Goal: Task Accomplishment & Management: Manage account settings

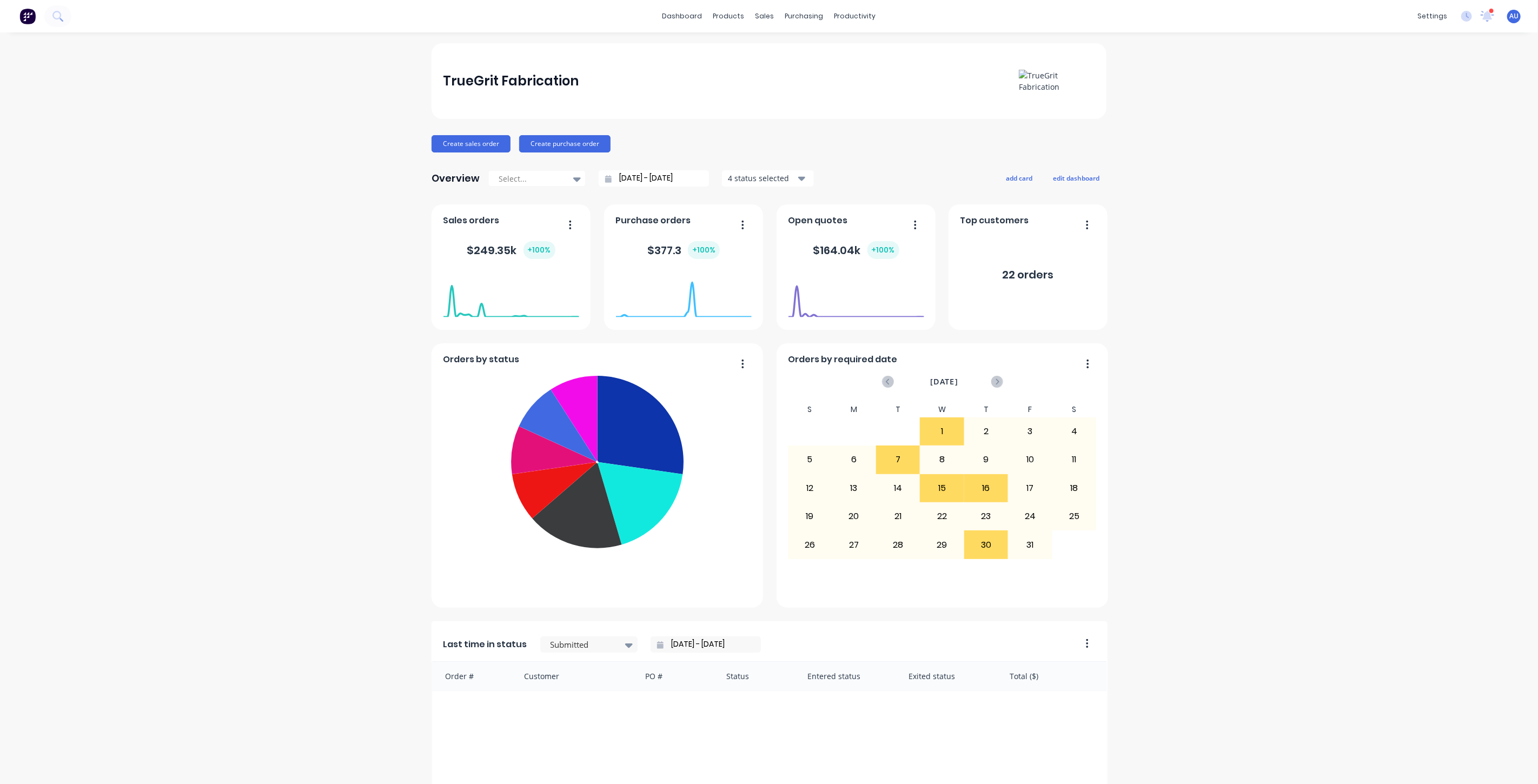
click at [1272, 274] on div "TrueGrit Fabrication Create sales order Create purchase order Overview Select..…" at bounding box center [769, 533] width 1538 height 981
click at [1262, 267] on div "TrueGrit Fabrication Create sales order Create purchase order Overview Select..…" at bounding box center [769, 533] width 1538 height 981
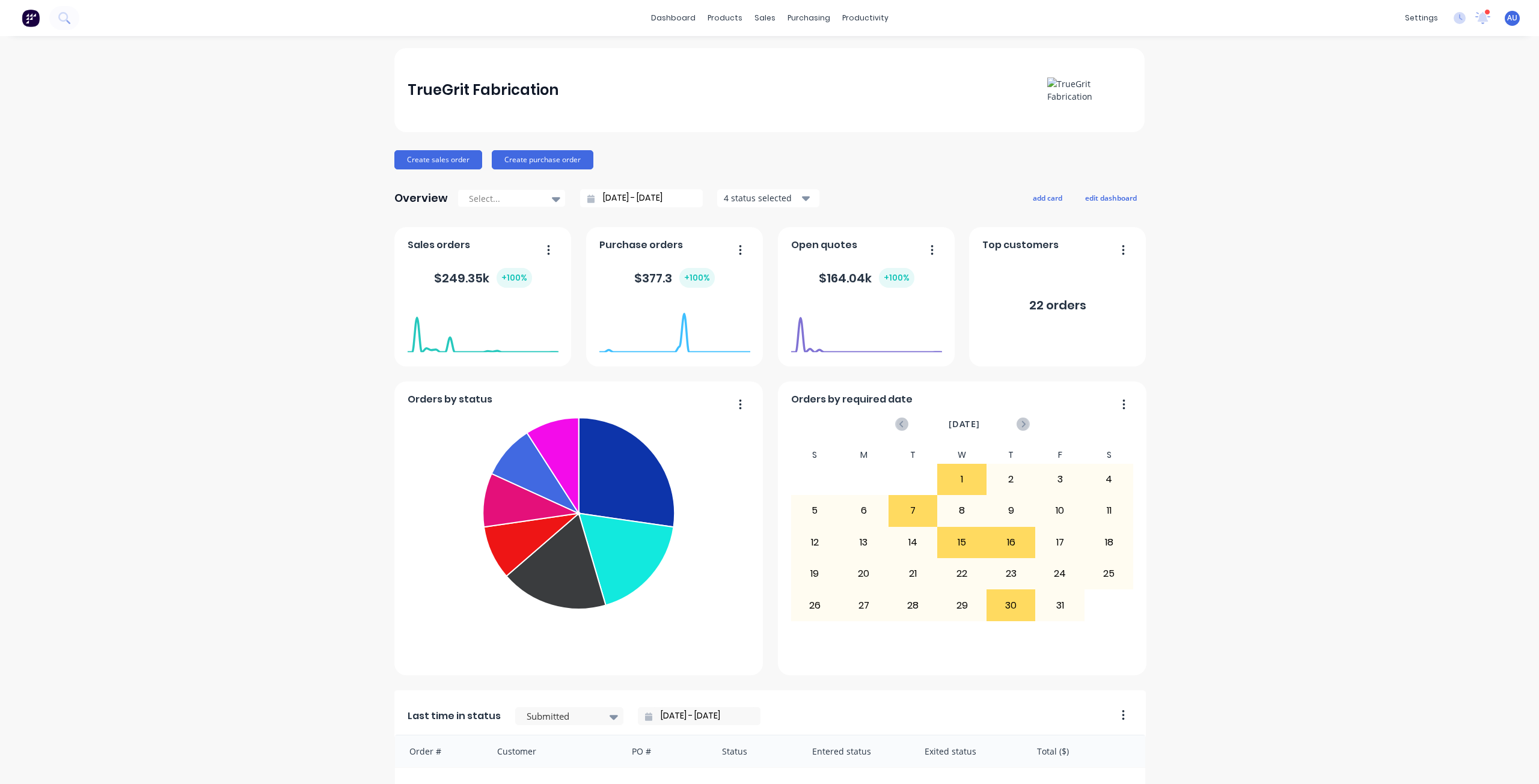
drag, startPoint x: 1692, startPoint y: 0, endPoint x: 1326, endPoint y: 253, distance: 444.9
click at [1326, 253] on div "TrueGrit Fabrication Create sales order Create purchase order Overview Select..…" at bounding box center [769, 593] width 1539 height 1091
click at [1310, 258] on div "TrueGrit Fabrication Create sales order Create purchase order Overview Select..…" at bounding box center [769, 593] width 1539 height 1091
click at [762, 19] on div "sales" at bounding box center [765, 18] width 33 height 18
click at [882, 50] on link "Workflow" at bounding box center [907, 57] width 159 height 24
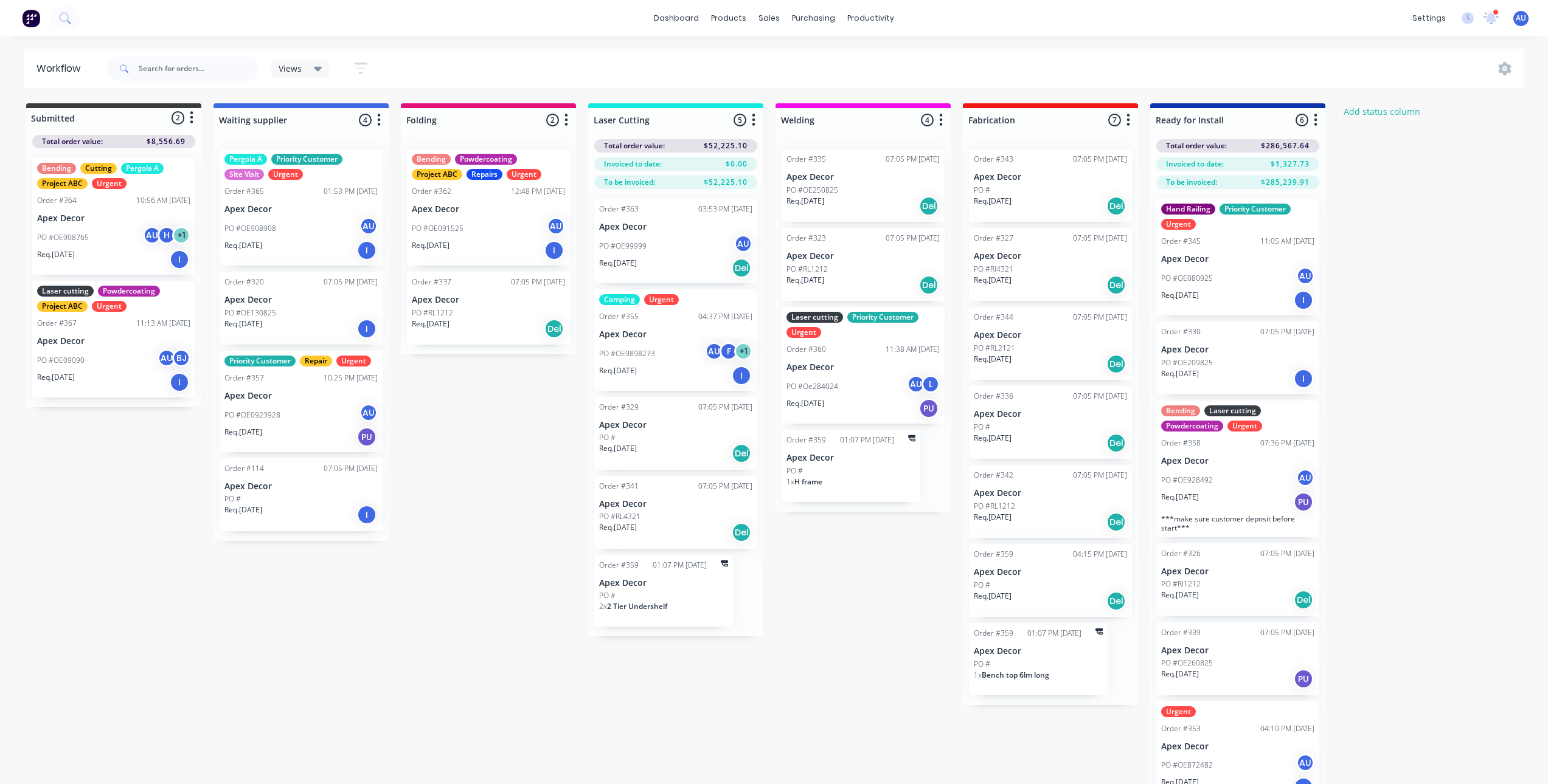
click at [1019, 570] on p "Apex Decor" at bounding box center [1051, 572] width 153 height 11
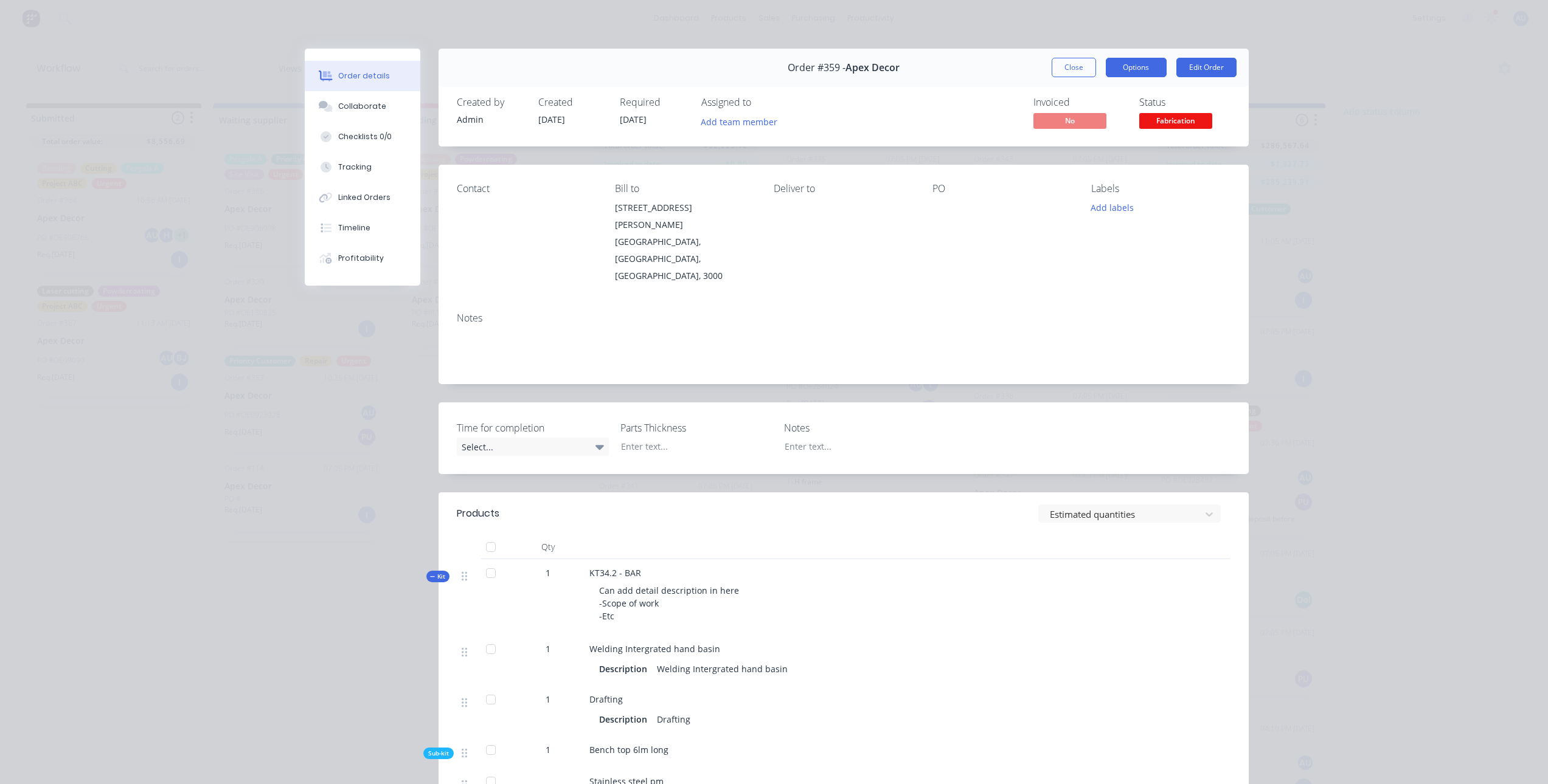
click at [1133, 64] on button "Options" at bounding box center [1136, 67] width 61 height 20
click at [1186, 71] on button "Edit Order" at bounding box center [1206, 67] width 60 height 20
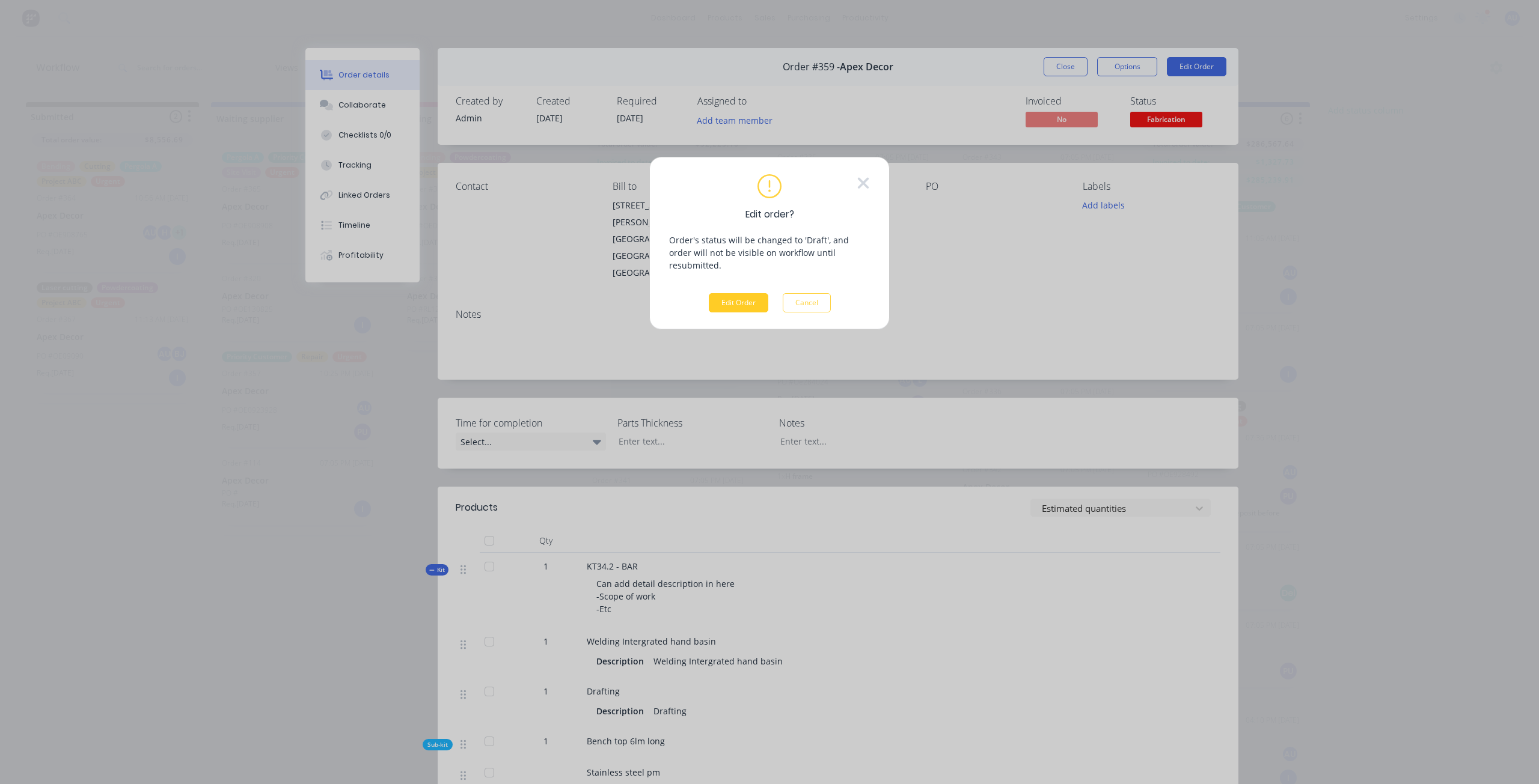
click at [738, 293] on button "Edit Order" at bounding box center [739, 303] width 60 height 19
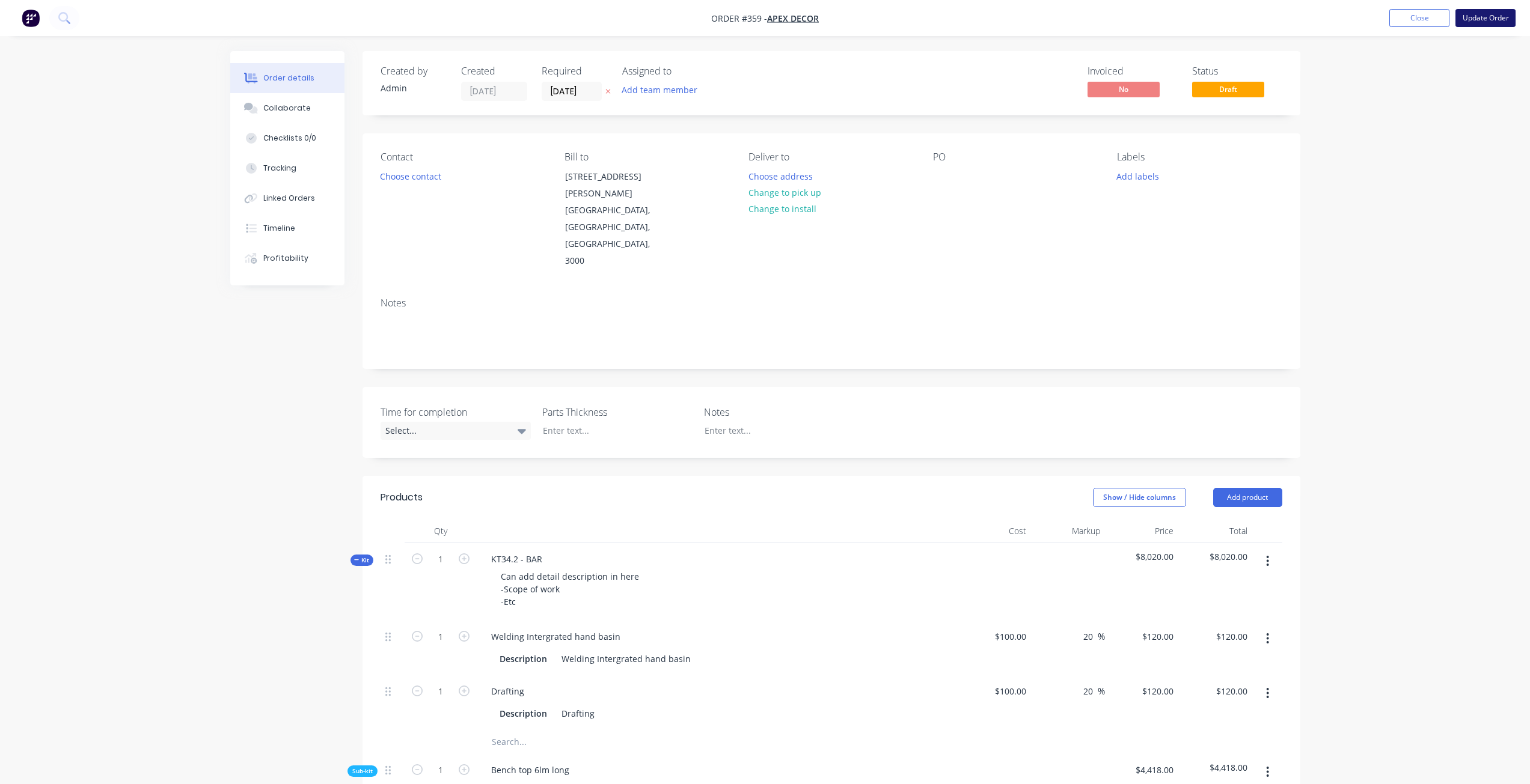
click at [1455, 18] on button "Update Order" at bounding box center [1485, 18] width 60 height 18
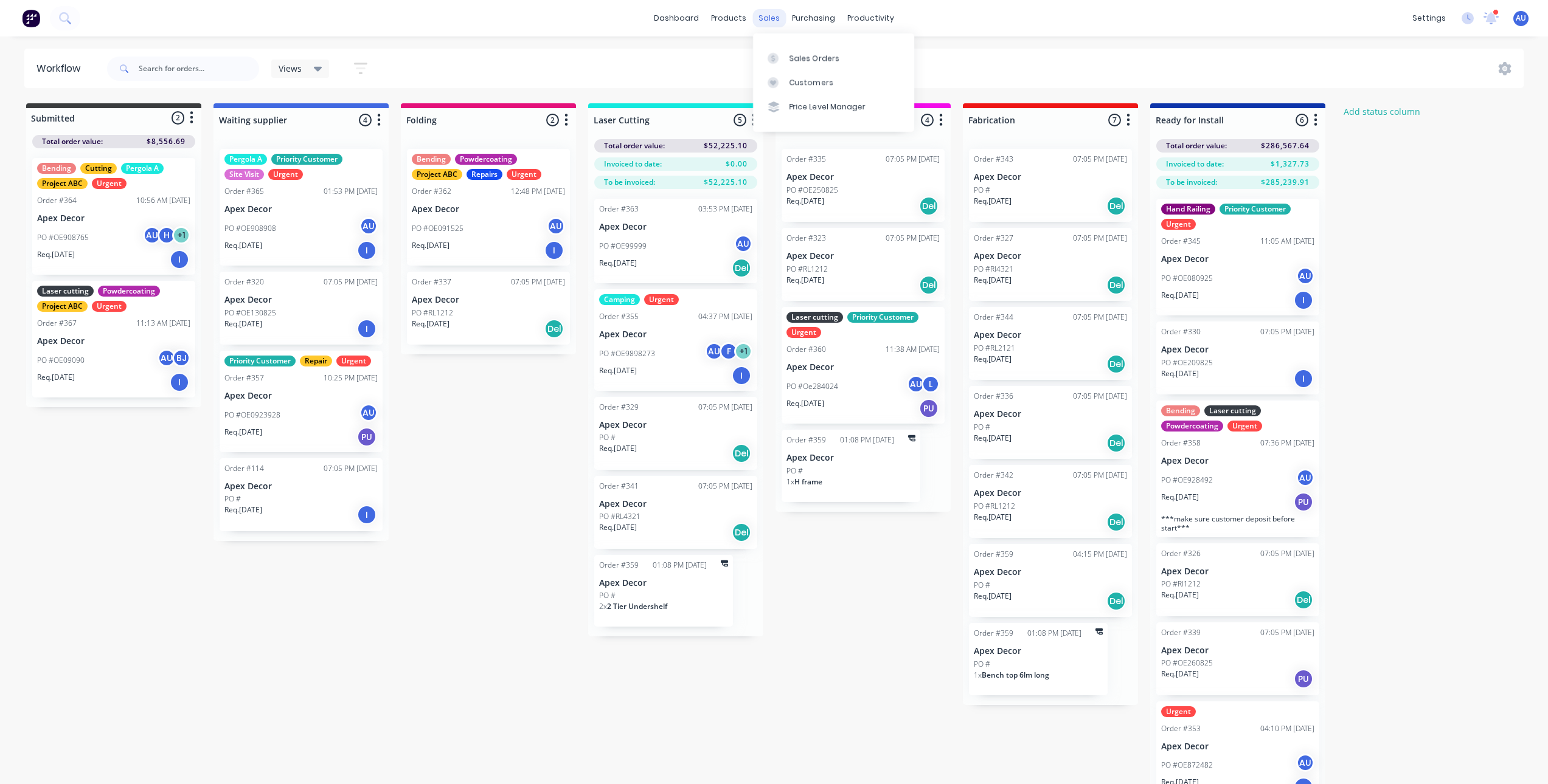
click at [766, 9] on div "sales" at bounding box center [769, 18] width 34 height 18
click at [292, 314] on div "PO #OE130825" at bounding box center [301, 313] width 153 height 11
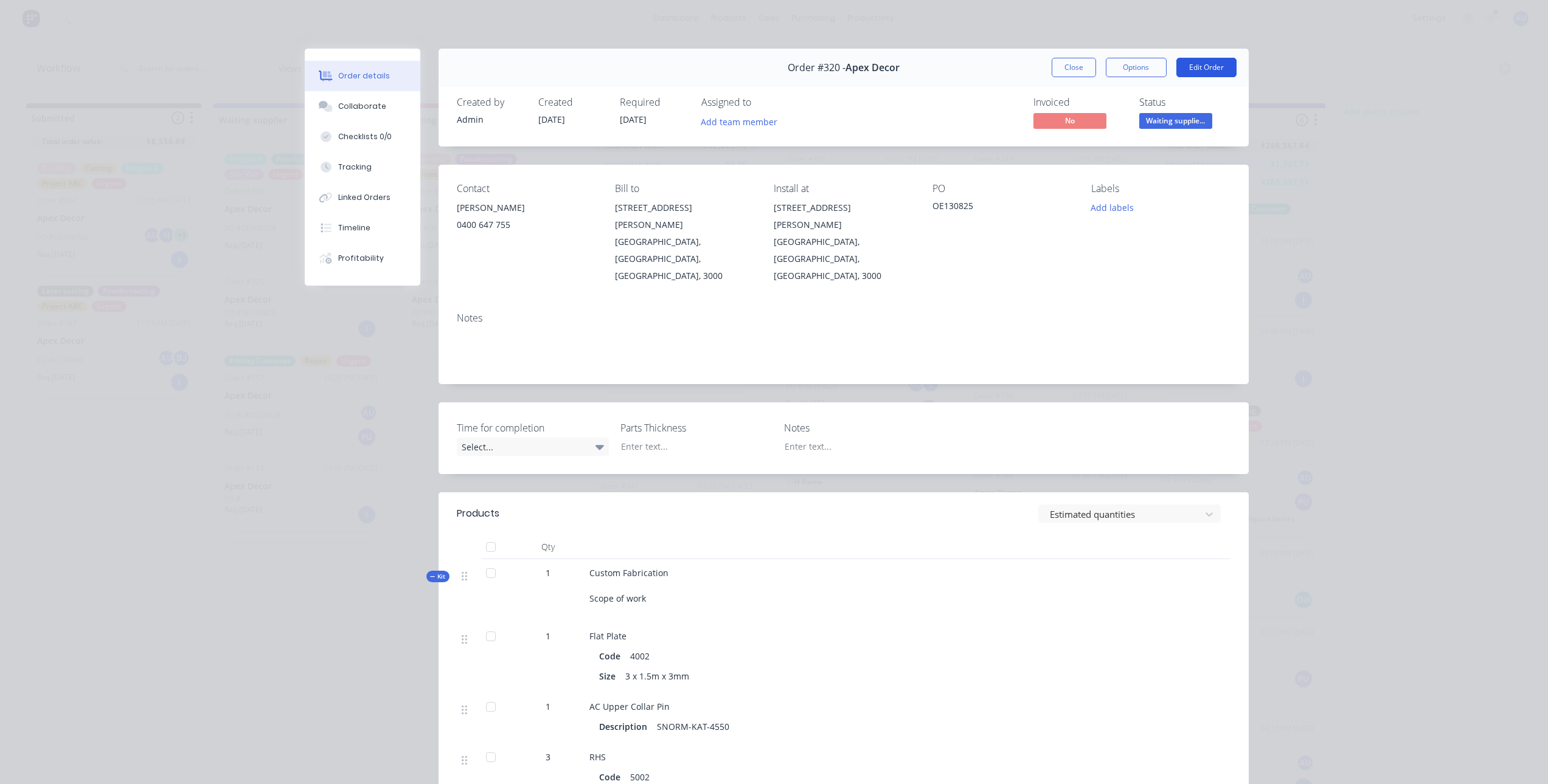
click at [1211, 74] on button "Edit Order" at bounding box center [1206, 67] width 60 height 20
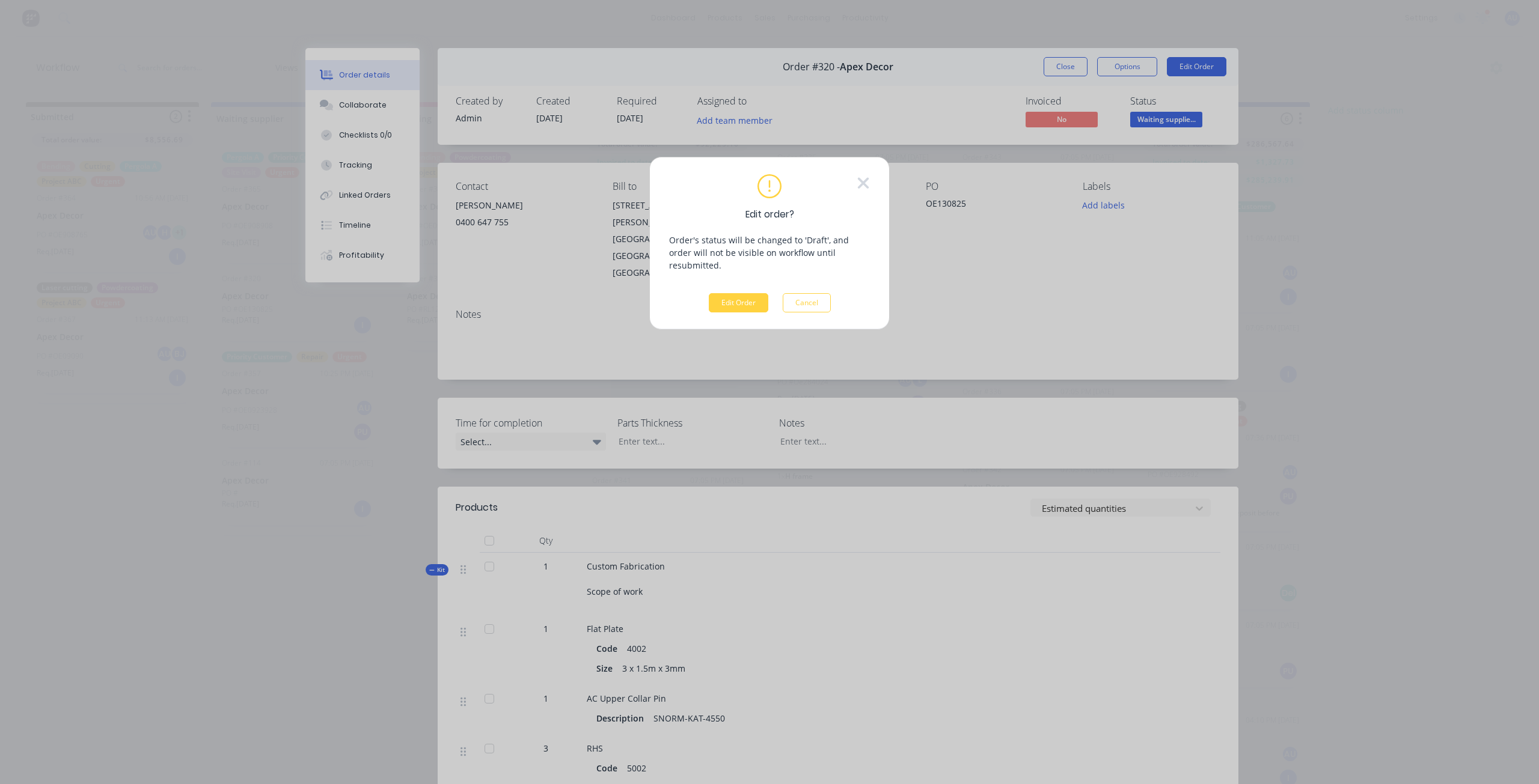
click at [1128, 60] on div "Edit order? Order's status will be changed to 'Draft', and order will not be vi…" at bounding box center [769, 392] width 1539 height 784
click at [749, 293] on button "Edit Order" at bounding box center [739, 303] width 60 height 19
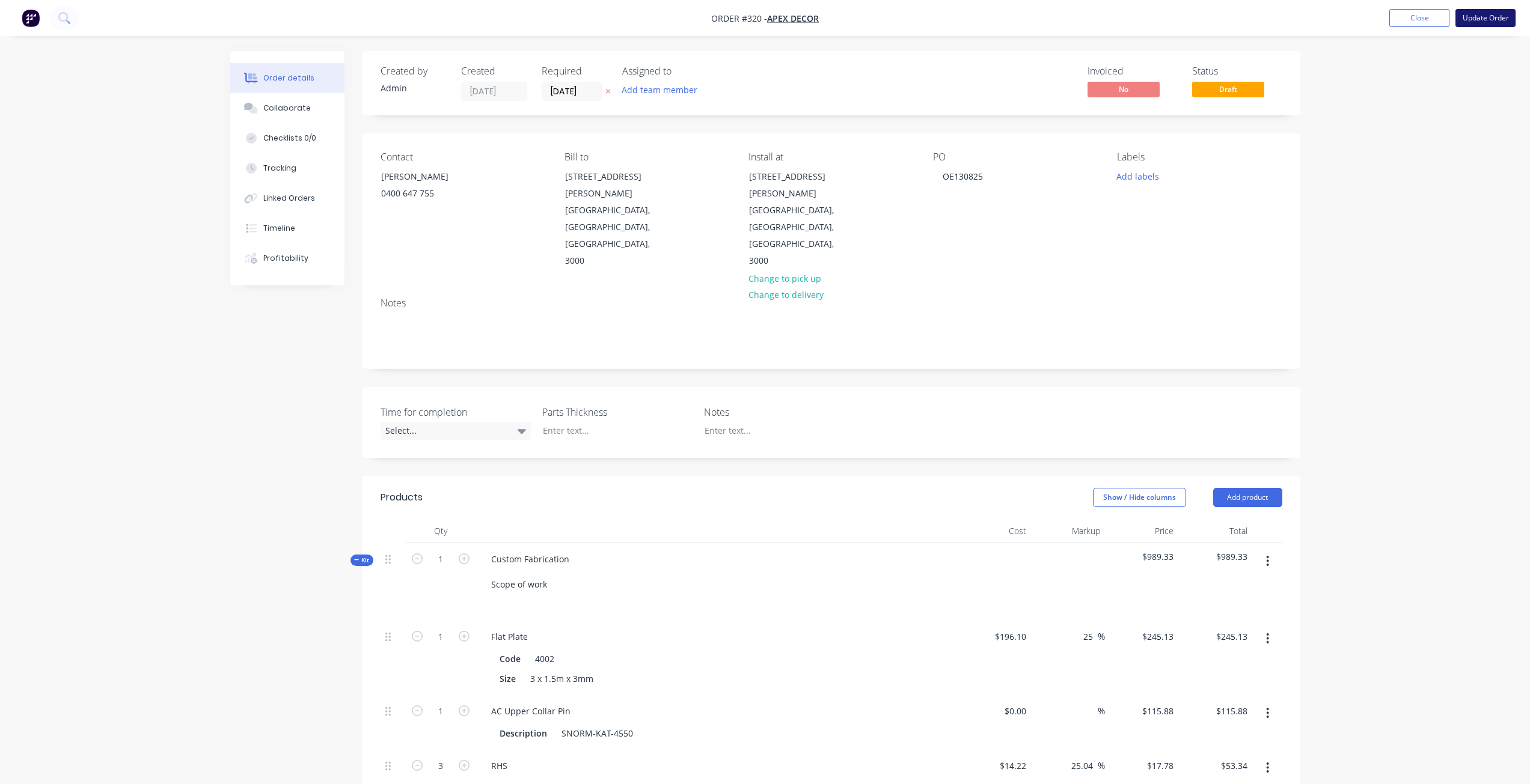
click at [1472, 19] on button "Update Order" at bounding box center [1485, 18] width 60 height 18
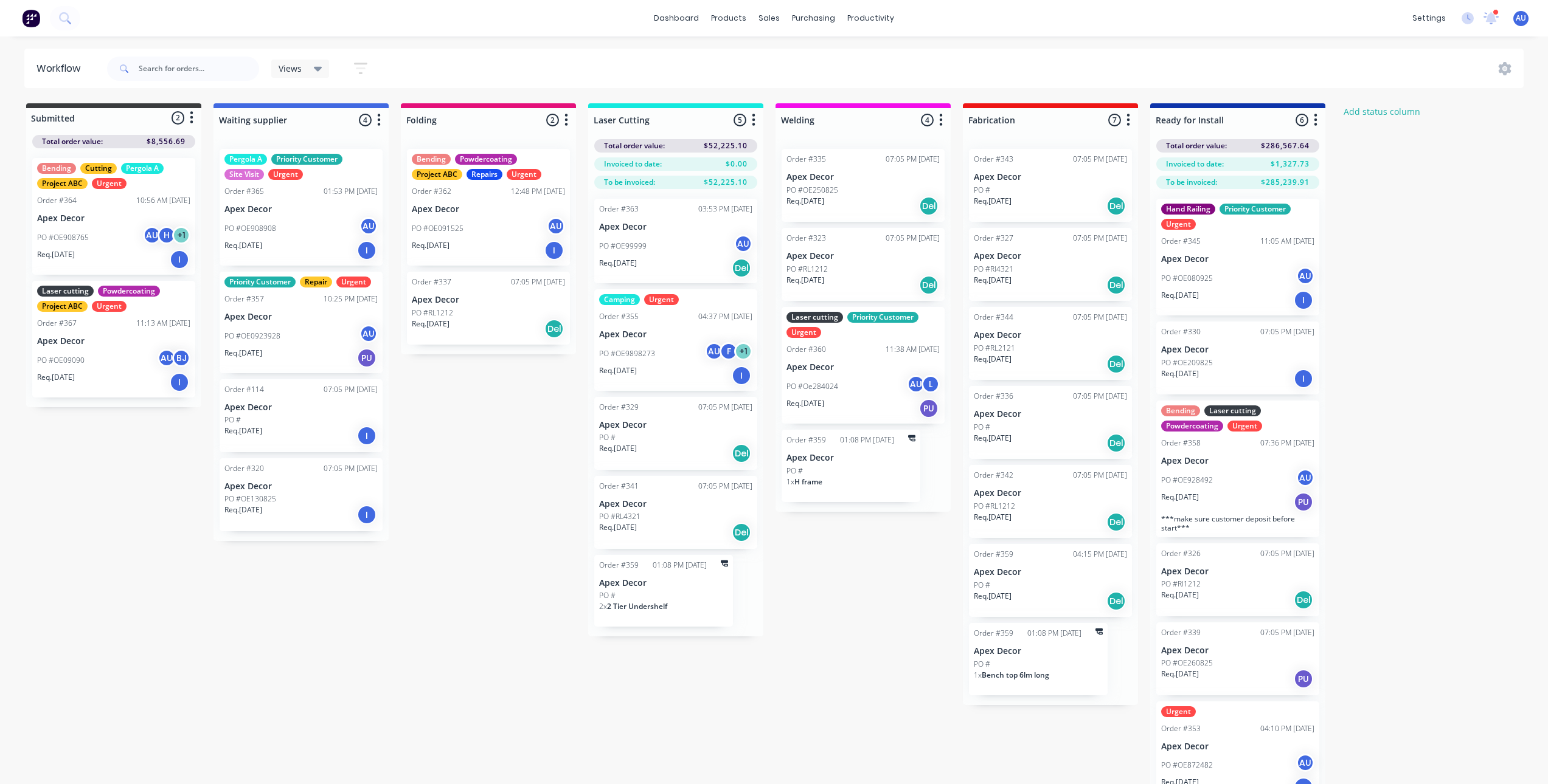
click at [445, 429] on div "Submitted 2 Status colour #3A3C3E hex #3A3C3E Save Cancel Summaries Total order…" at bounding box center [828, 457] width 1675 height 709
click at [763, 20] on div "sales" at bounding box center [769, 18] width 34 height 18
click at [793, 65] on link "Sales Orders" at bounding box center [833, 58] width 161 height 25
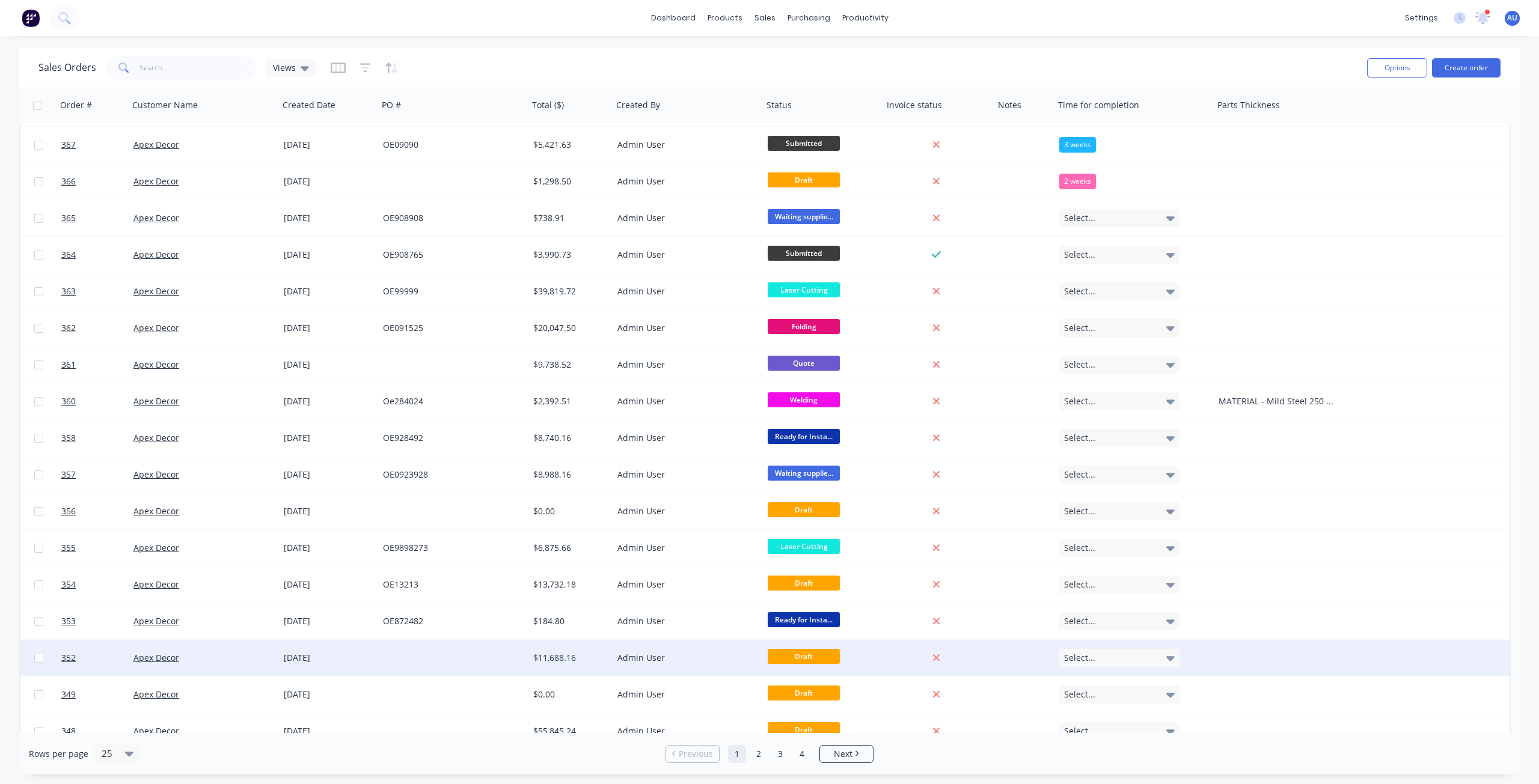
scroll to position [306, 0]
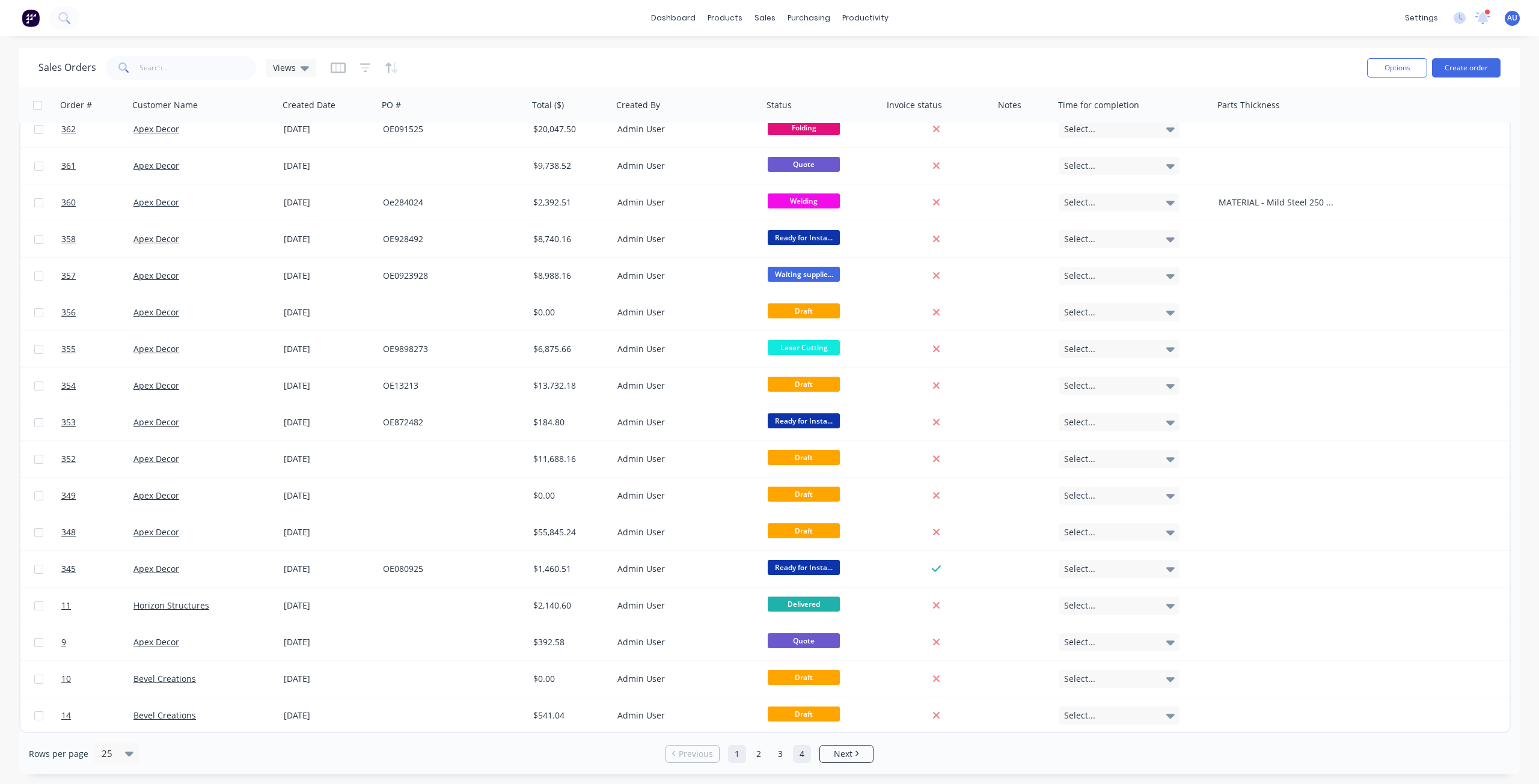
click at [803, 756] on link "4" at bounding box center [802, 754] width 18 height 18
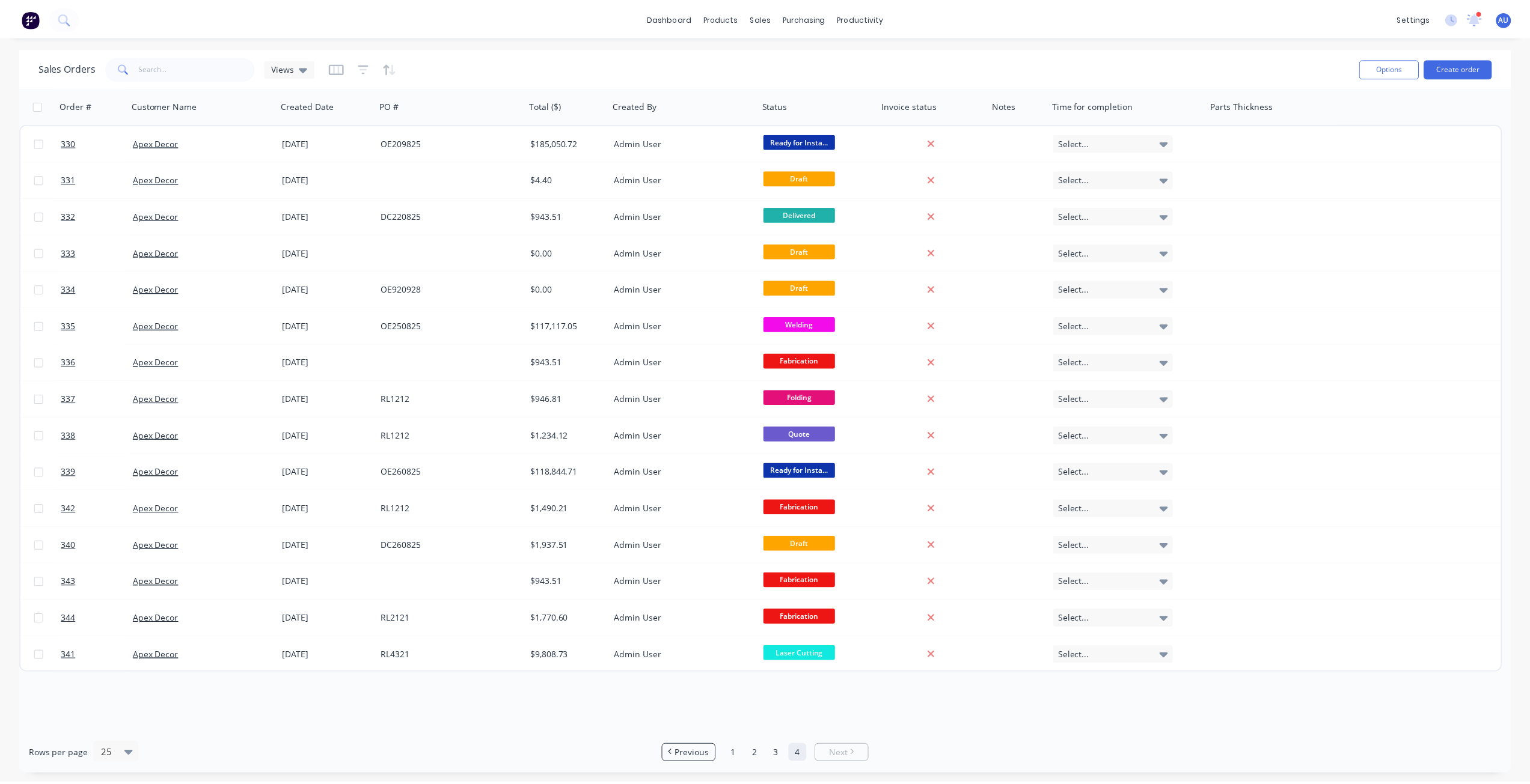
scroll to position [0, 0]
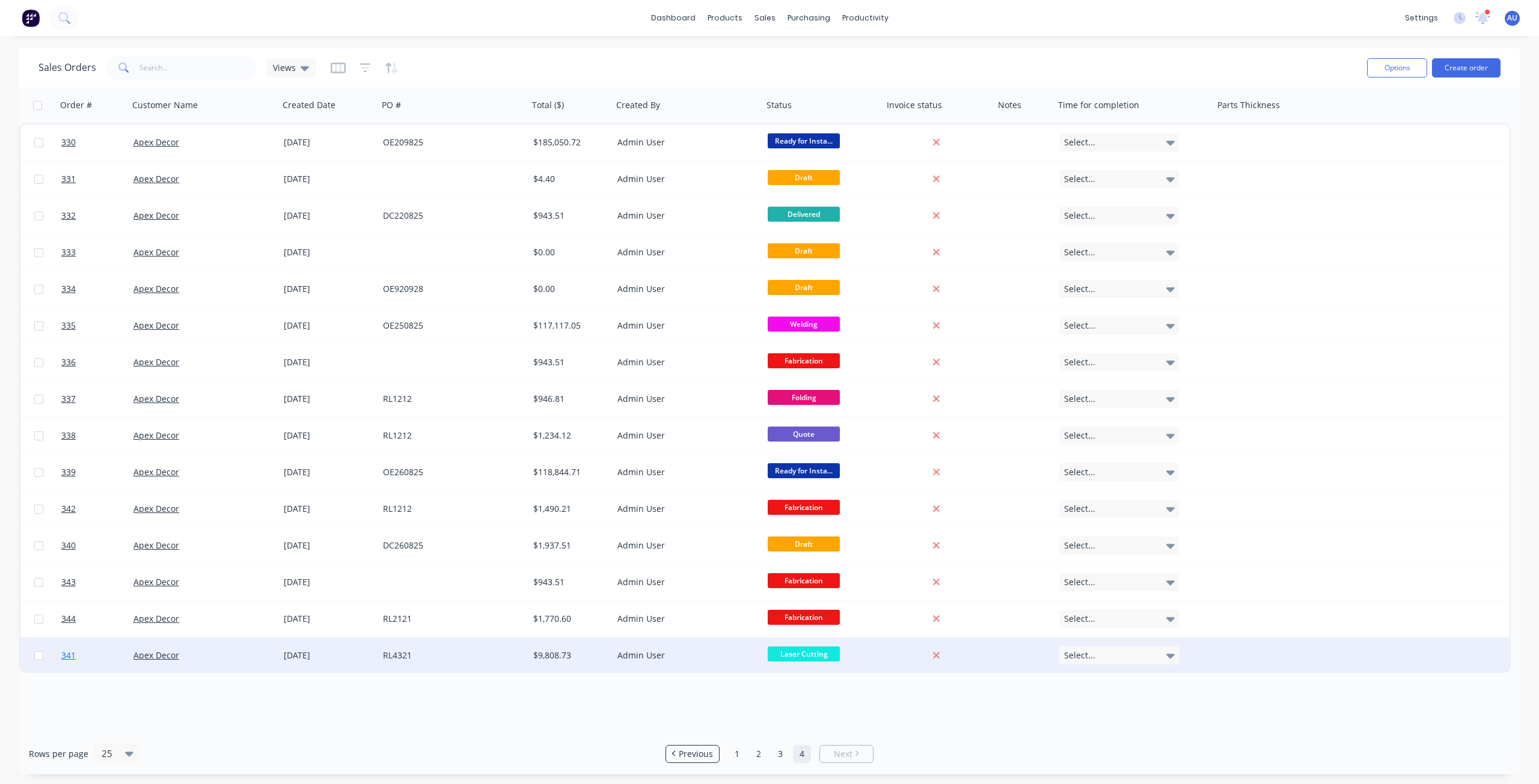
click at [68, 656] on span "341" at bounding box center [68, 656] width 15 height 12
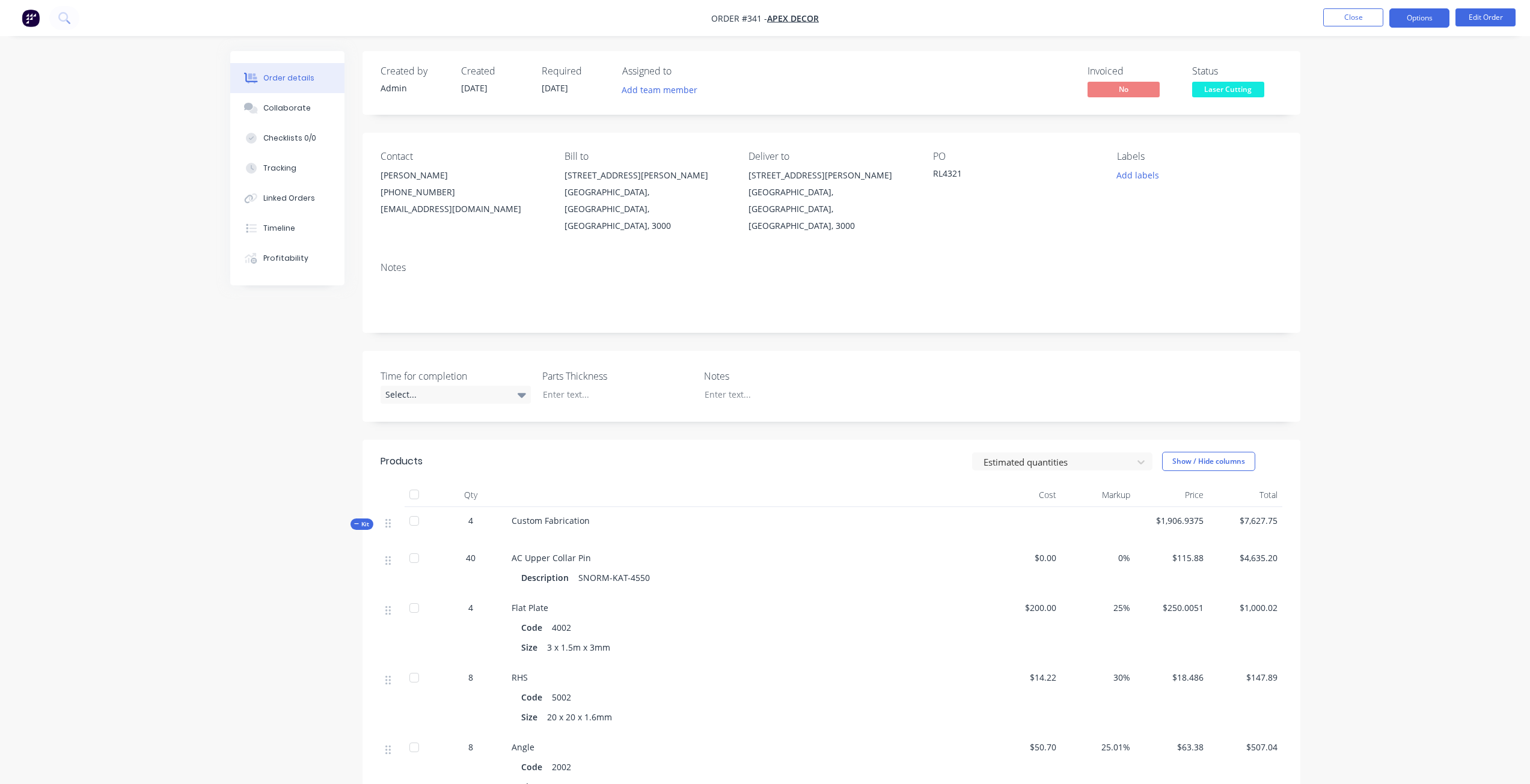
click at [1411, 22] on button "Options" at bounding box center [1419, 18] width 60 height 19
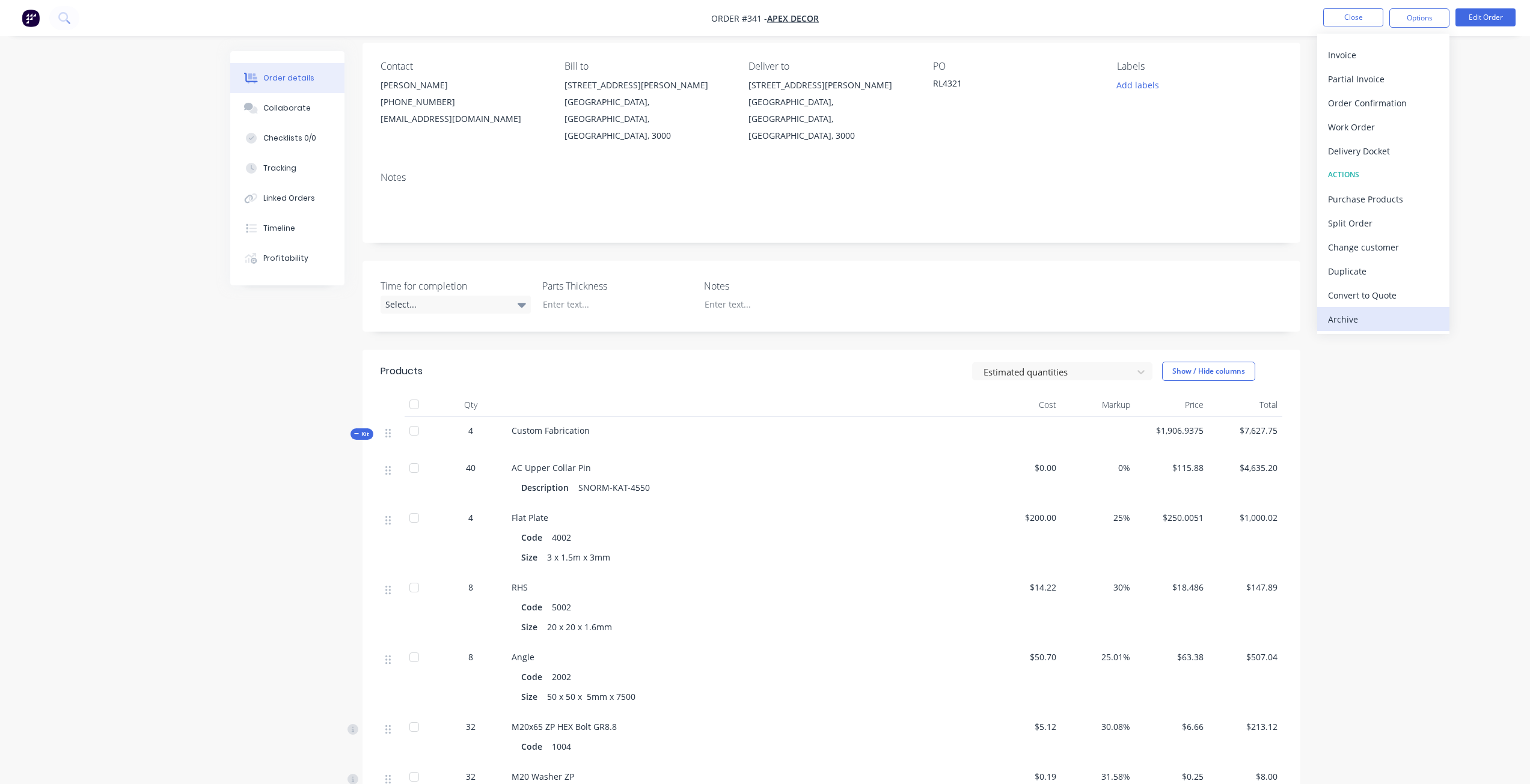
scroll to position [181, 0]
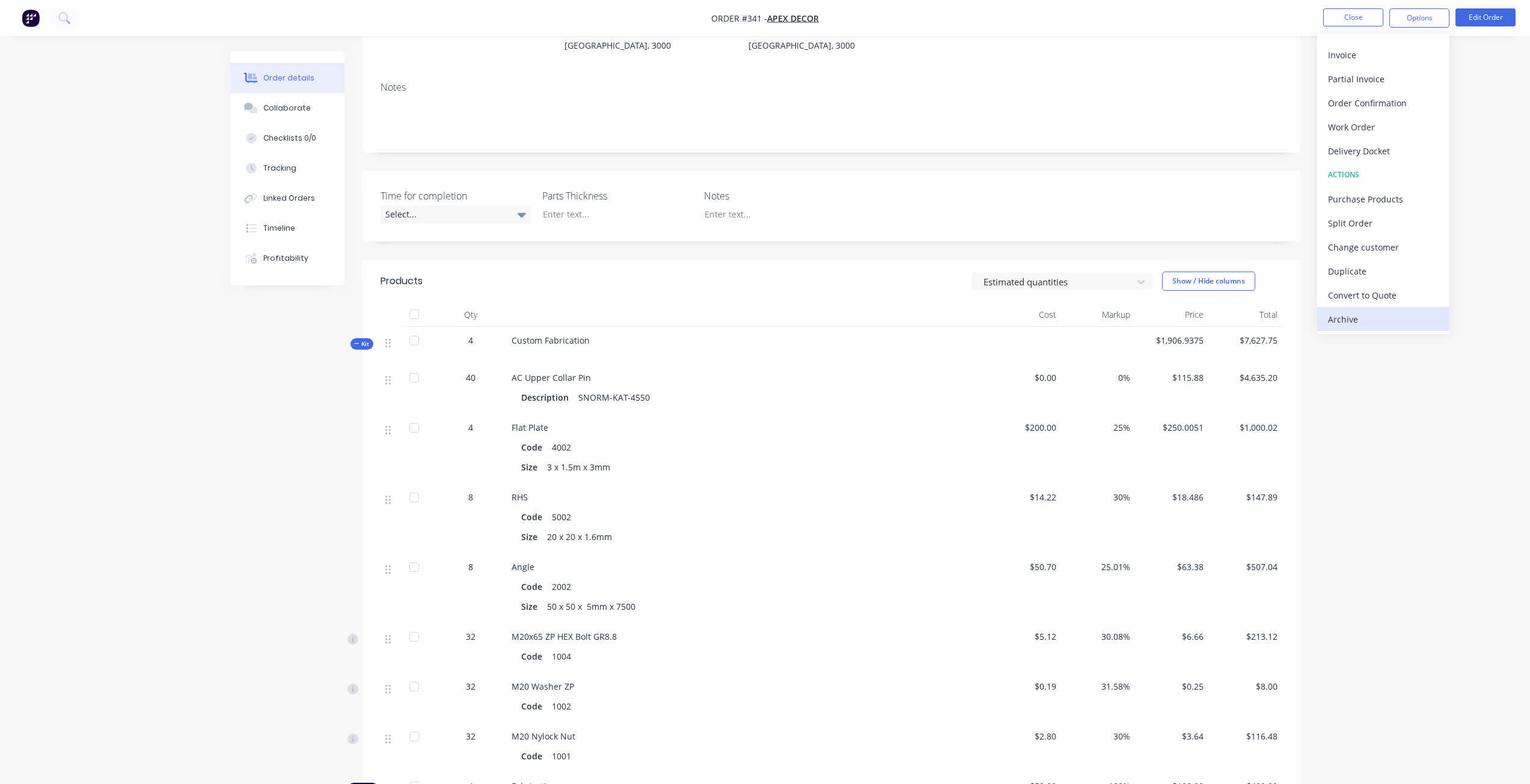
click at [1367, 316] on div "Archive" at bounding box center [1383, 319] width 110 height 17
click at [158, 760] on icon "button" at bounding box center [158, 758] width 7 height 7
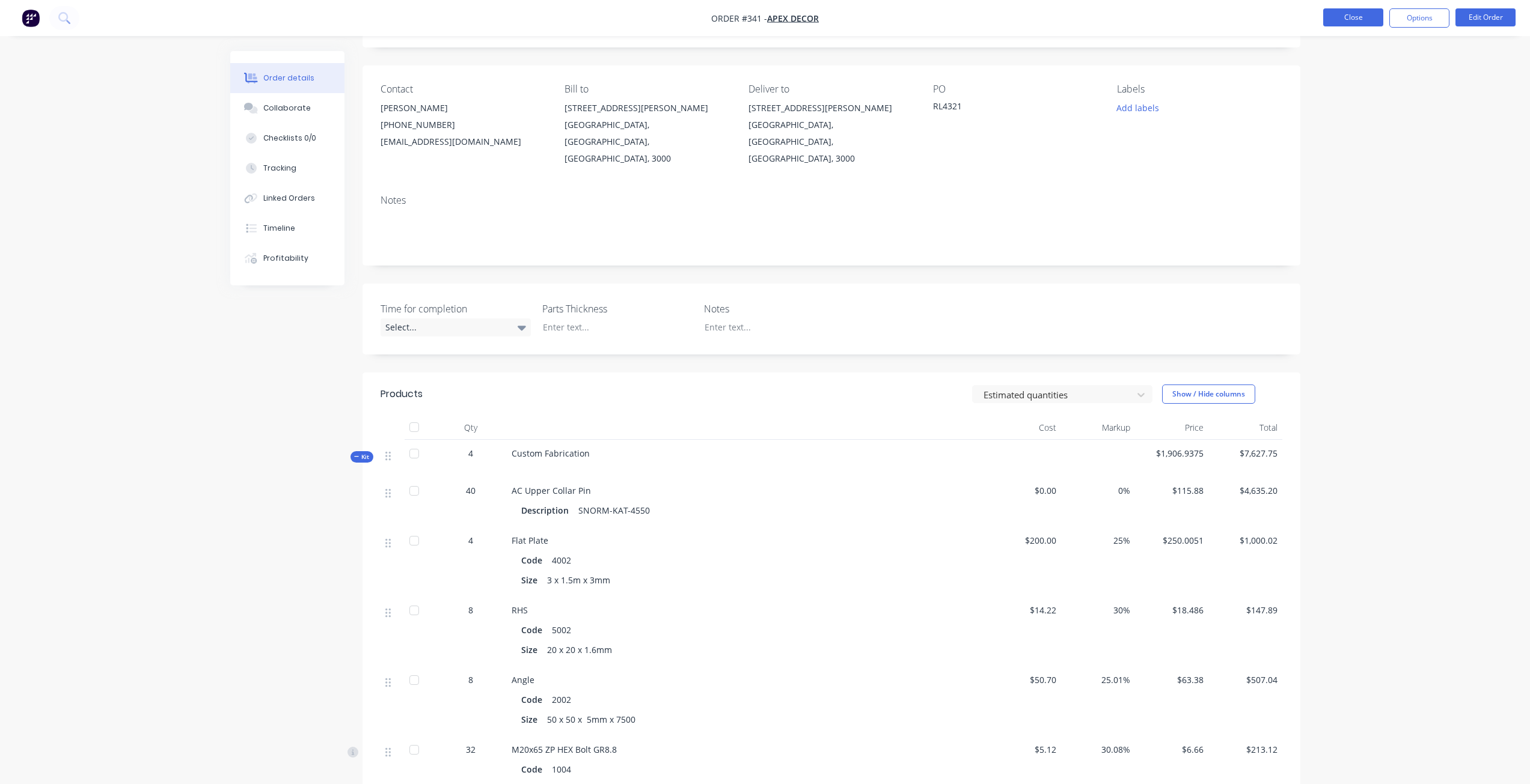
scroll to position [0, 0]
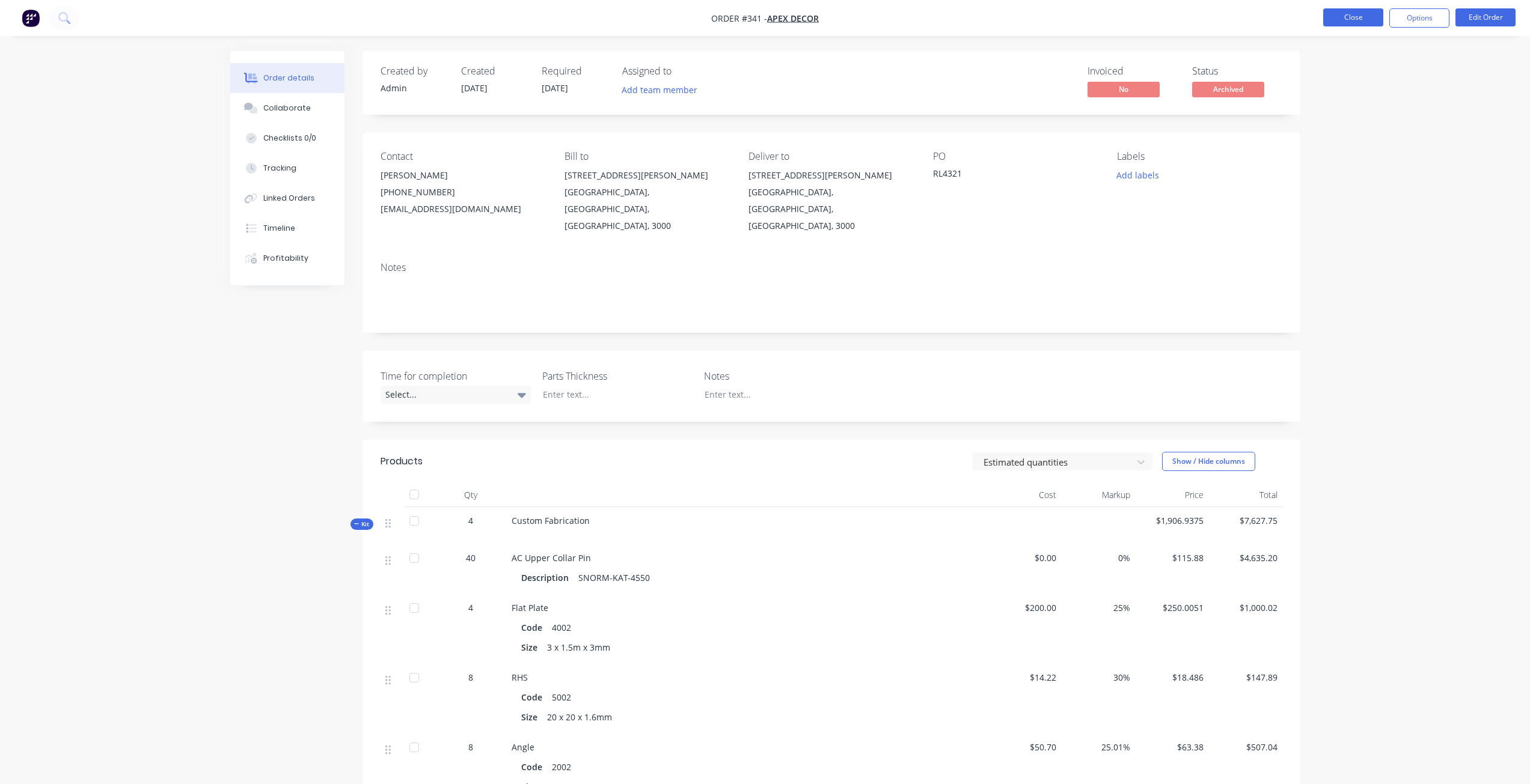
click at [1361, 16] on button "Close" at bounding box center [1353, 17] width 60 height 18
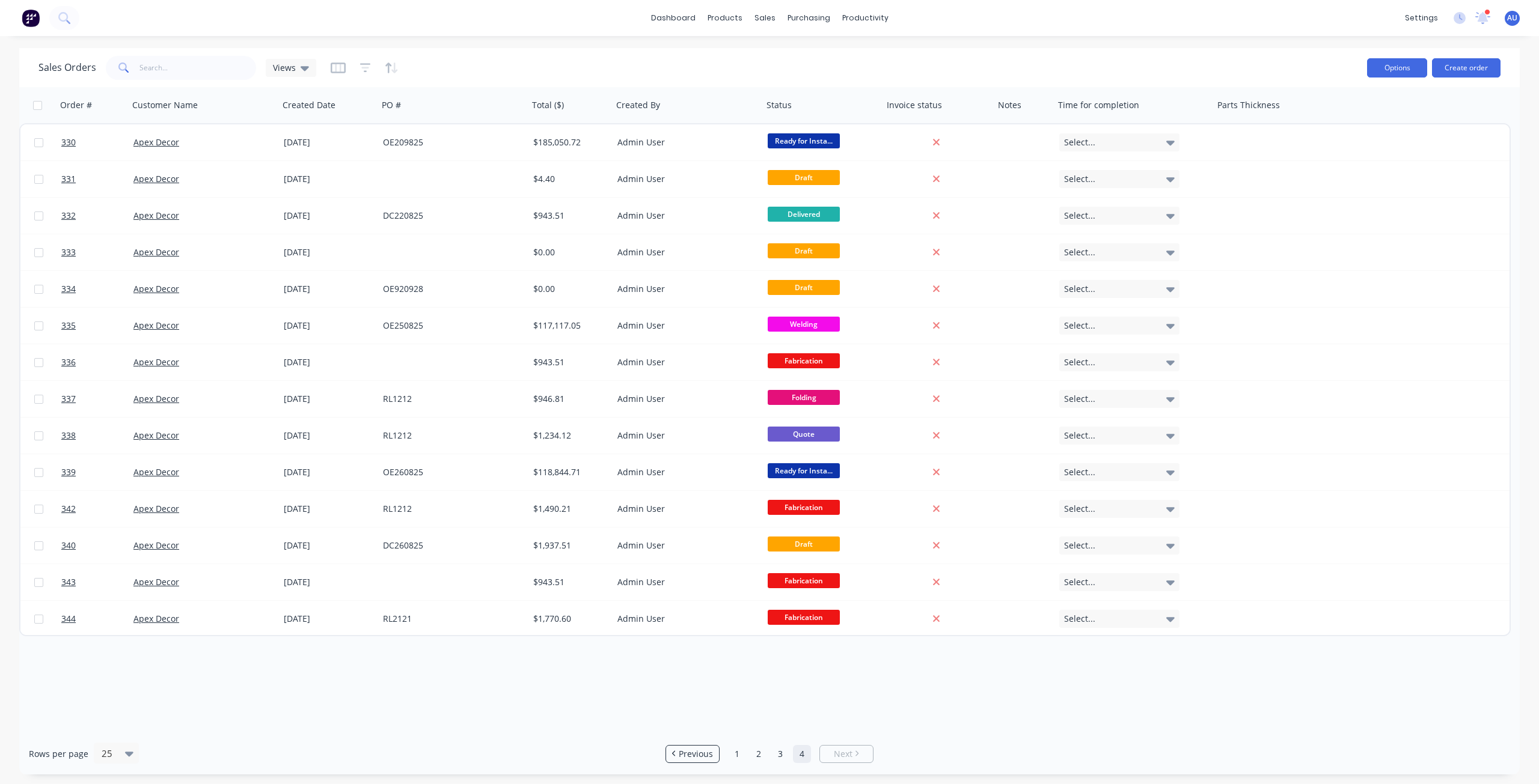
click at [1401, 59] on button "Options" at bounding box center [1397, 68] width 60 height 19
click at [1292, 68] on div "Sales Orders Views" at bounding box center [698, 67] width 1319 height 29
click at [38, 110] on div at bounding box center [37, 105] width 25 height 24
click at [38, 106] on input "checkbox" at bounding box center [38, 105] width 9 height 9
checkbox input "true"
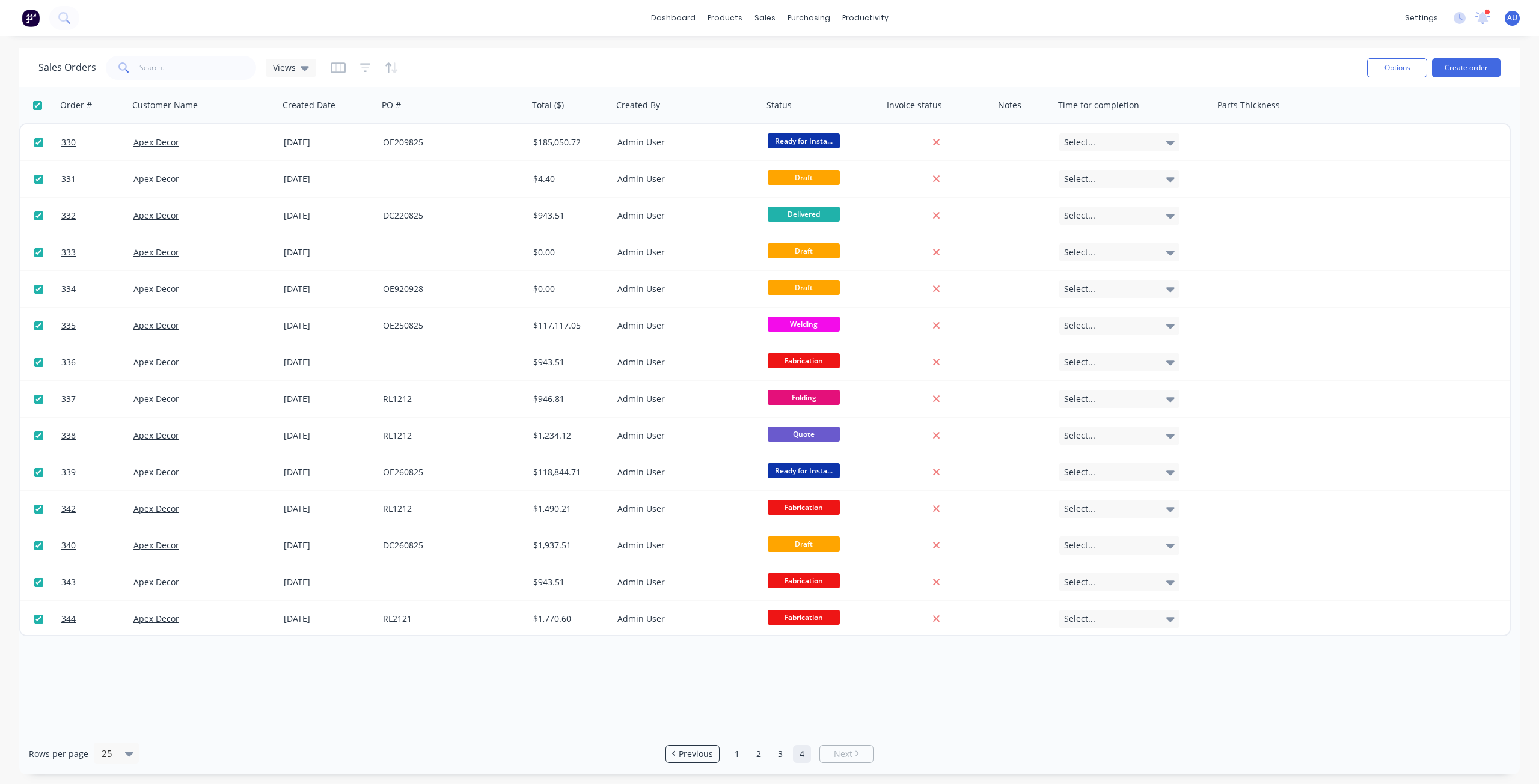
checkbox input "true"
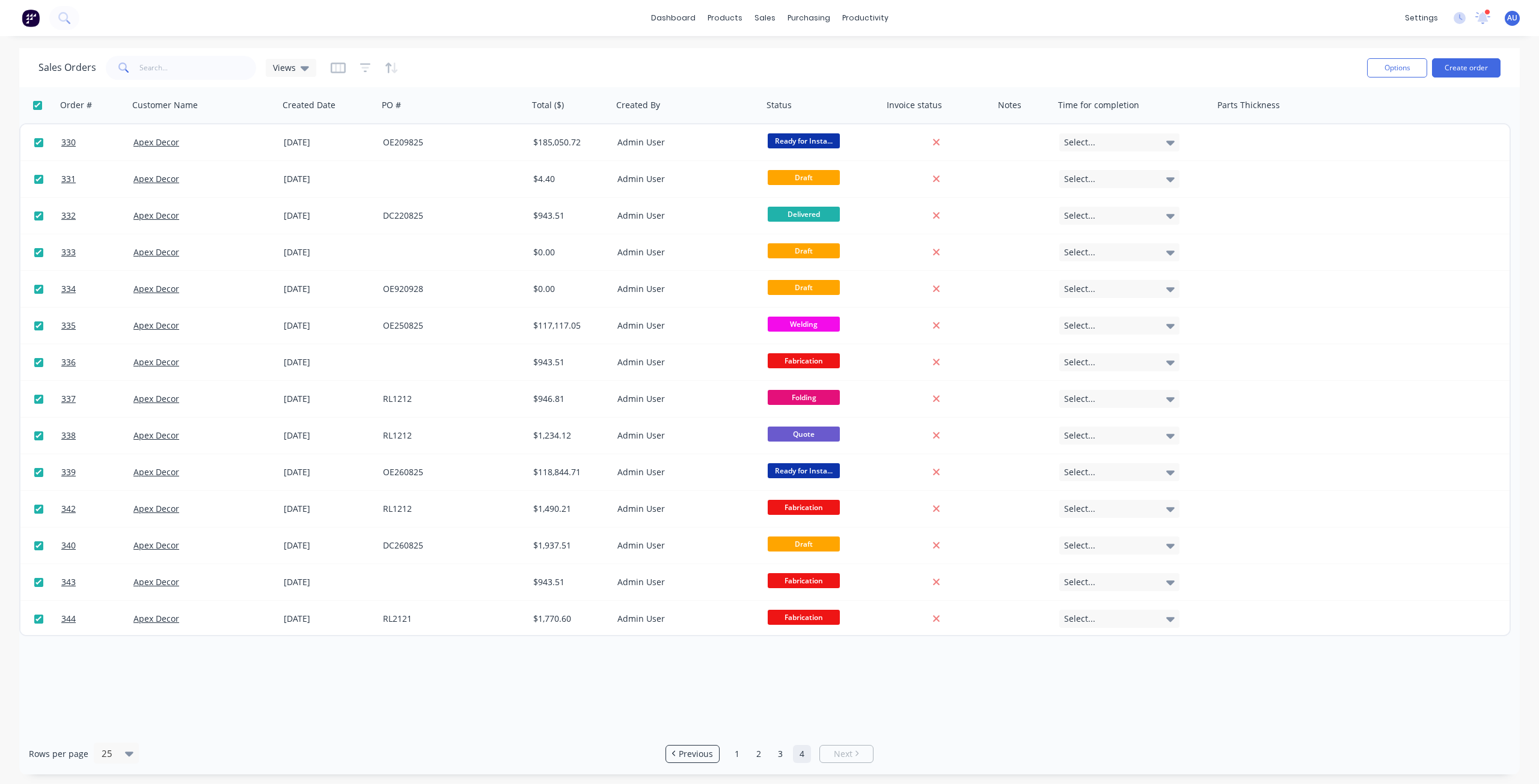
checkbox input "true"
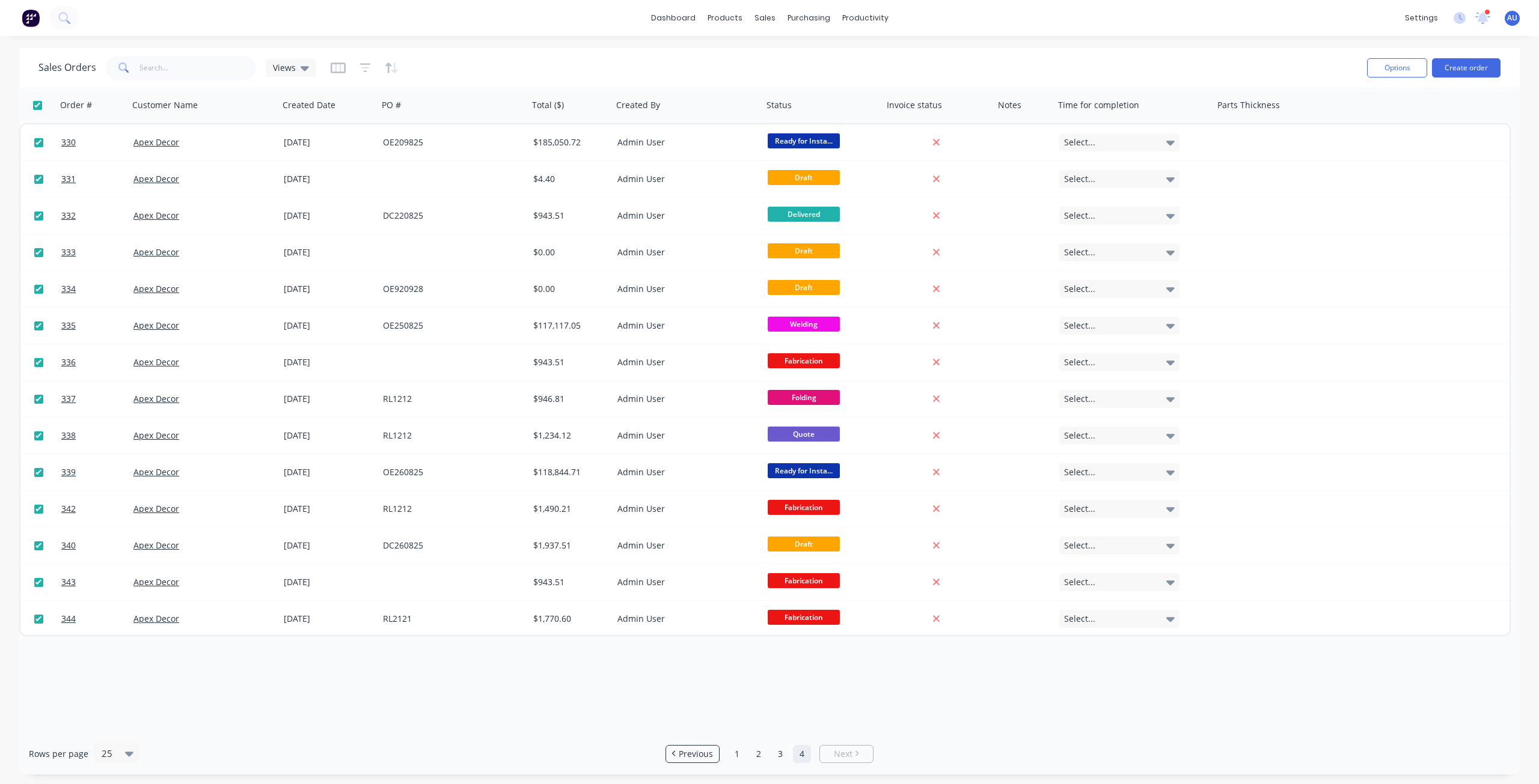
checkbox input "true"
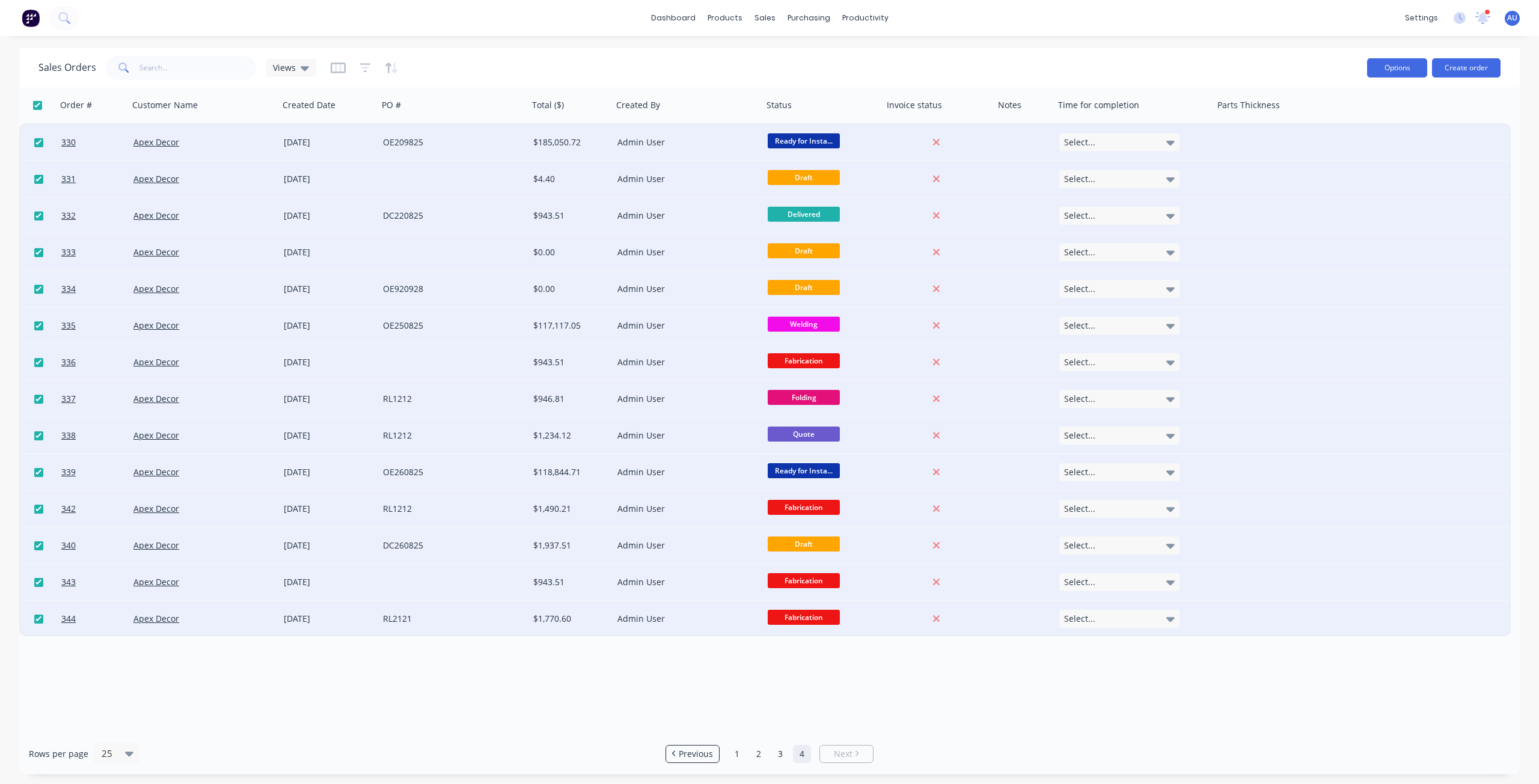
click at [1387, 68] on button "Options" at bounding box center [1397, 68] width 60 height 19
click at [1359, 125] on div "Archive" at bounding box center [1361, 122] width 110 height 17
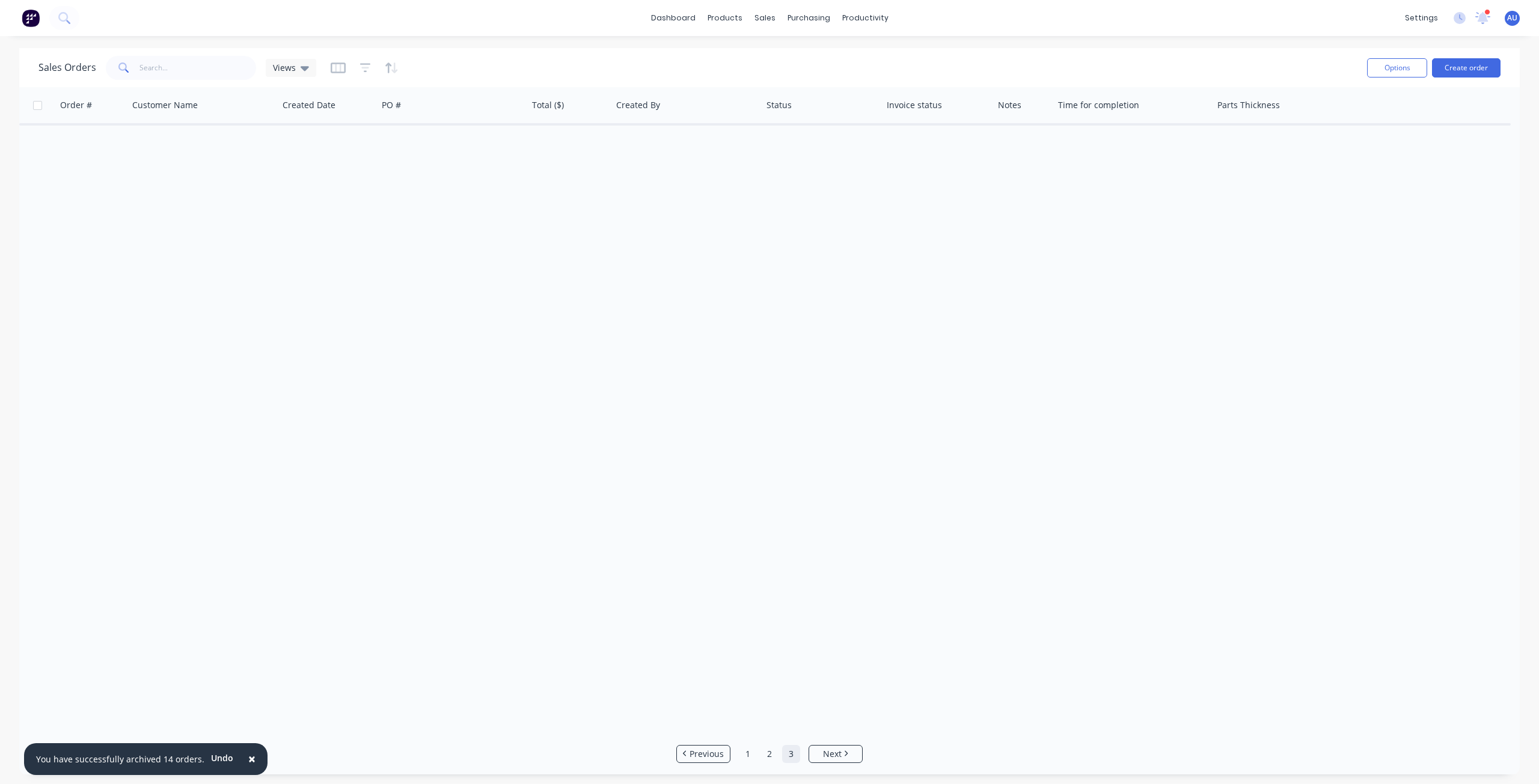
click at [789, 756] on link "3" at bounding box center [791, 754] width 18 height 18
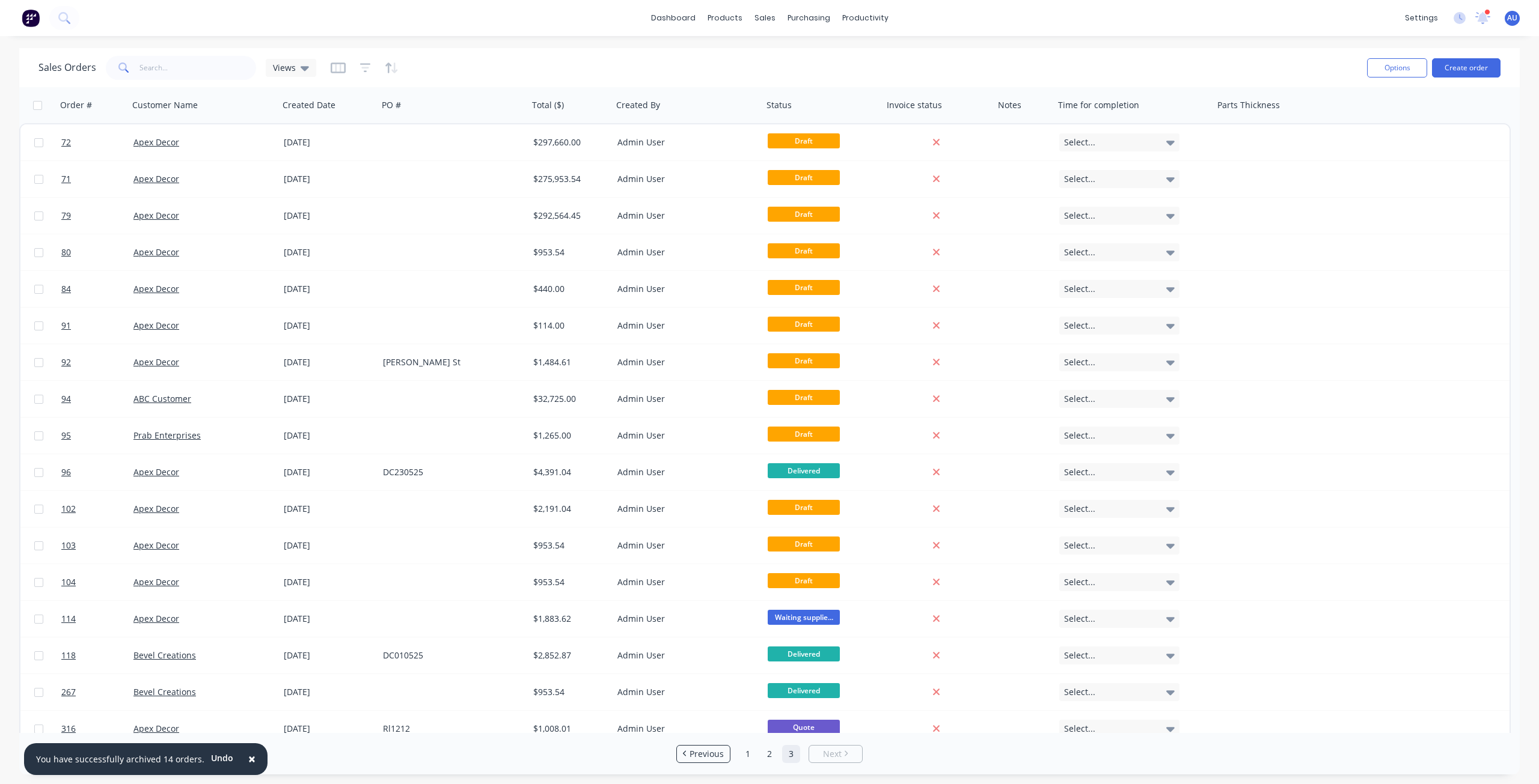
click at [39, 110] on div at bounding box center [37, 105] width 25 height 24
click at [38, 106] on input "checkbox" at bounding box center [38, 105] width 9 height 9
checkbox input "true"
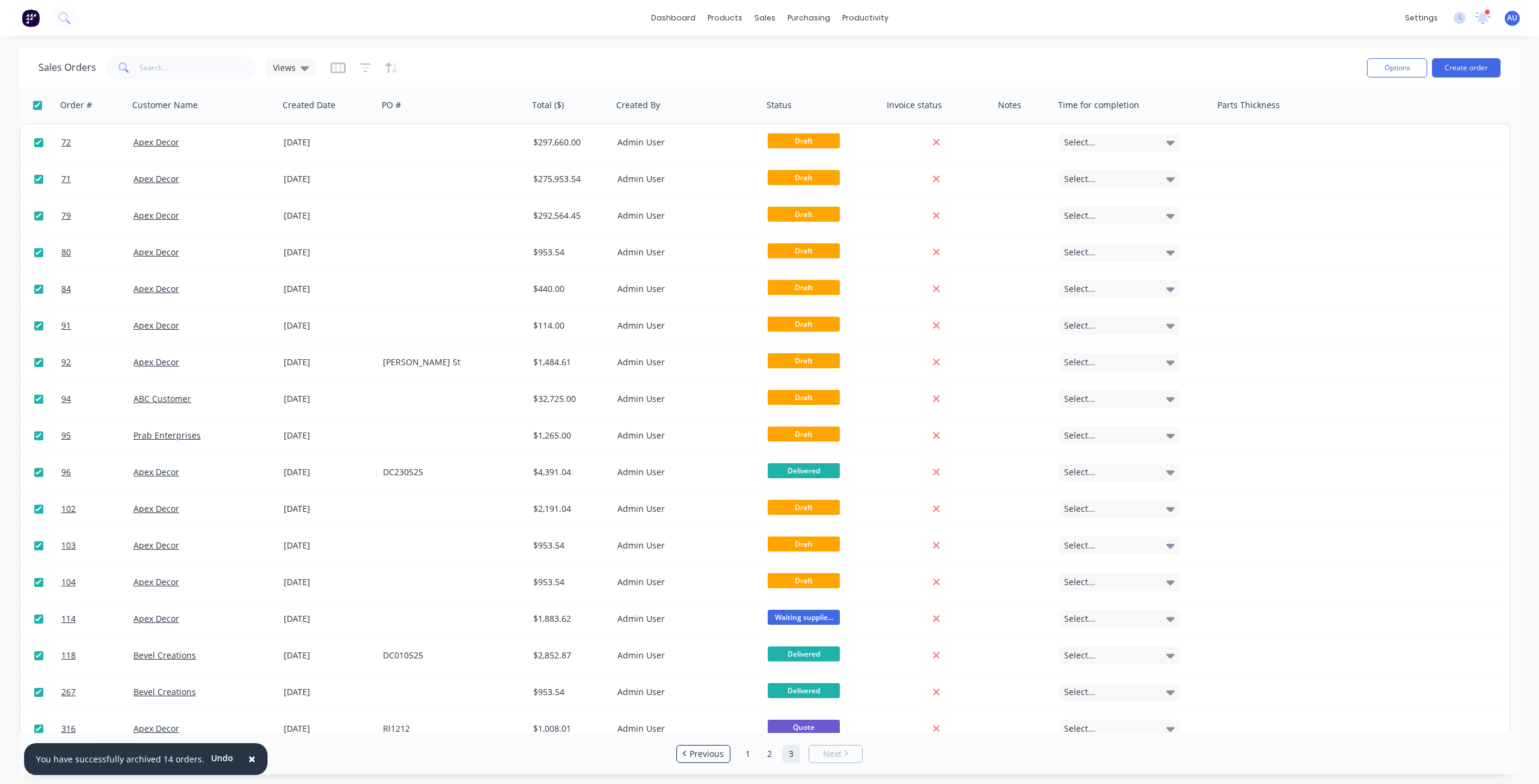
checkbox input "true"
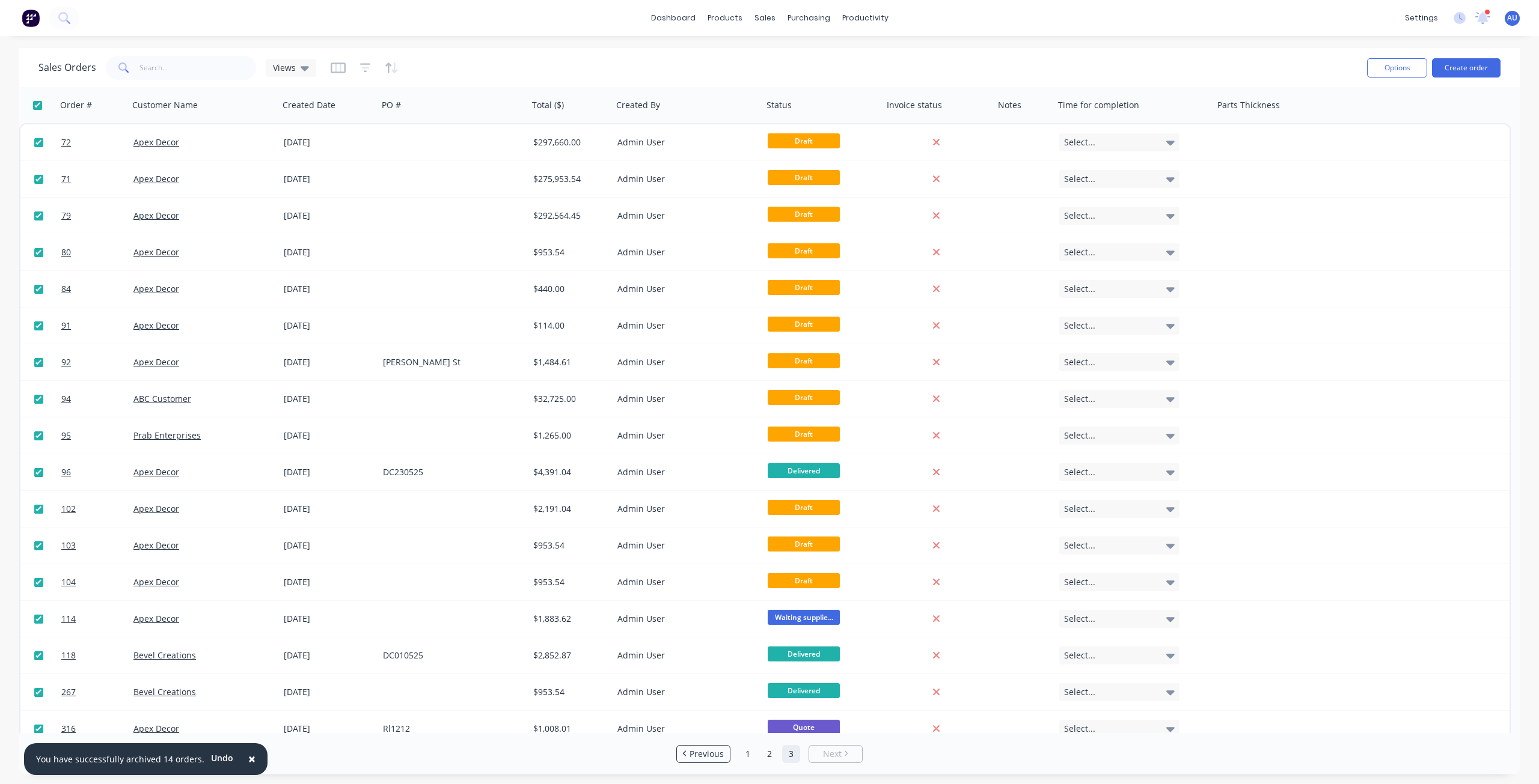
checkbox input "true"
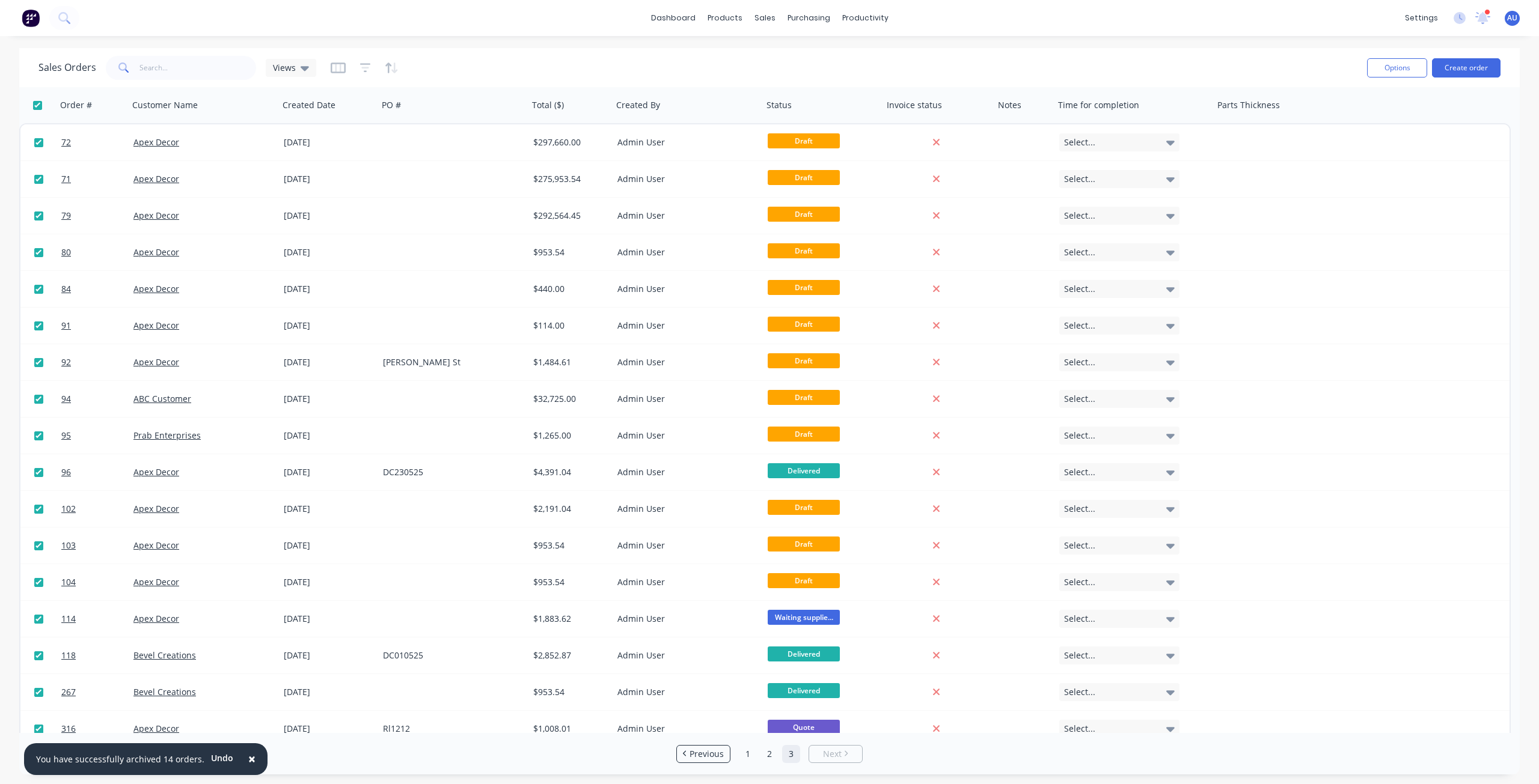
checkbox input "true"
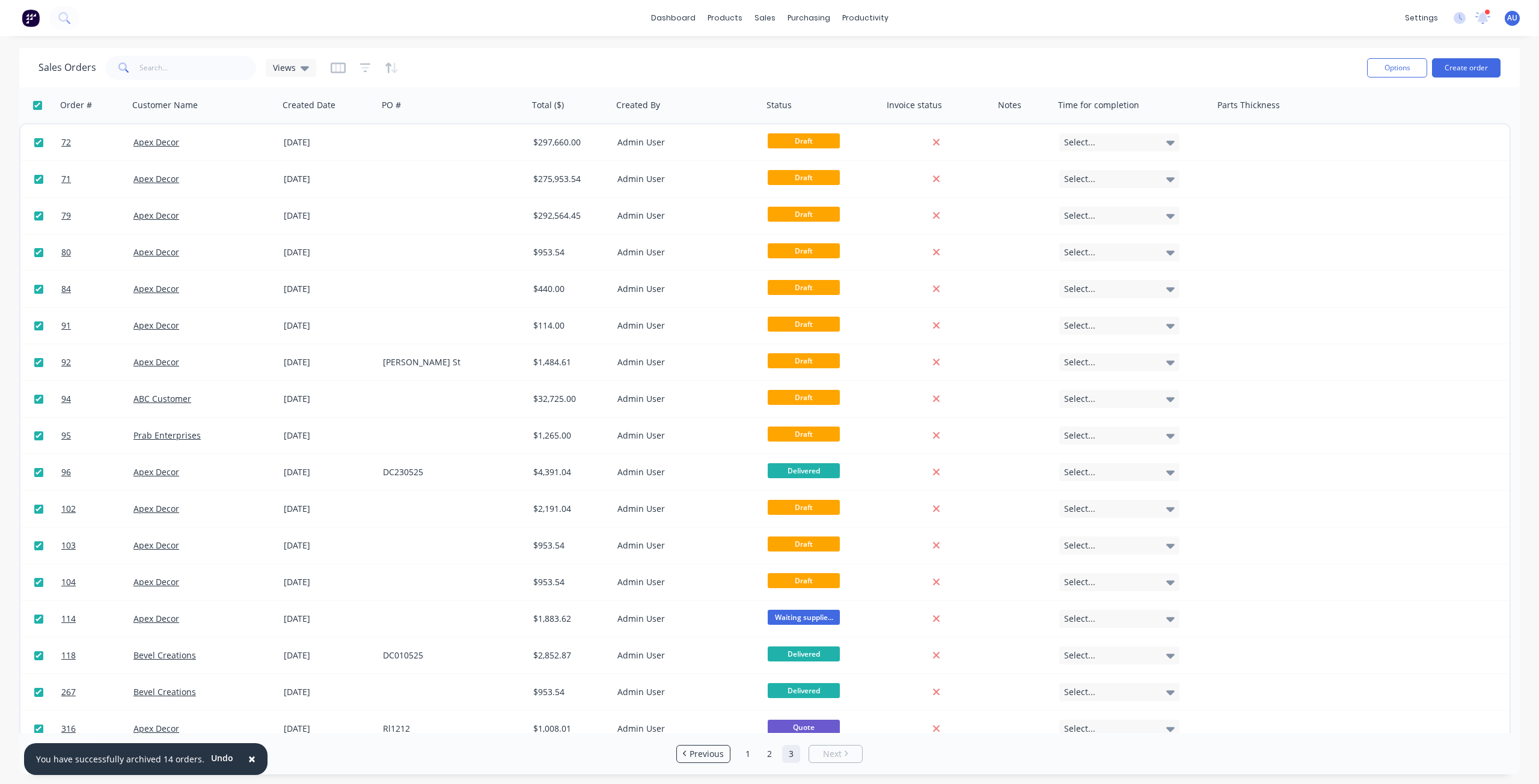
checkbox input "true"
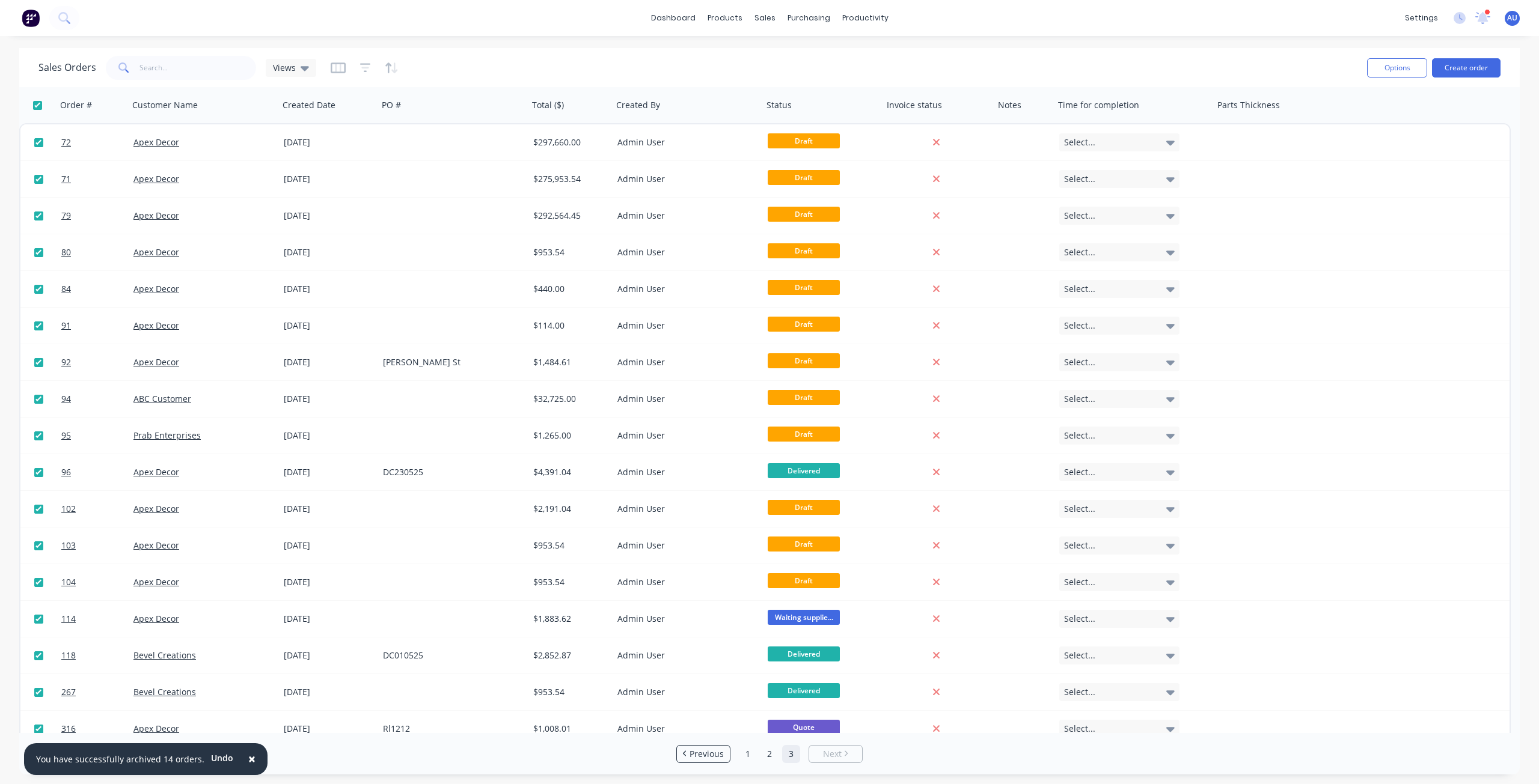
checkbox input "true"
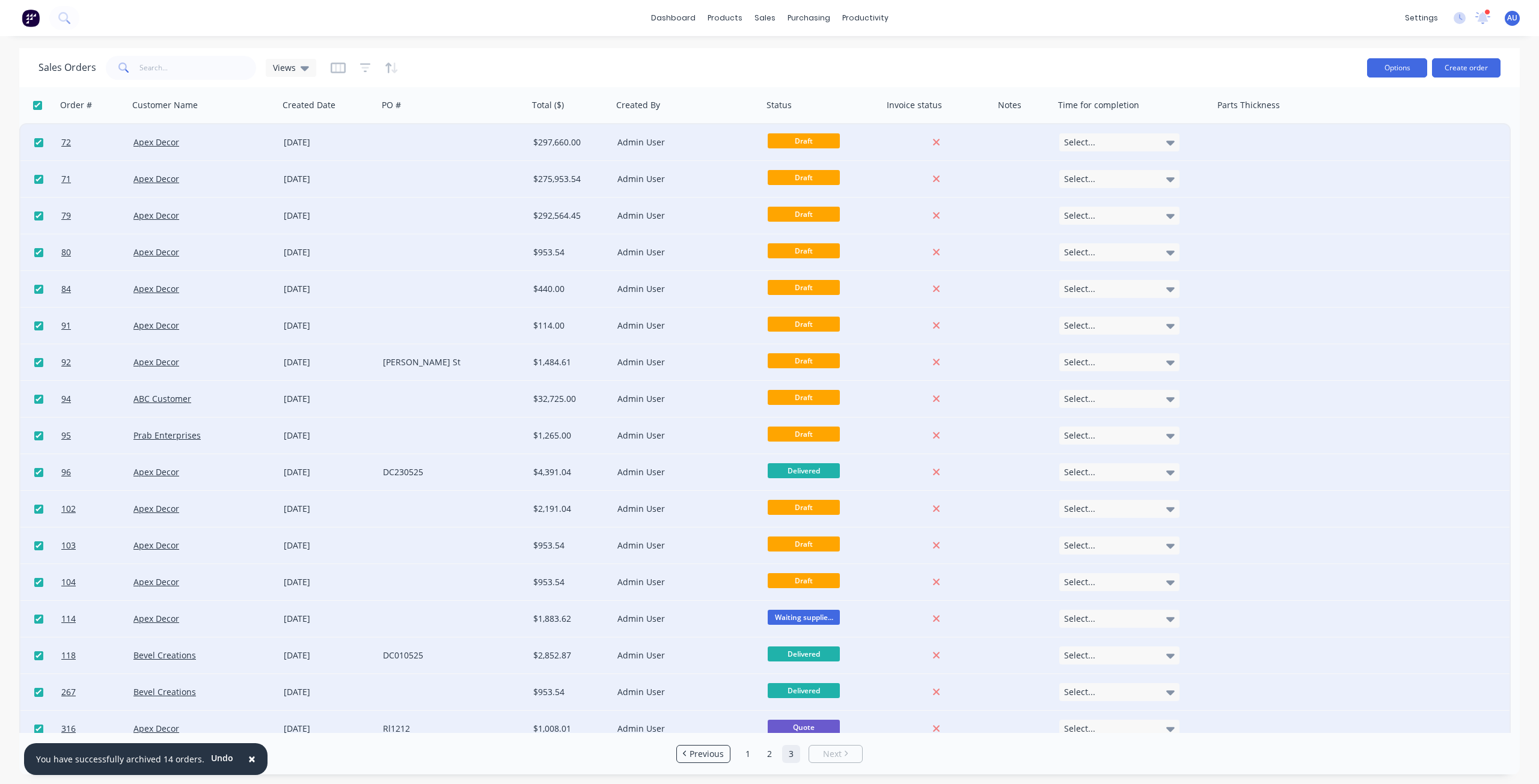
click at [1407, 72] on button "Options" at bounding box center [1397, 68] width 60 height 19
click at [1353, 122] on div "Archive" at bounding box center [1361, 122] width 110 height 17
checkbox input "false"
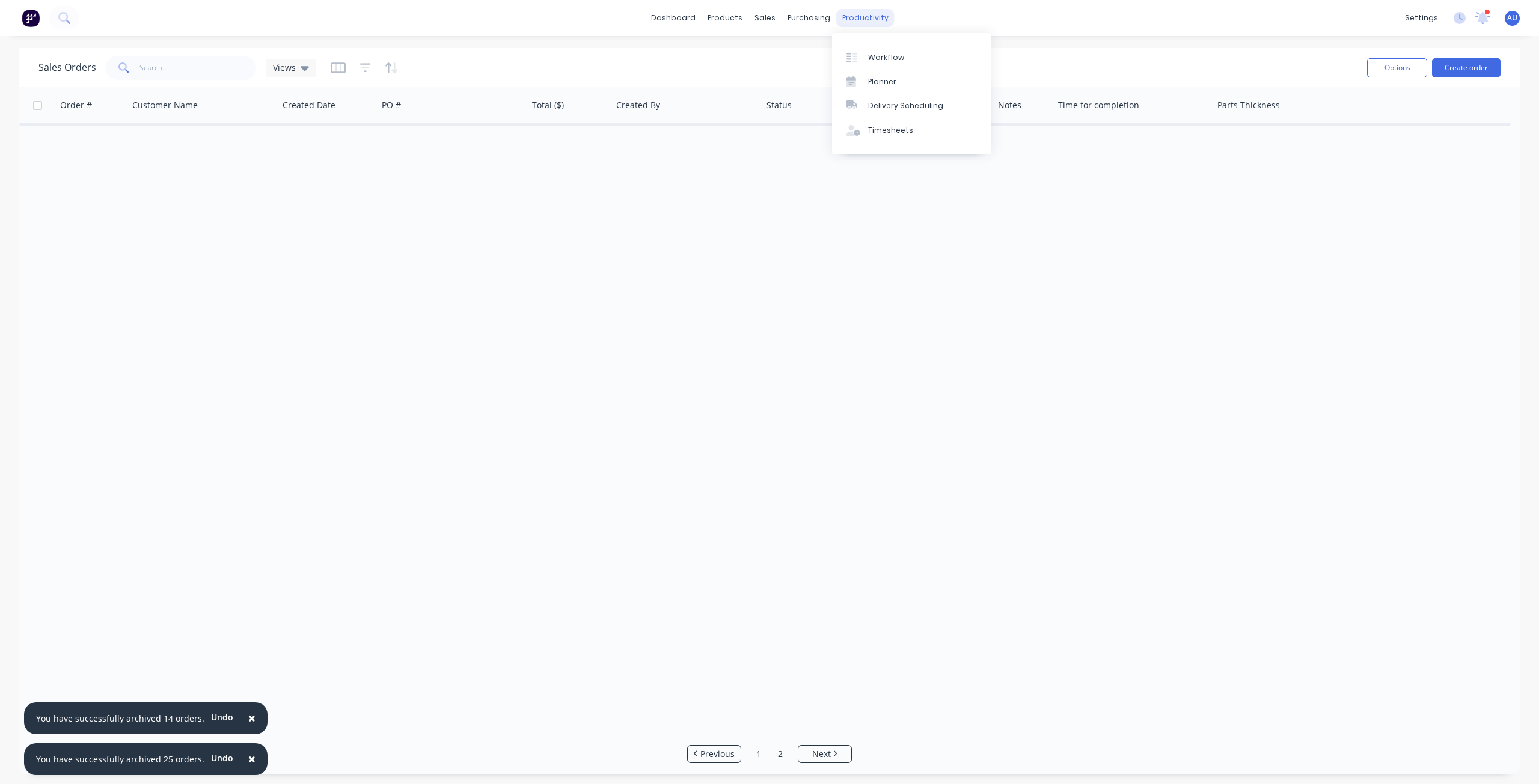
click at [851, 17] on div "productivity" at bounding box center [866, 18] width 58 height 18
click at [878, 61] on div "Workflow" at bounding box center [887, 58] width 36 height 11
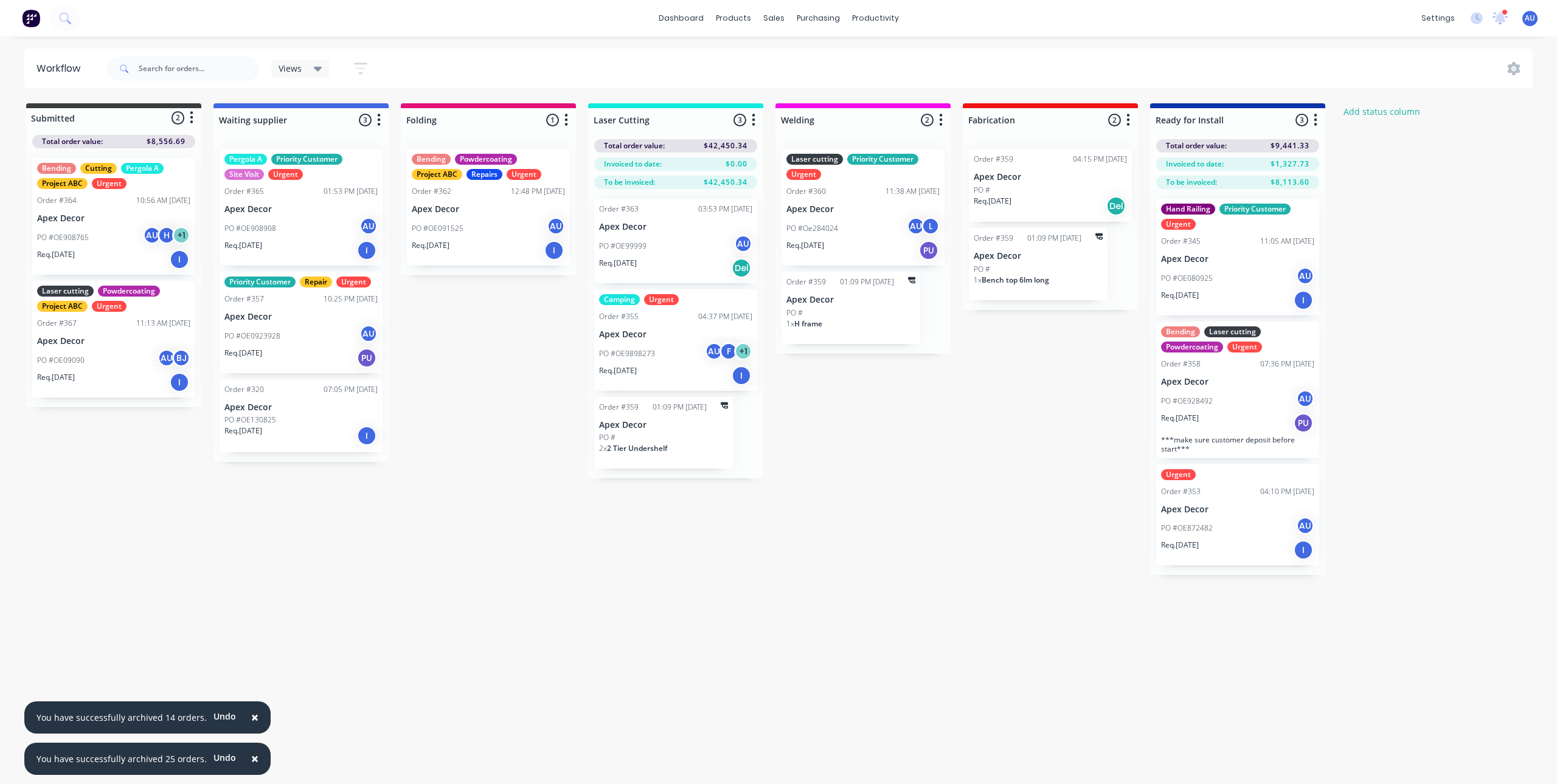
click at [943, 499] on div "Submitted 2 Status colour #3A3C3E hex #3A3C3E Save Cancel Summaries Total order…" at bounding box center [829, 339] width 1676 height 472
click at [938, 459] on div "Submitted 2 Status colour #3A3C3E hex #3A3C3E Save Cancel Summaries Total order…" at bounding box center [829, 339] width 1676 height 472
click at [910, 447] on div "Submitted 2 Status colour #3A3C3E hex #3A3C3E Save Cancel Summaries Total order…" at bounding box center [829, 339] width 1676 height 472
click at [468, 537] on div "Submitted 2 Status colour #3A3C3E hex #3A3C3E Save Cancel Summaries Total order…" at bounding box center [829, 339] width 1676 height 472
click at [673, 578] on div "Workflow Views Save new view None (Default) edit Priority Customer edit Urgent …" at bounding box center [778, 404] width 1557 height 712
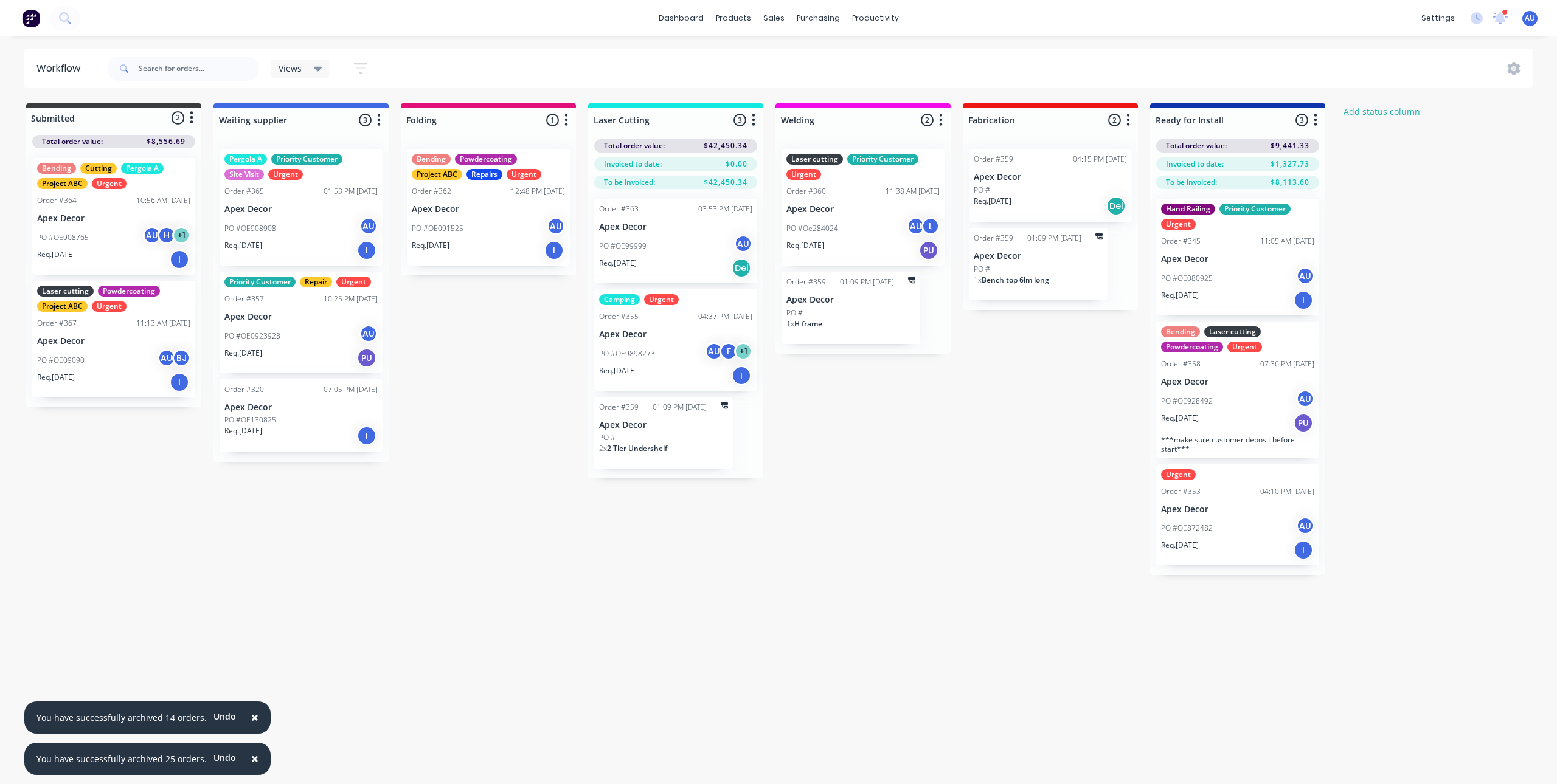
click at [760, 577] on div "Workflow Views Save new view None (Default) edit Priority Customer edit Urgent …" at bounding box center [778, 404] width 1557 height 712
click at [821, 566] on div "Submitted 2 Status colour #3A3C3E hex #3A3C3E Save Cancel Summaries Total order…" at bounding box center [829, 339] width 1676 height 472
click at [796, 52] on link "Sales Orders" at bounding box center [837, 58] width 161 height 25
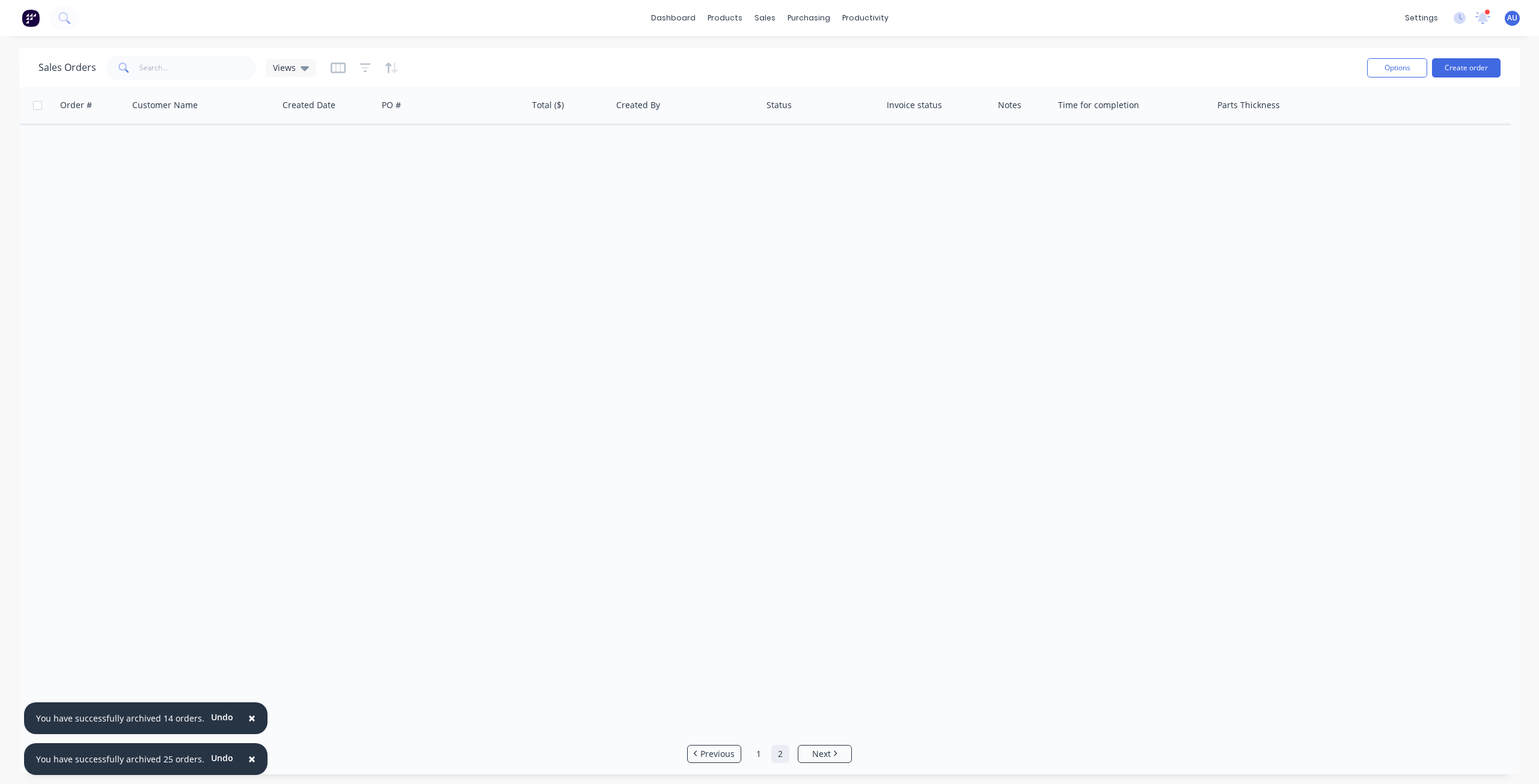
click at [776, 758] on link "2" at bounding box center [780, 754] width 18 height 18
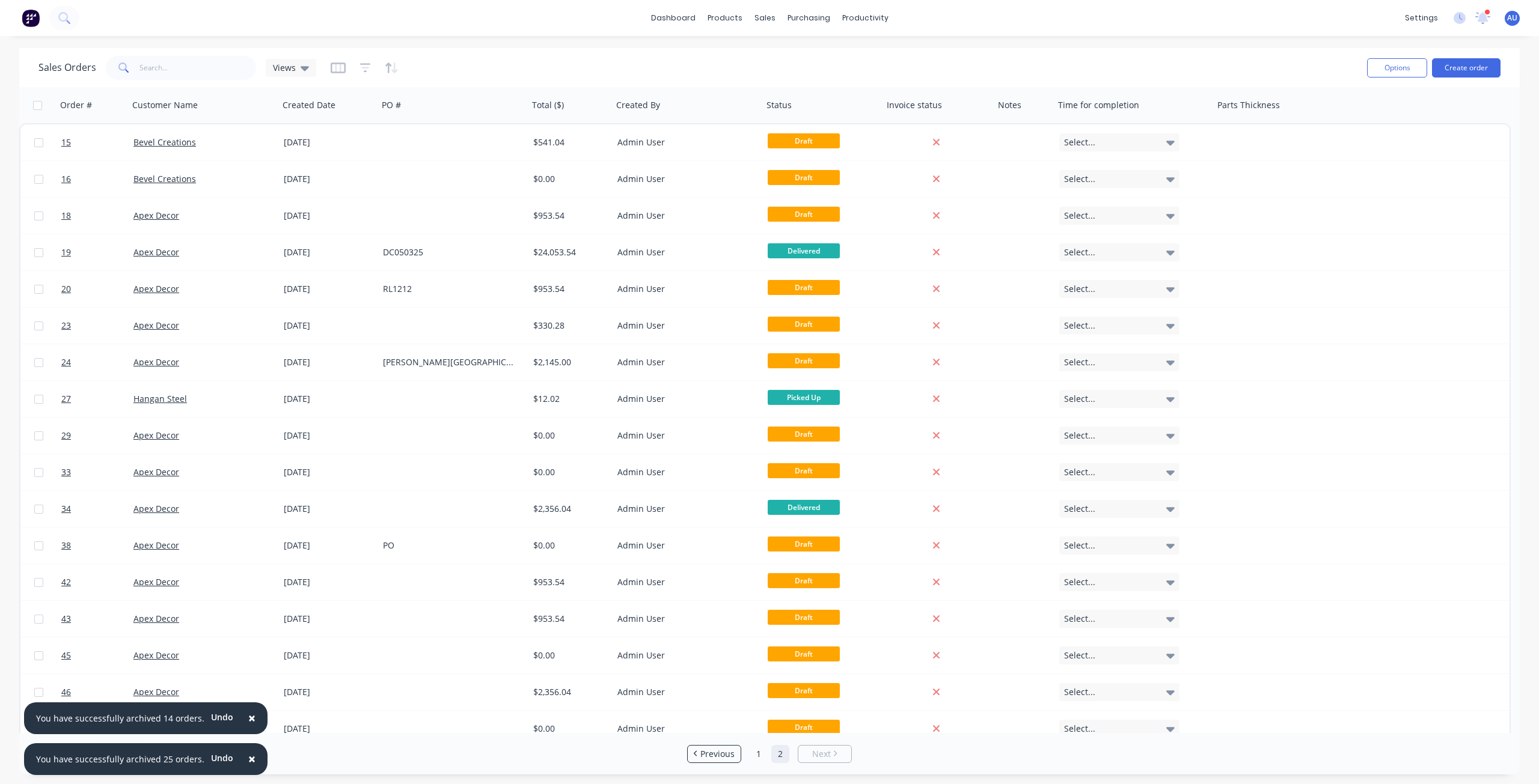
click at [240, 715] on button "×" at bounding box center [252, 719] width 31 height 29
click at [249, 756] on button "×" at bounding box center [252, 760] width 31 height 29
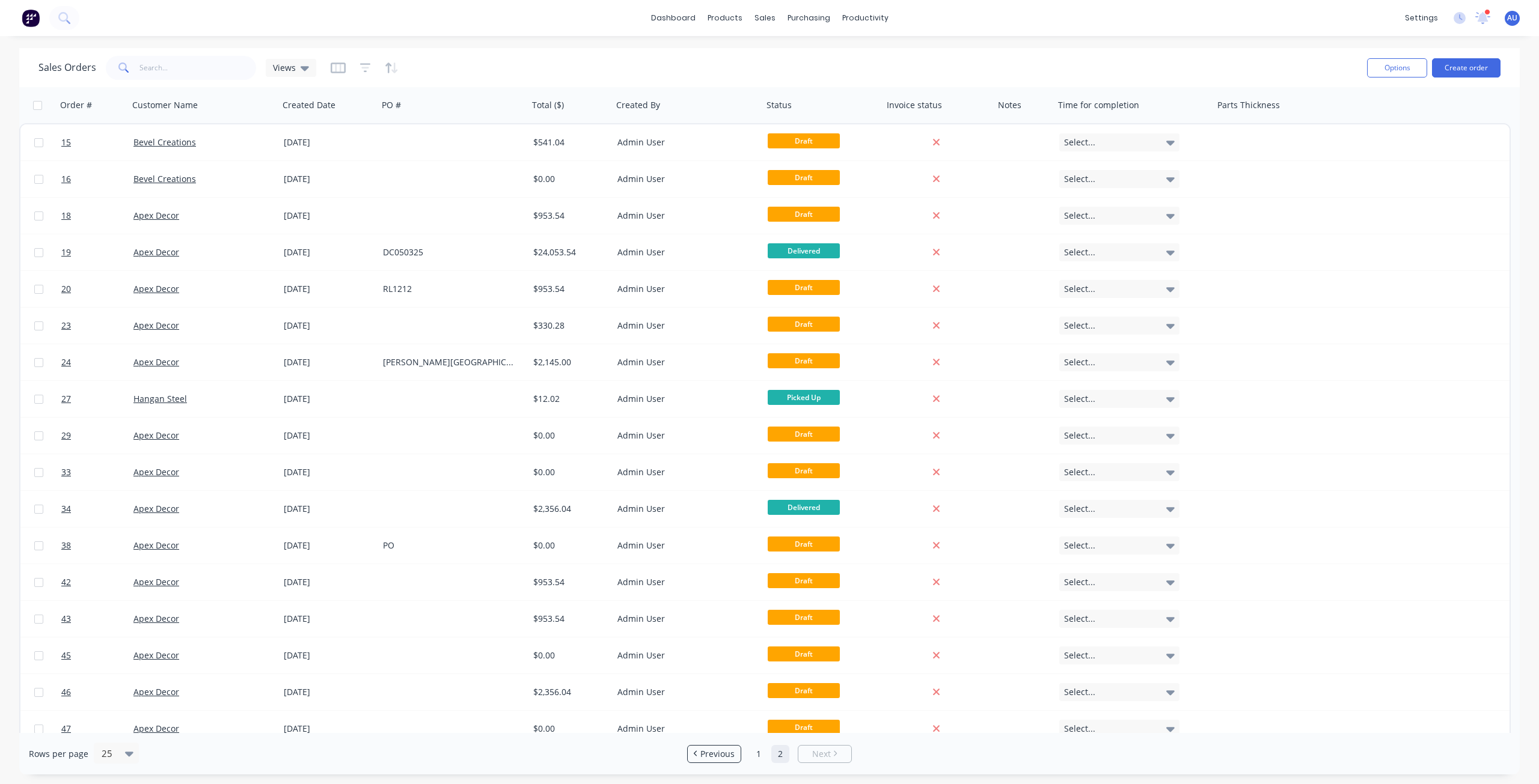
click at [35, 102] on input "checkbox" at bounding box center [38, 105] width 9 height 9
checkbox input "true"
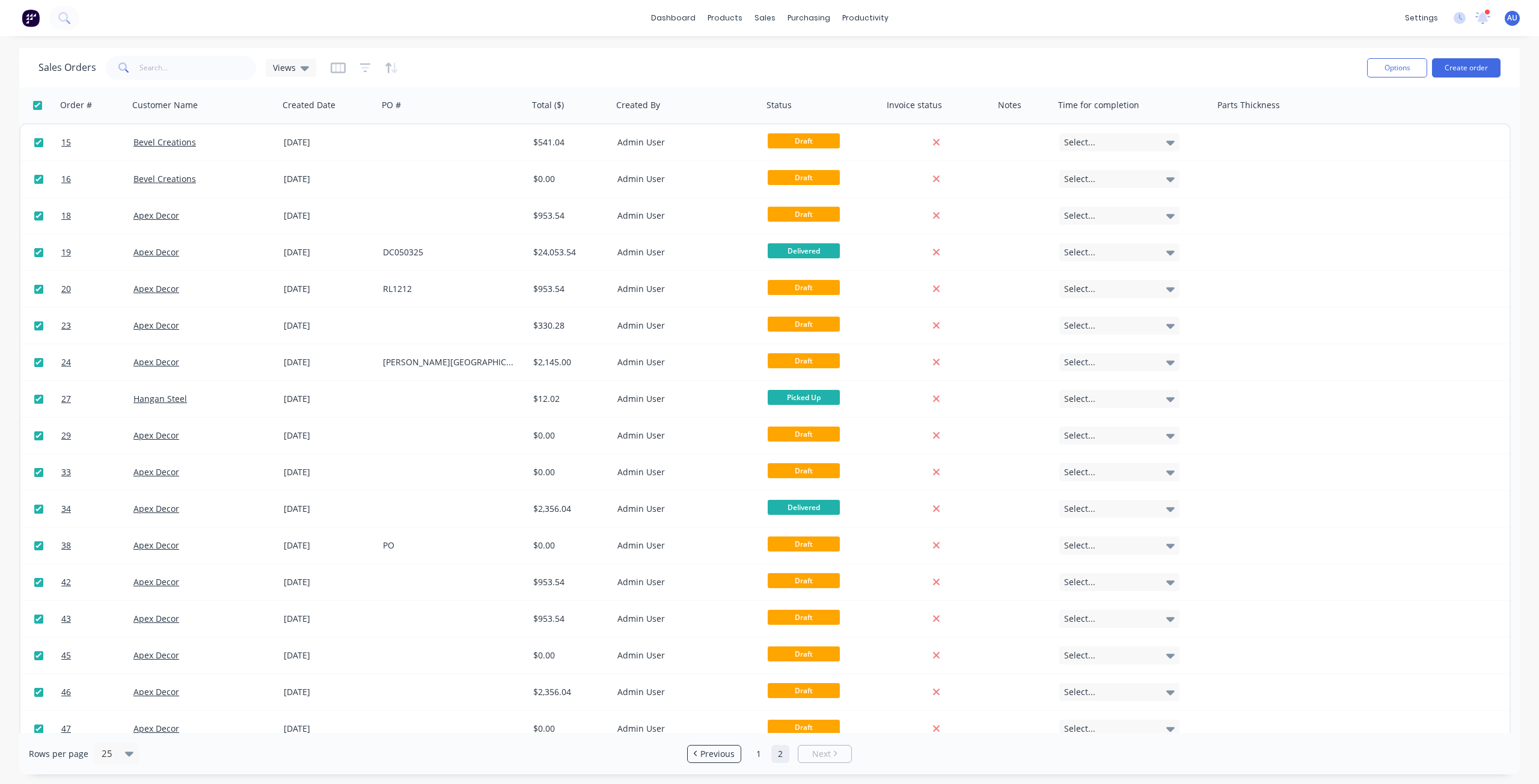
checkbox input "true"
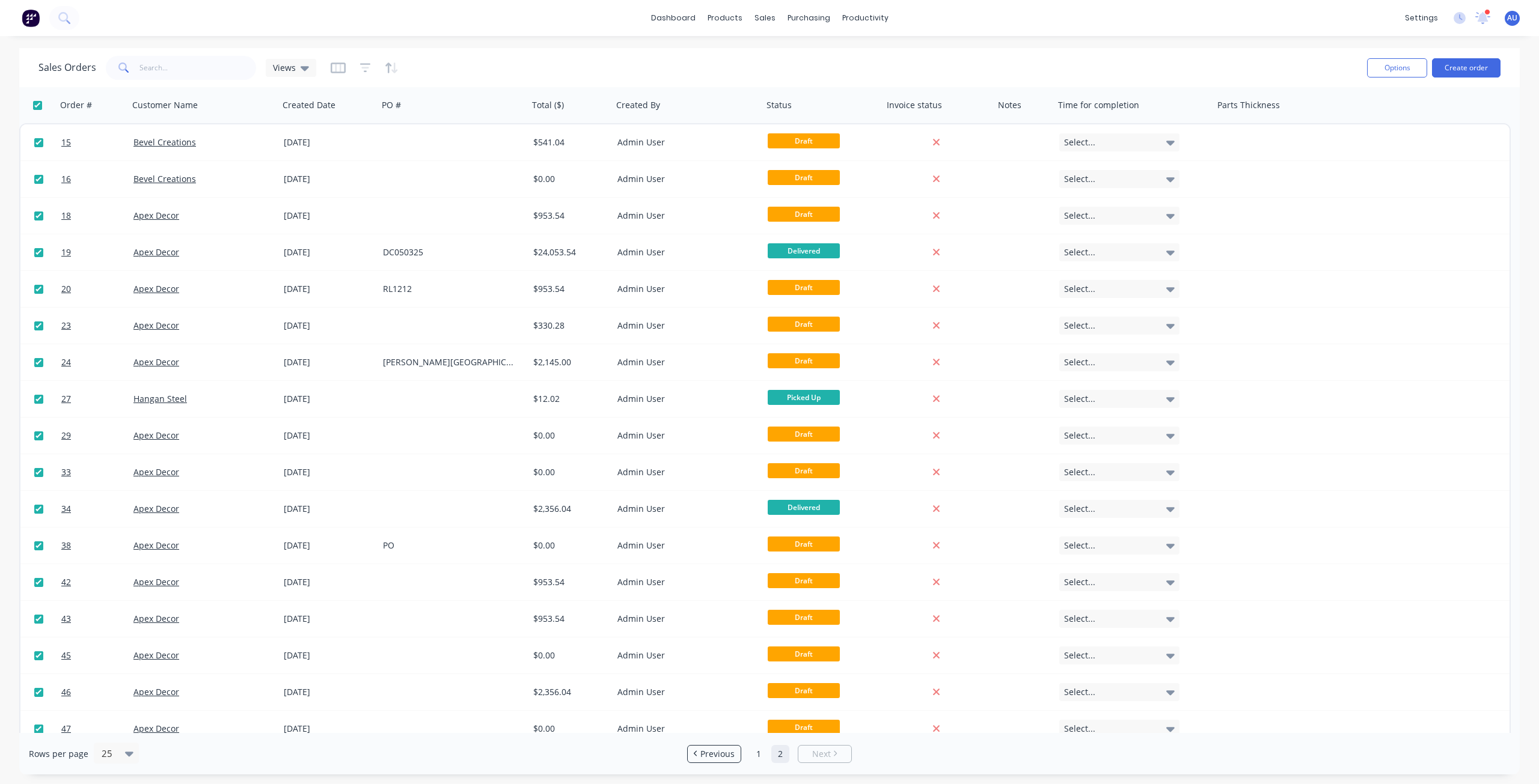
checkbox input "true"
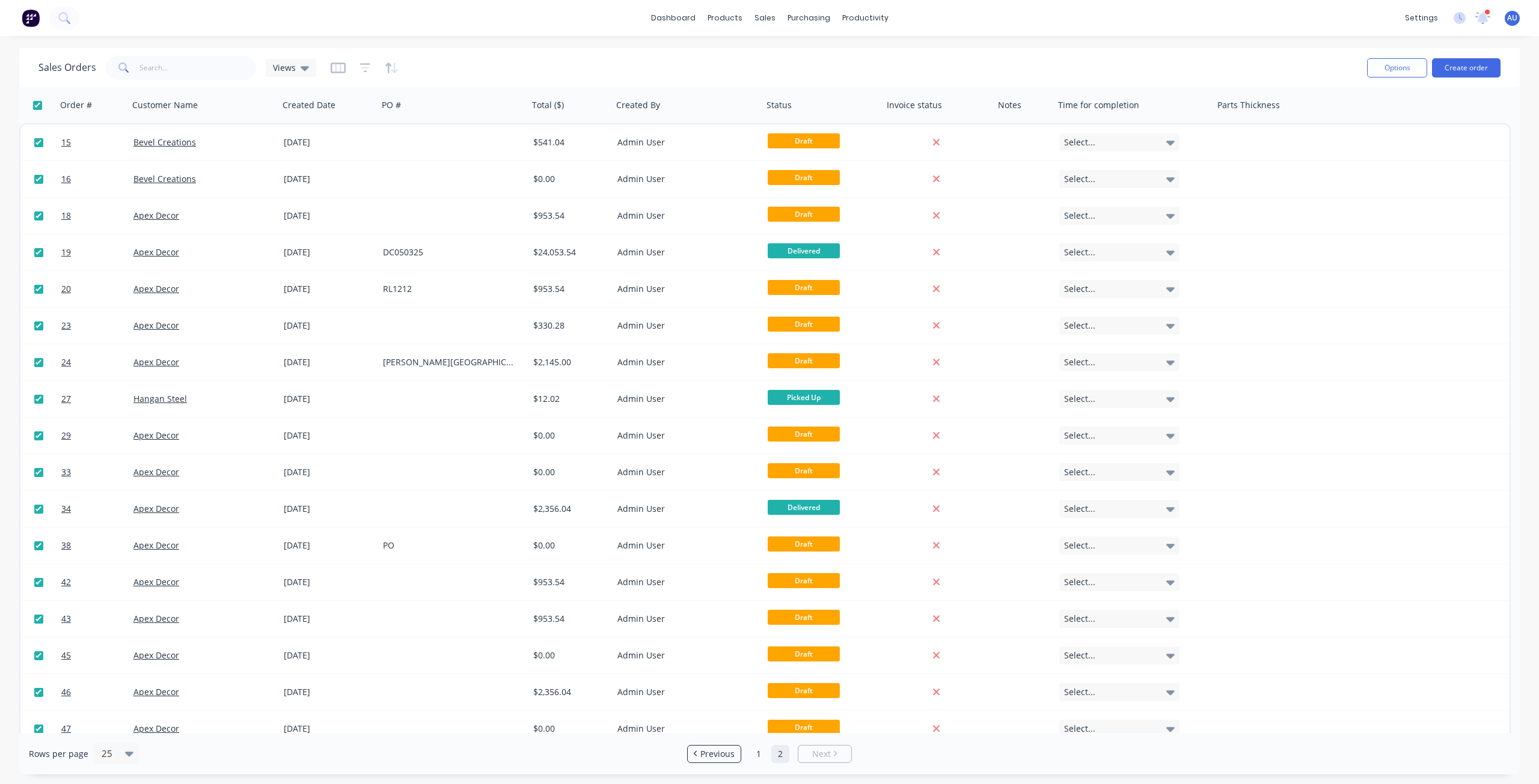
checkbox input "true"
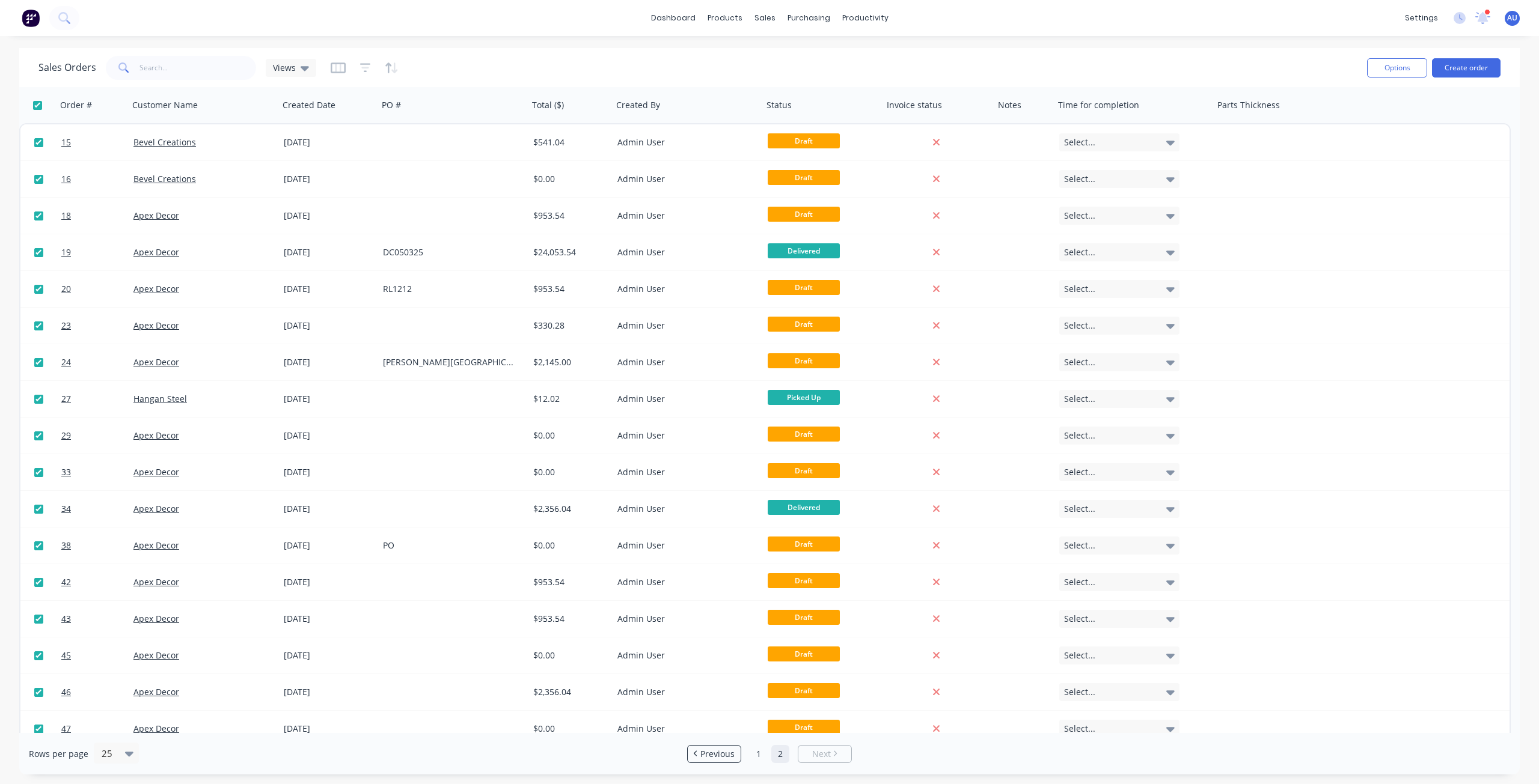
checkbox input "true"
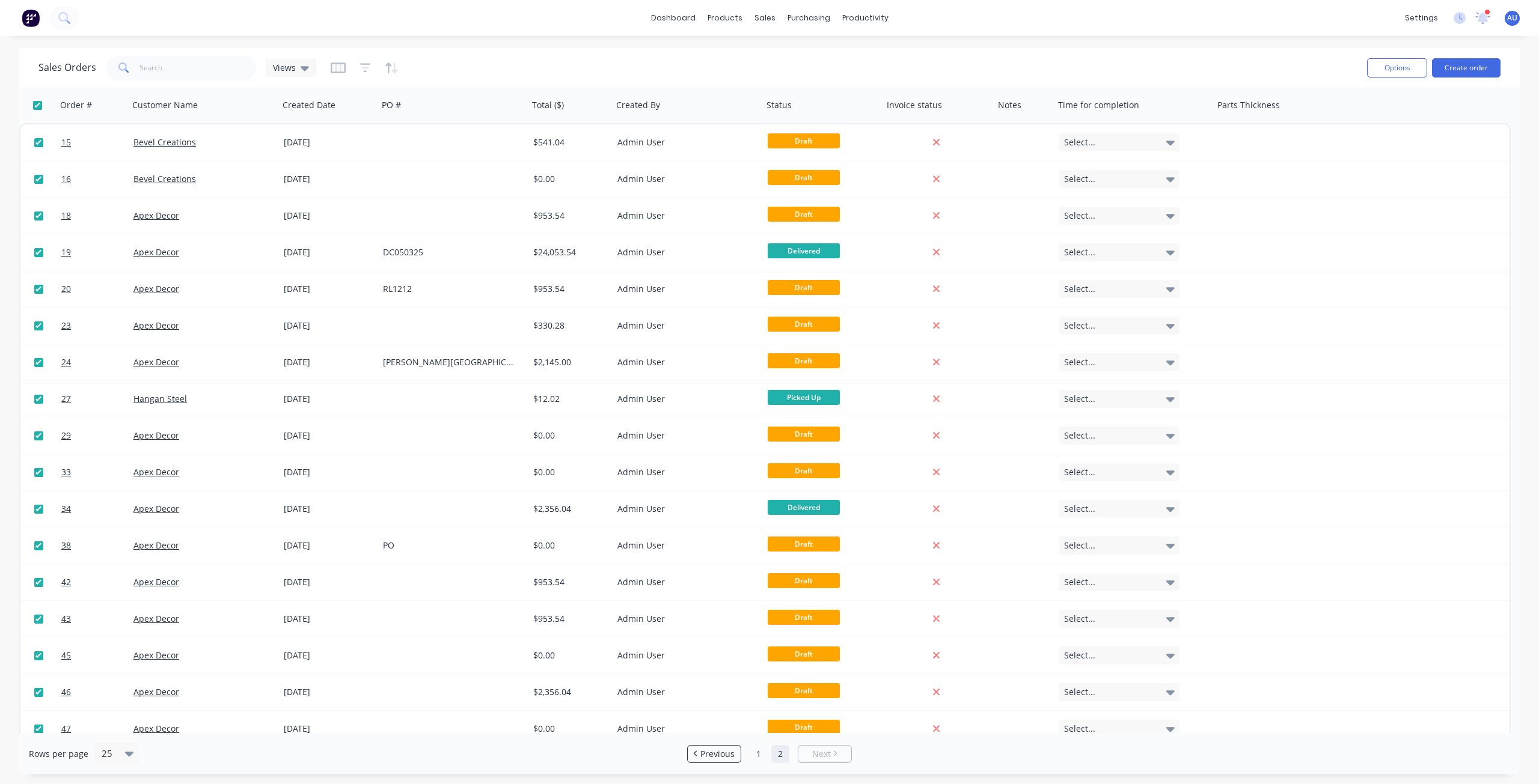
checkbox input "true"
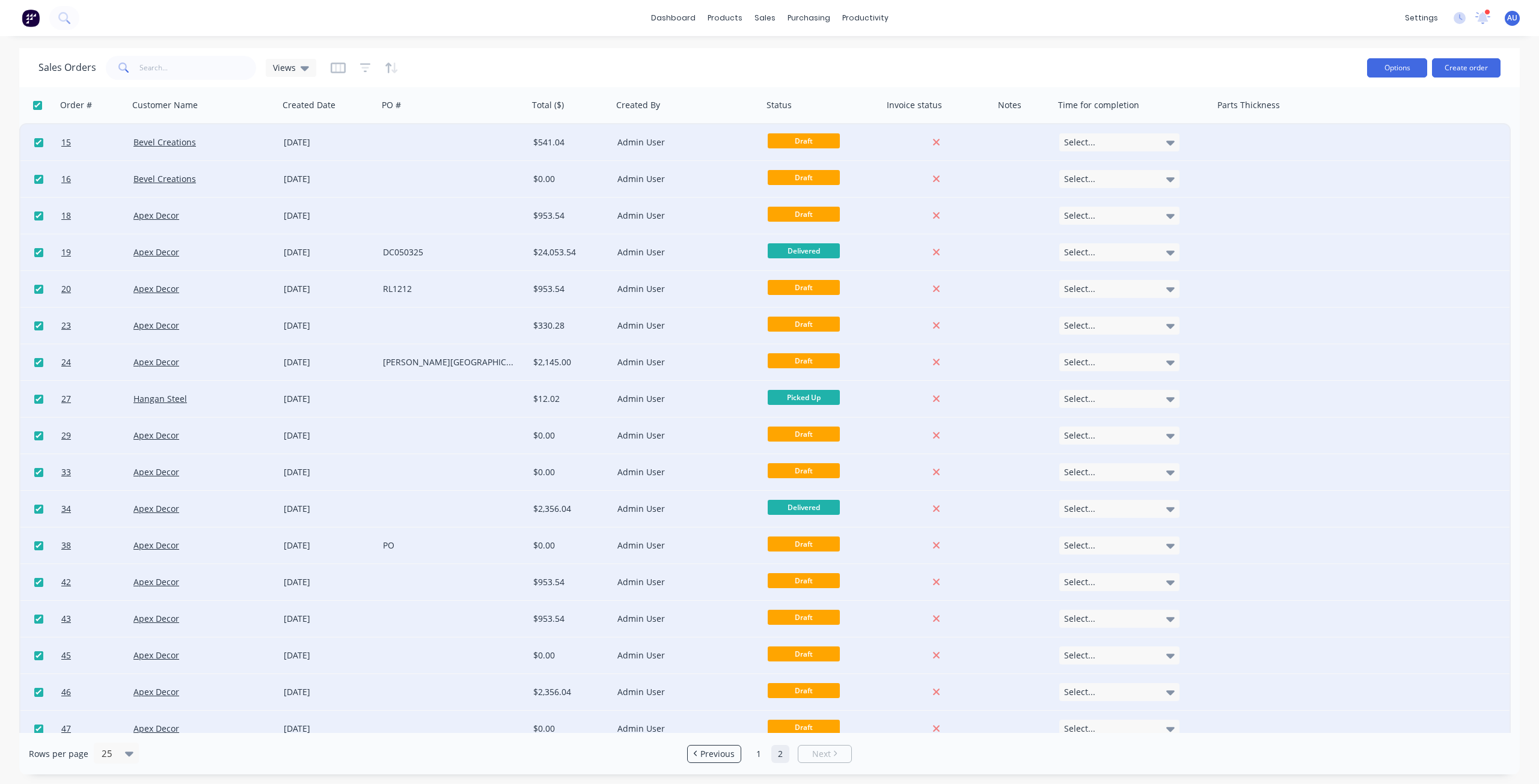
click at [1401, 69] on button "Options" at bounding box center [1397, 68] width 60 height 19
click at [1348, 124] on div "Archive" at bounding box center [1361, 122] width 110 height 17
checkbox input "false"
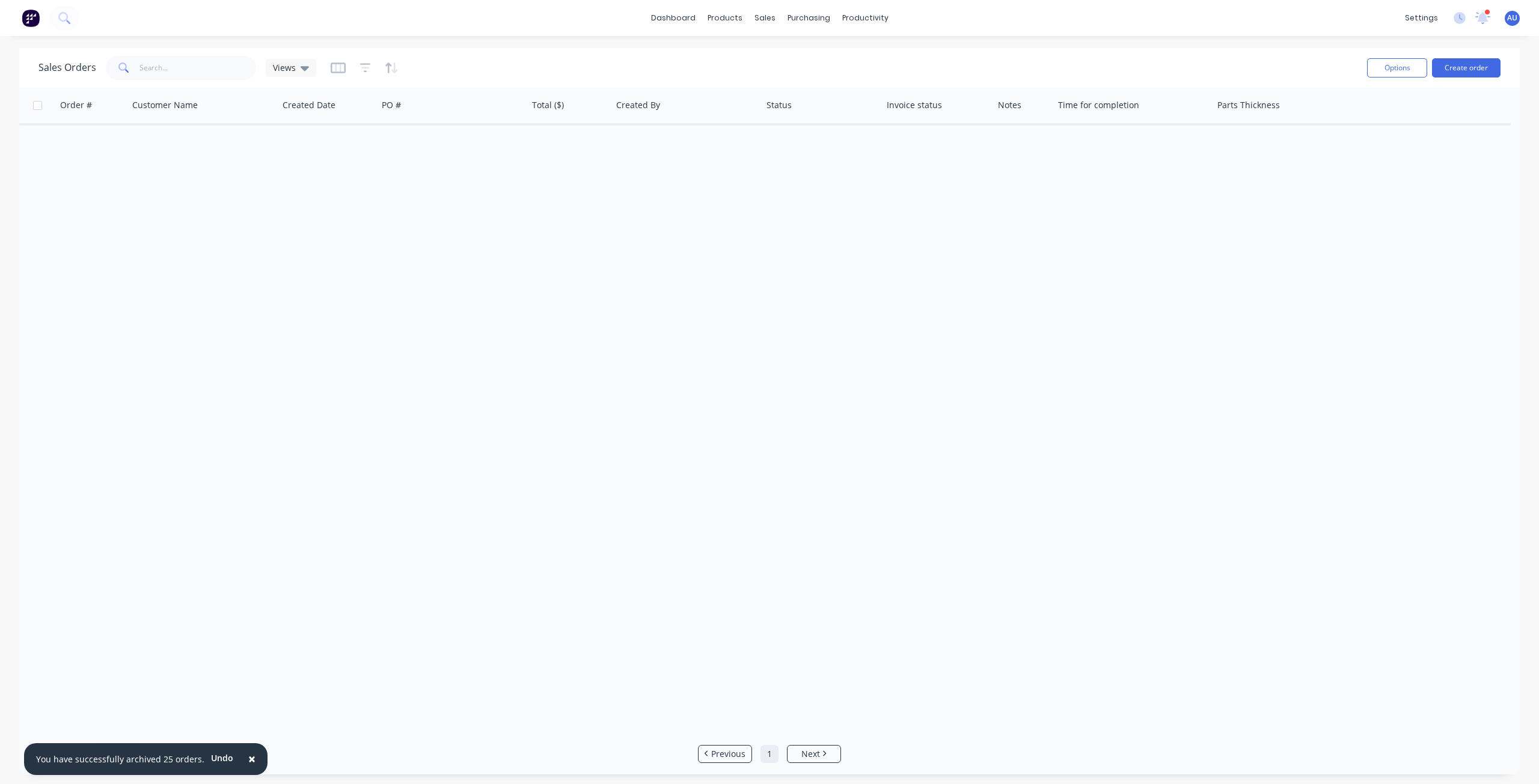
click at [771, 759] on link "1" at bounding box center [770, 754] width 18 height 18
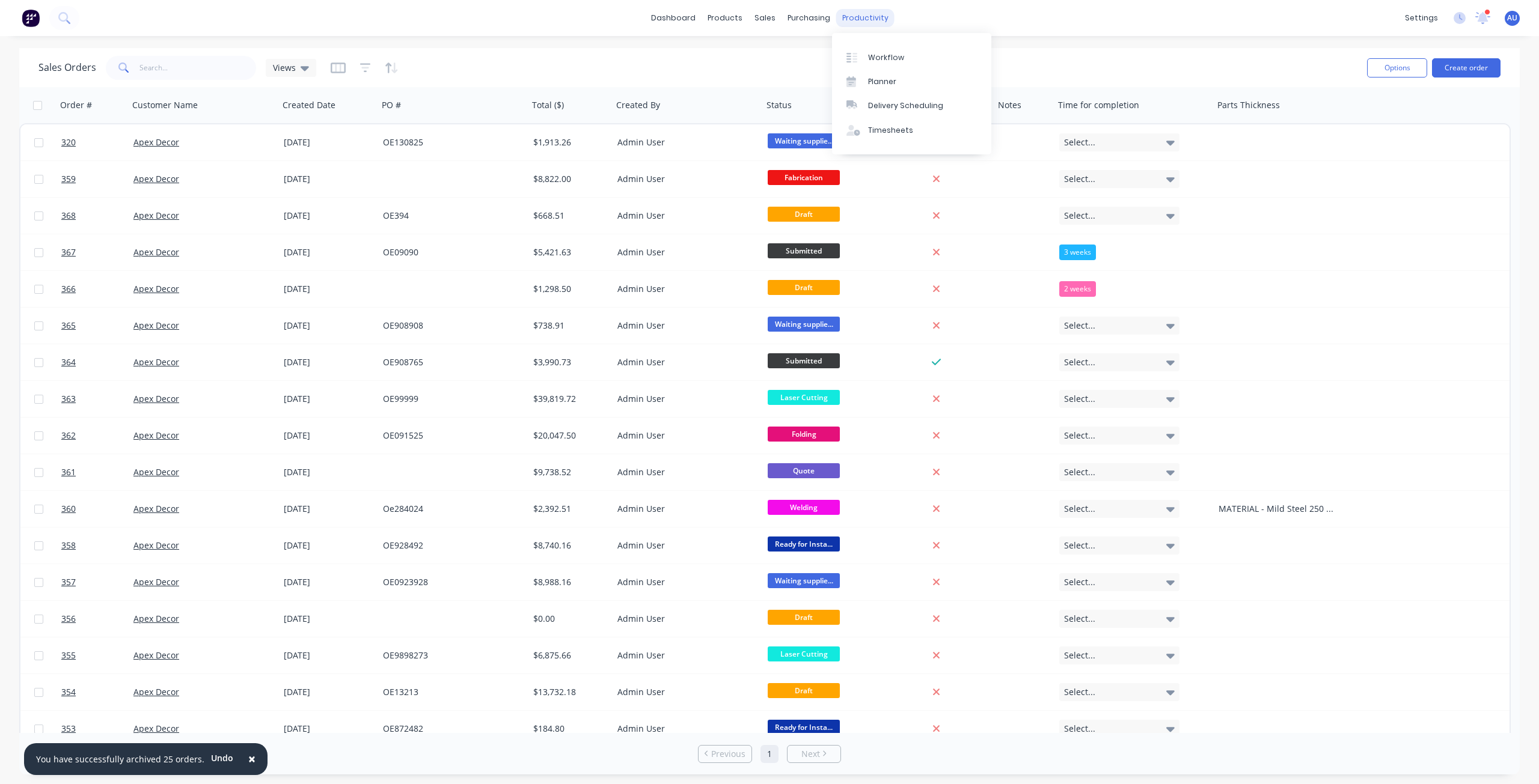
click at [874, 16] on div "productivity" at bounding box center [866, 18] width 58 height 18
click at [889, 53] on div "Workflow" at bounding box center [887, 58] width 36 height 11
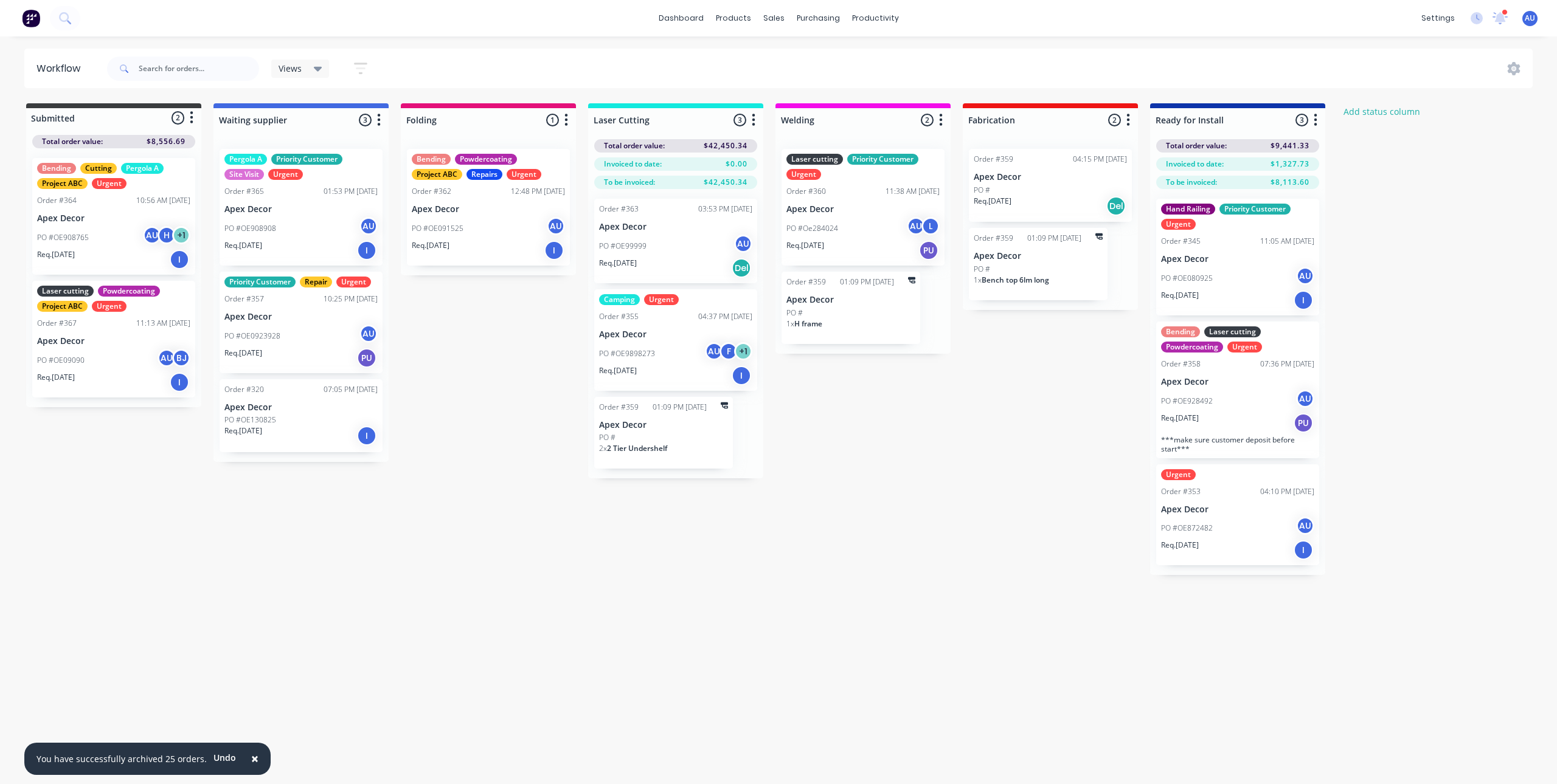
click at [874, 525] on div "Submitted 2 Status colour #3A3C3E hex #3A3C3E Save Cancel Summaries Total order…" at bounding box center [829, 339] width 1676 height 472
click at [875, 517] on div "Submitted 2 Status colour #3A3C3E hex #3A3C3E Save Cancel Summaries Total order…" at bounding box center [829, 339] width 1676 height 472
click at [875, 514] on div "Submitted 2 Status colour #3A3C3E hex #3A3C3E Save Cancel Summaries Total order…" at bounding box center [829, 339] width 1676 height 472
click at [924, 451] on div "Submitted 2 Status colour #3A3C3E hex #3A3C3E Save Cancel Summaries Total order…" at bounding box center [829, 339] width 1676 height 472
click at [924, 450] on div "Submitted 2 Status colour #3A3C3E hex #3A3C3E Save Cancel Summaries Total order…" at bounding box center [829, 339] width 1676 height 472
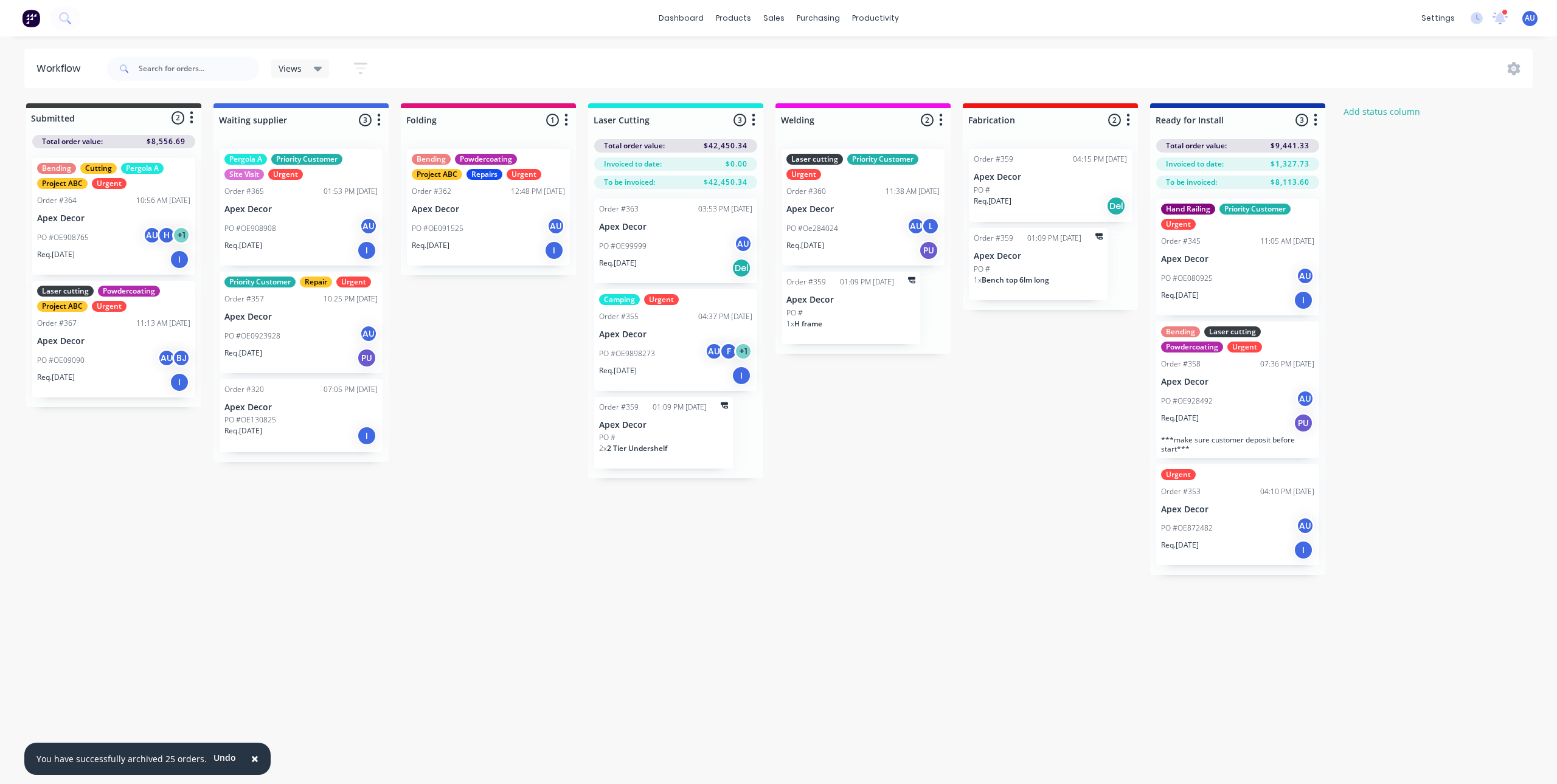
click at [499, 558] on div "Submitted 2 Status colour #3A3C3E hex #3A3C3E Save Cancel Summaries Total order…" at bounding box center [829, 339] width 1676 height 472
click at [505, 538] on div "Submitted 2 Status colour #3A3C3E hex #3A3C3E Save Cancel Summaries Total order…" at bounding box center [829, 339] width 1676 height 472
click at [456, 504] on div "Submitted 2 Status colour #3A3C3E hex #3A3C3E Save Cancel Summaries Total order…" at bounding box center [829, 339] width 1676 height 472
click at [72, 20] on button at bounding box center [65, 18] width 30 height 25
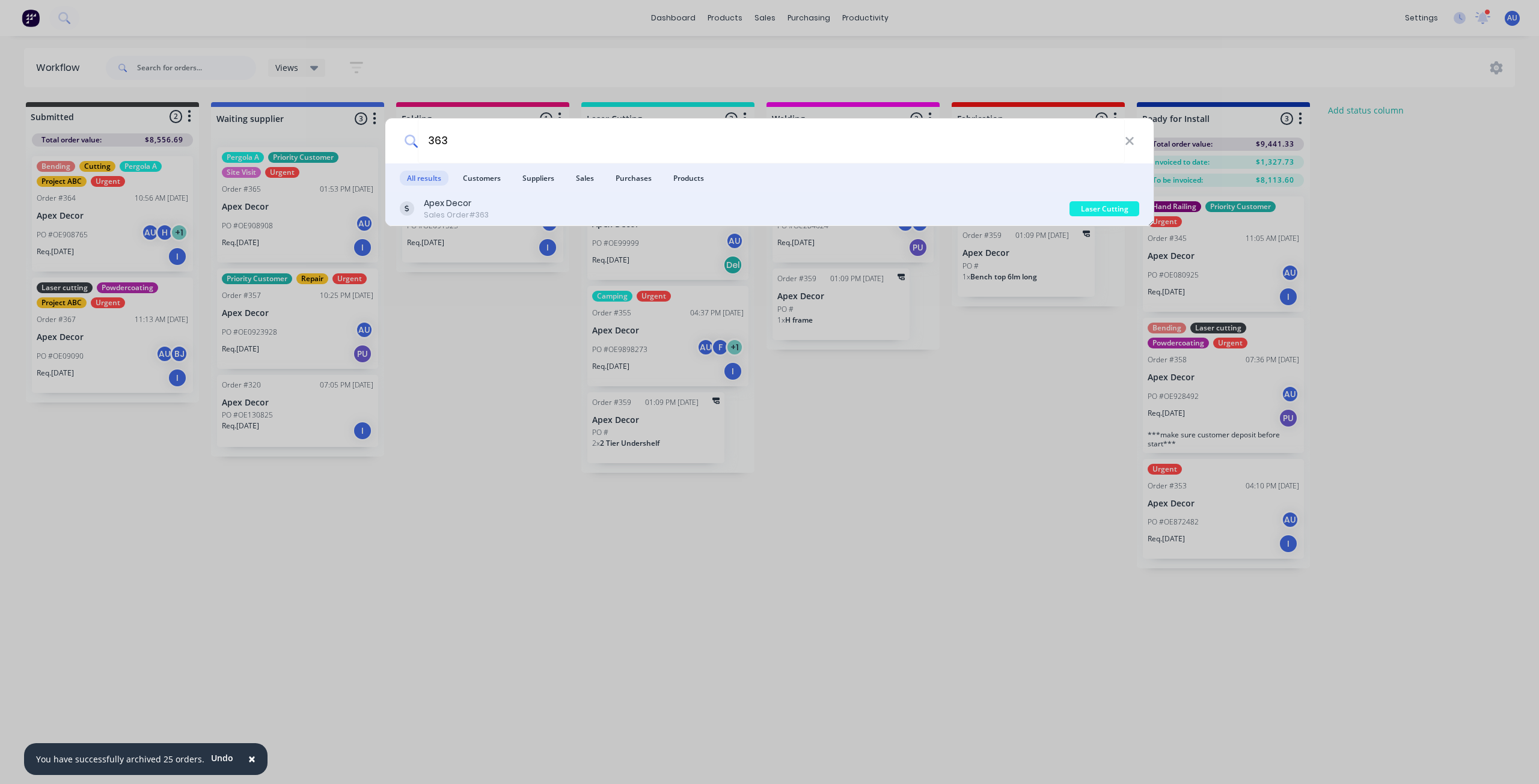
type input "363"
click at [440, 207] on div "Apex Decor" at bounding box center [456, 203] width 65 height 12
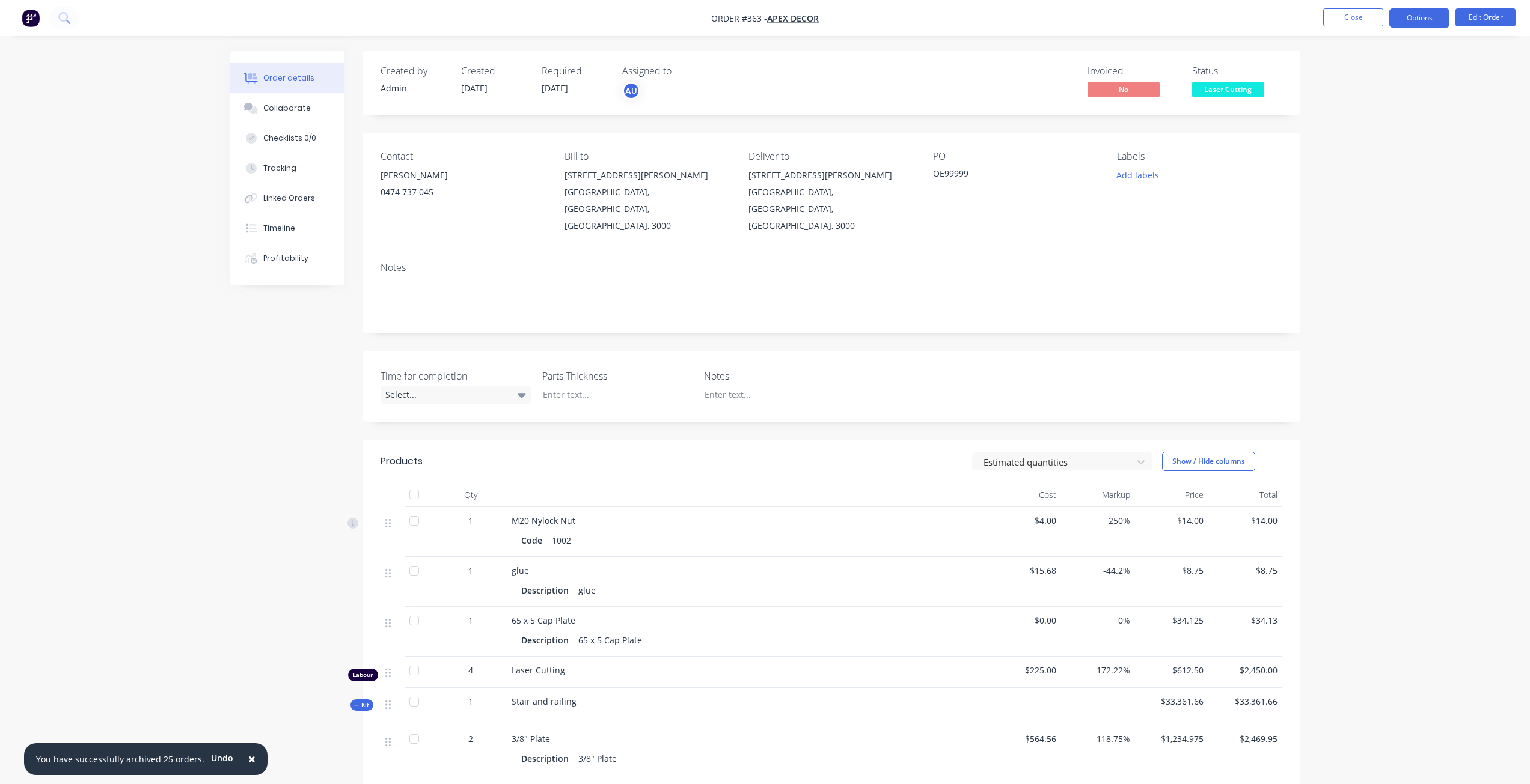
click at [1399, 24] on button "Options" at bounding box center [1419, 18] width 60 height 19
drag, startPoint x: 1365, startPoint y: 314, endPoint x: 1249, endPoint y: 328, distance: 116.8
click at [1365, 315] on div "Archive" at bounding box center [1383, 319] width 110 height 17
click at [1389, 107] on div "Order details Collaborate Checklists 0/0 Tracking Linked Orders Timeline Profit…" at bounding box center [765, 695] width 1530 height 1391
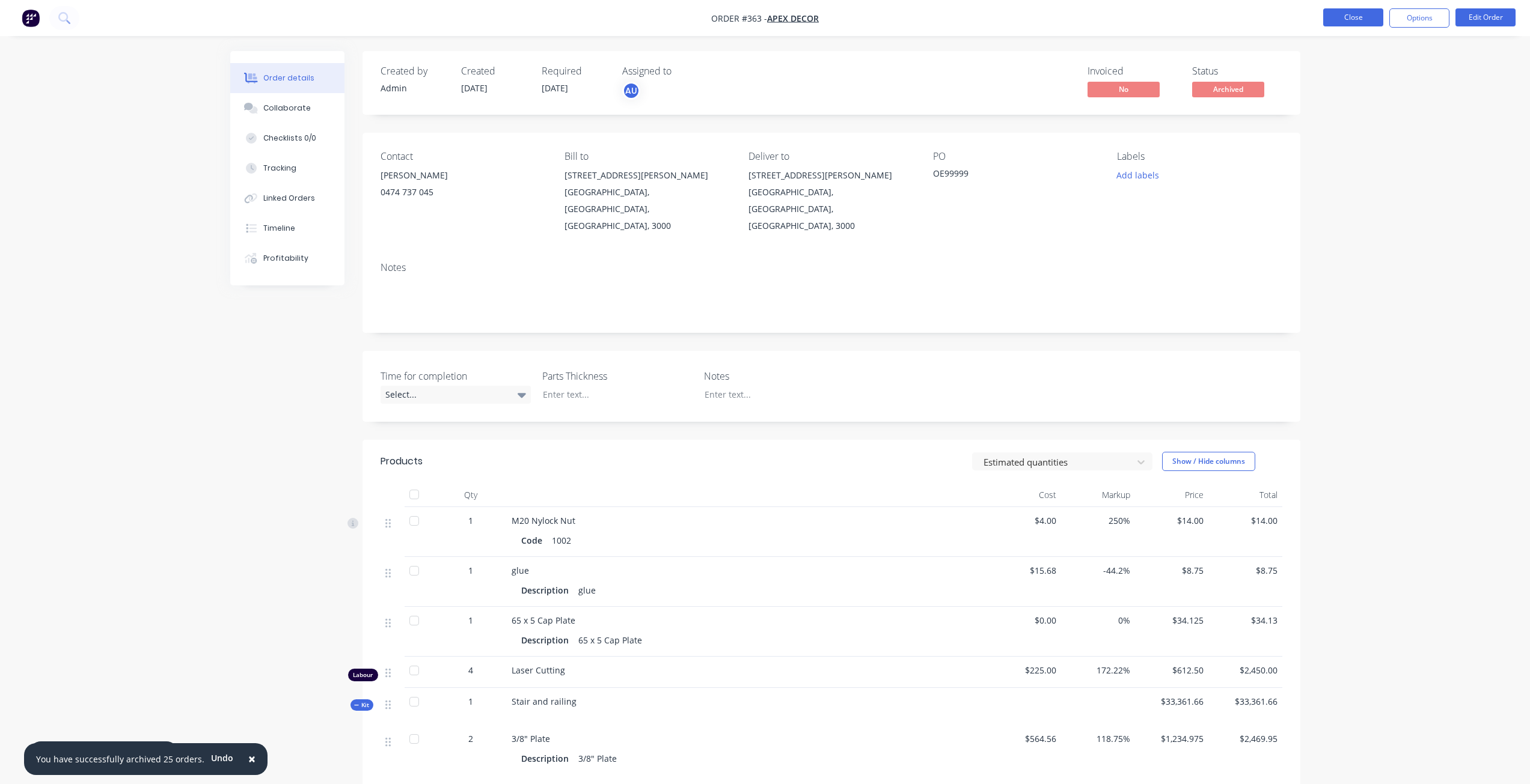
click at [1353, 11] on button "Close" at bounding box center [1353, 17] width 60 height 18
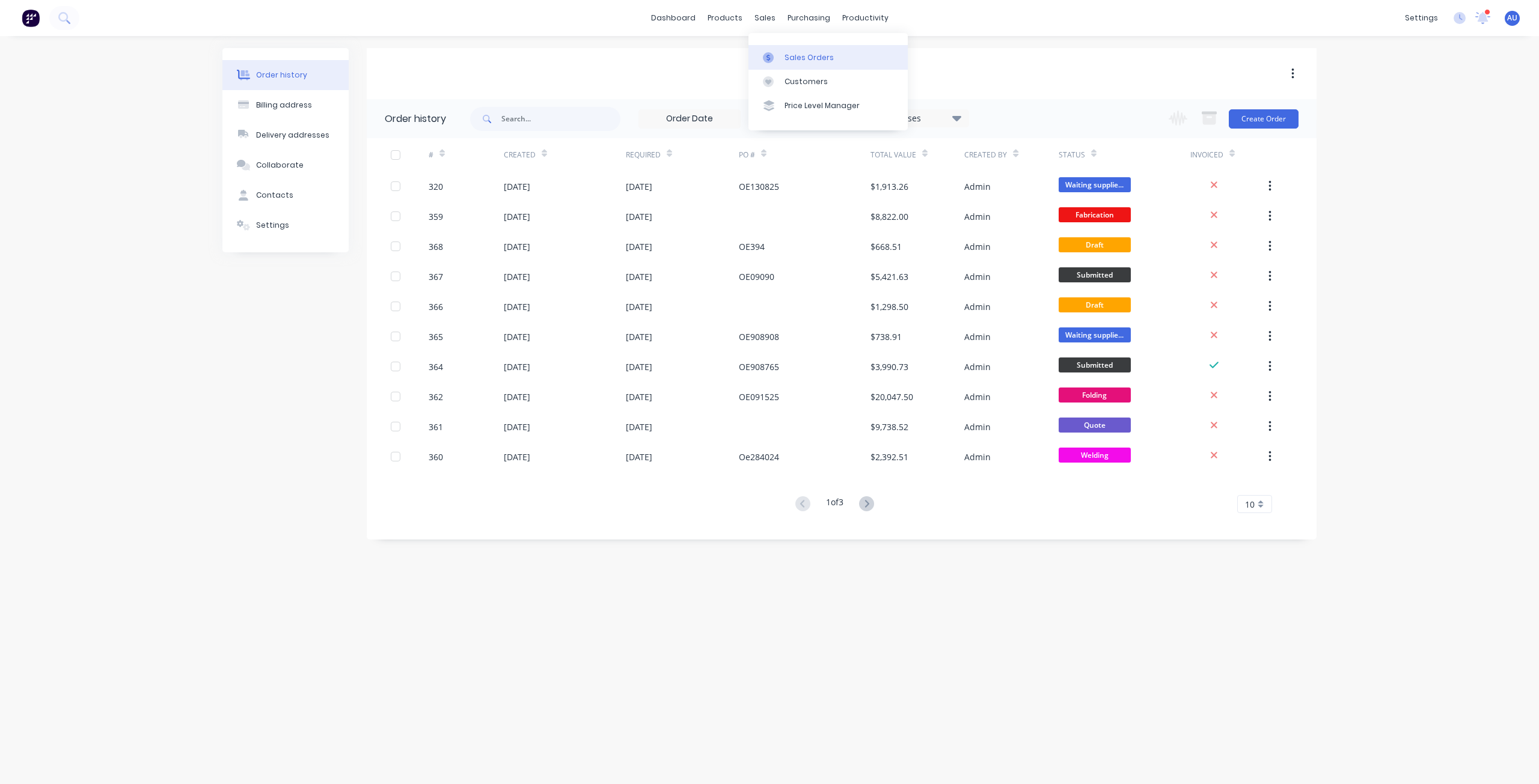
click at [790, 49] on link "Sales Orders" at bounding box center [828, 57] width 159 height 24
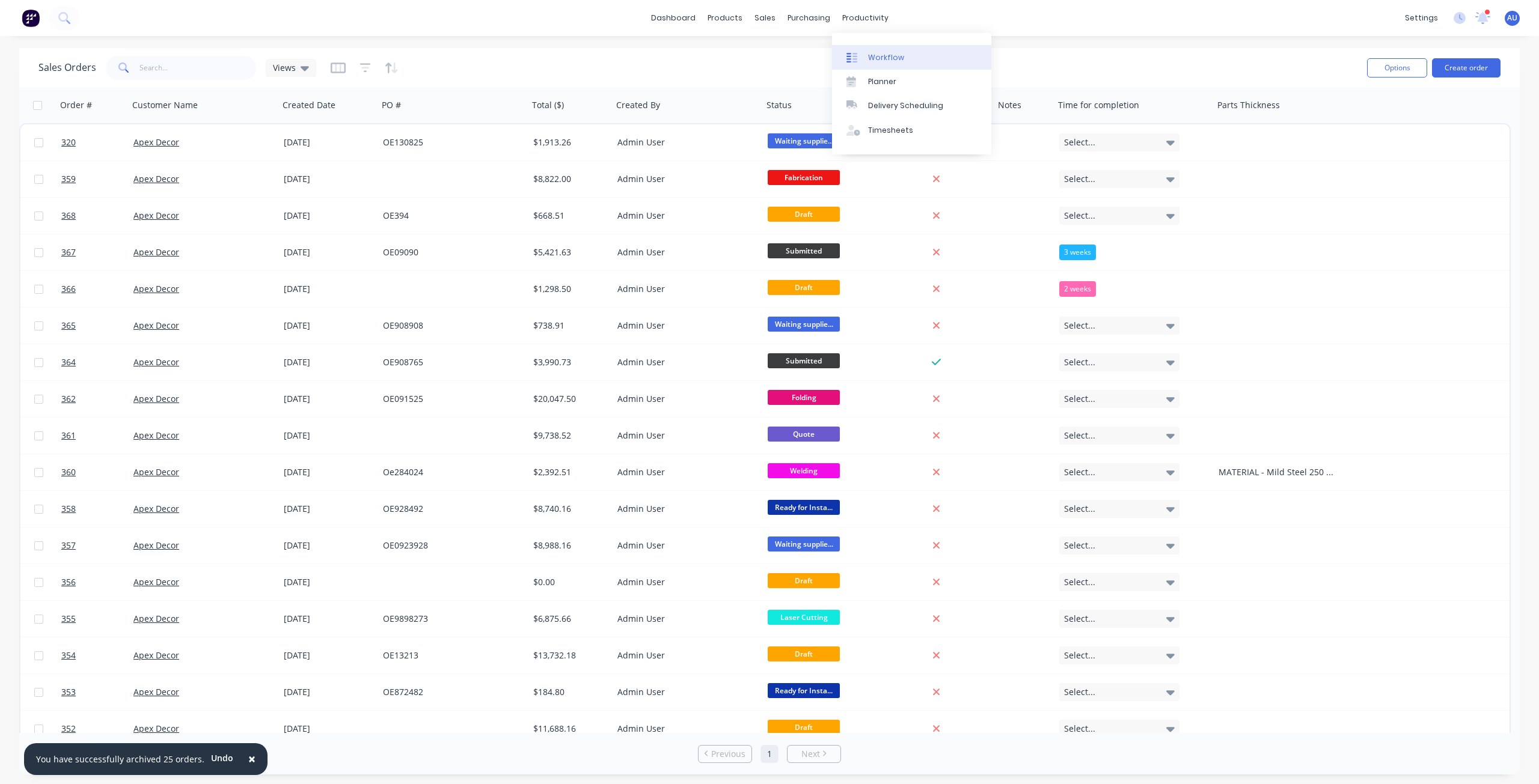
click at [898, 51] on link "Workflow" at bounding box center [912, 57] width 159 height 24
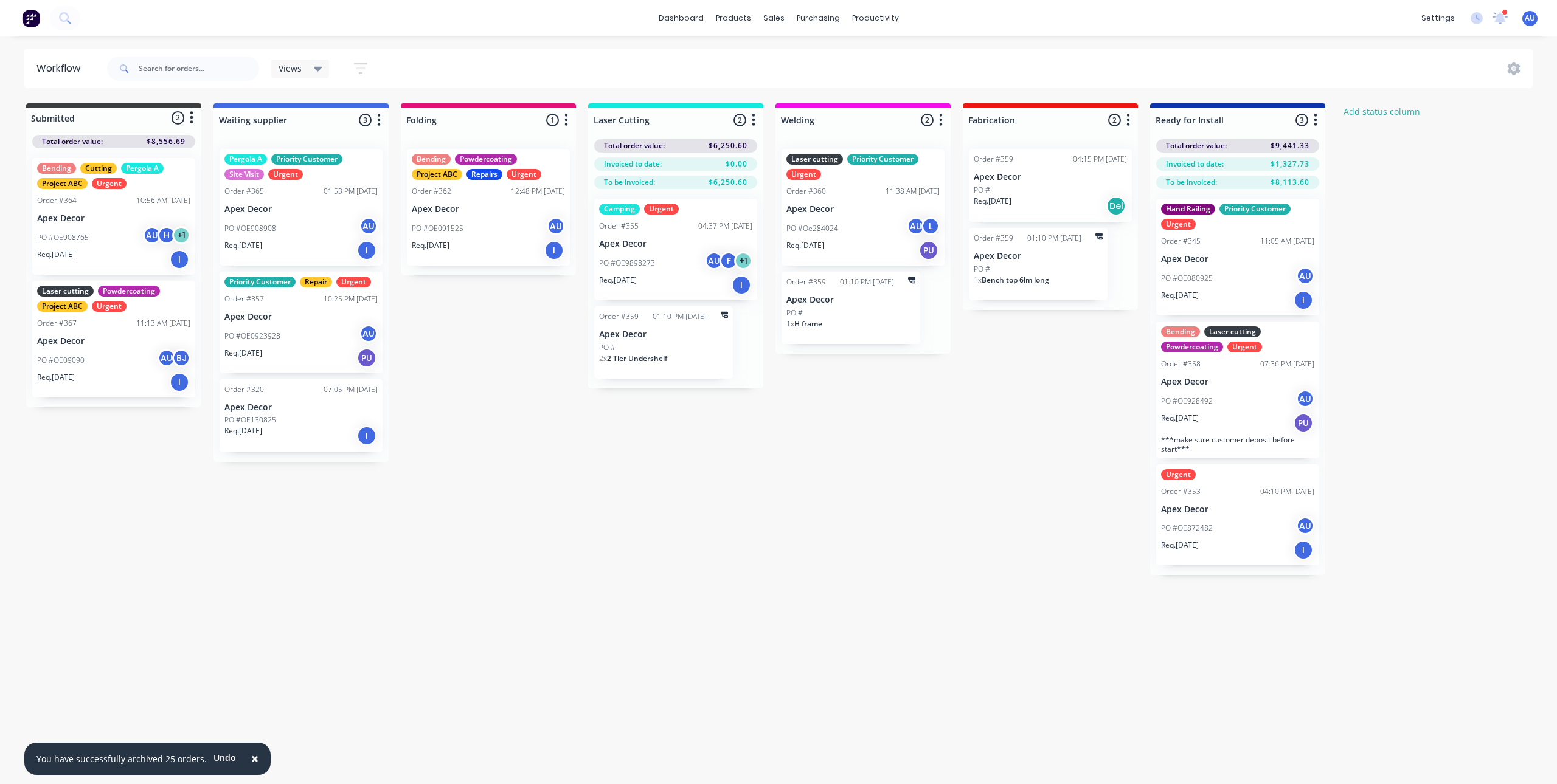
click at [522, 465] on div "Submitted 2 Status colour #3A3C3E hex #3A3C3E Save Cancel Summaries Total order…" at bounding box center [829, 339] width 1676 height 472
click at [151, 62] on input "text" at bounding box center [198, 68] width 120 height 25
click at [65, 23] on icon at bounding box center [65, 18] width 11 height 11
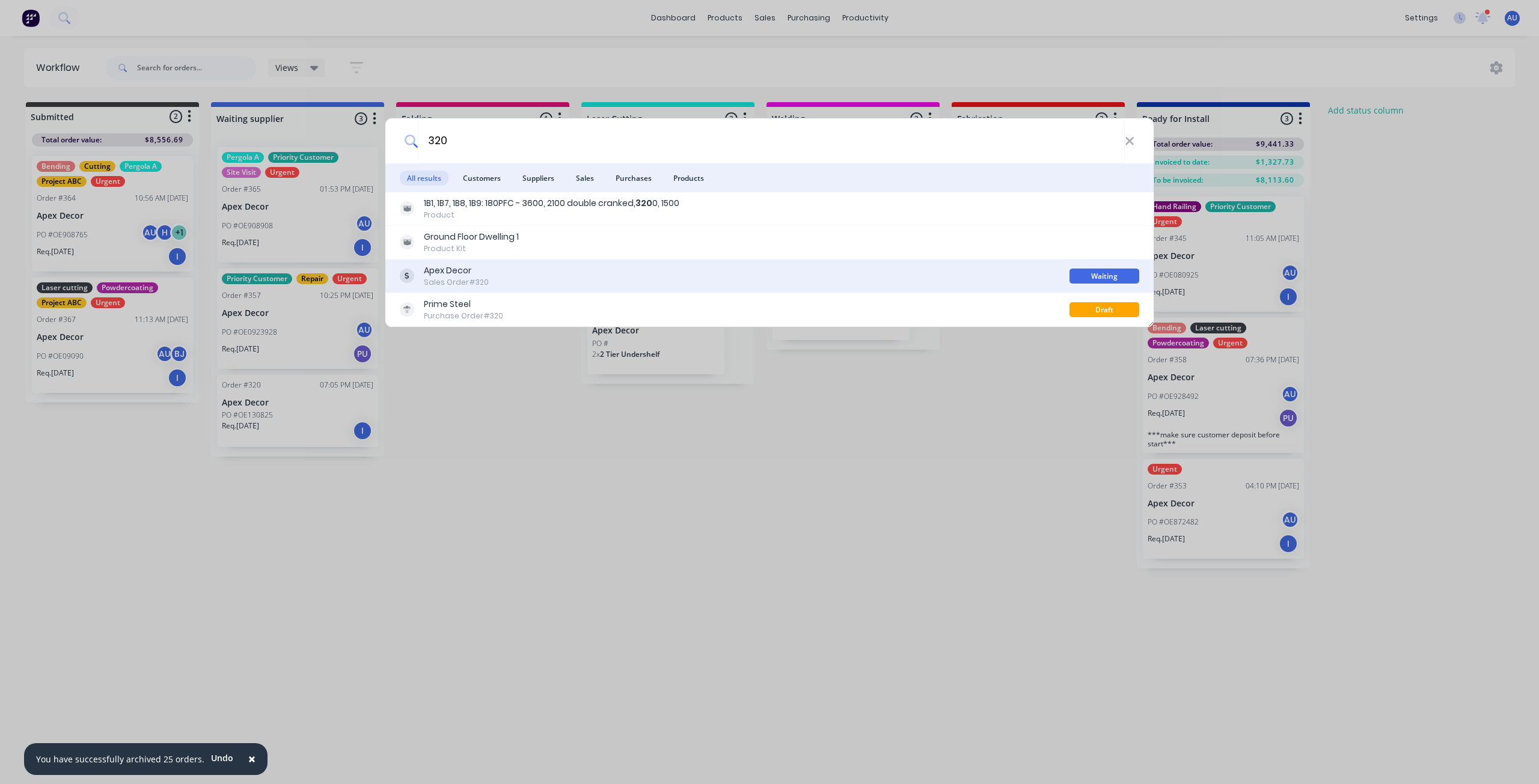
type input "320"
click at [500, 270] on div "Apex Decor Sales Order #320" at bounding box center [735, 276] width 670 height 24
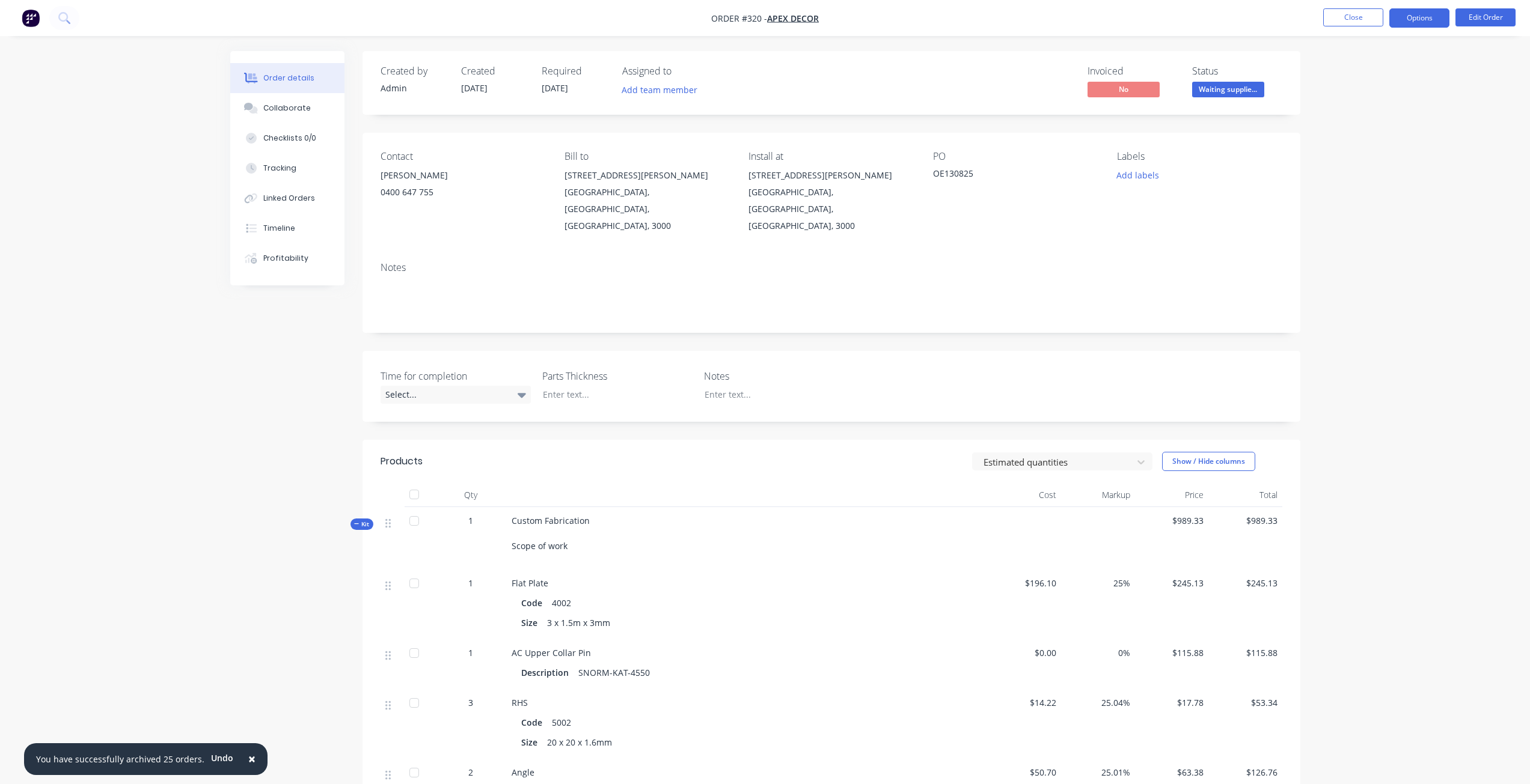
click at [1413, 12] on button "Options" at bounding box center [1419, 18] width 60 height 19
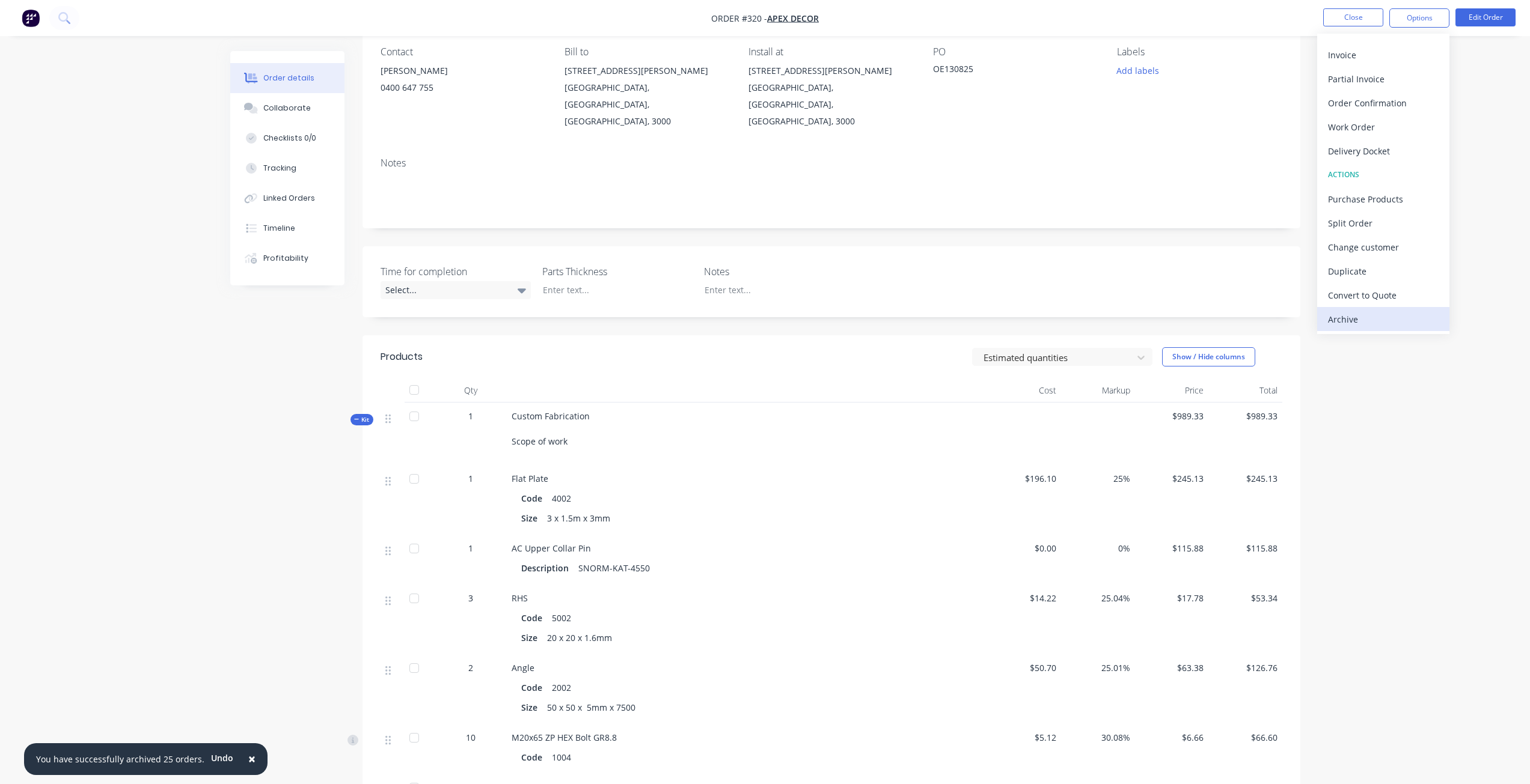
scroll to position [120, 0]
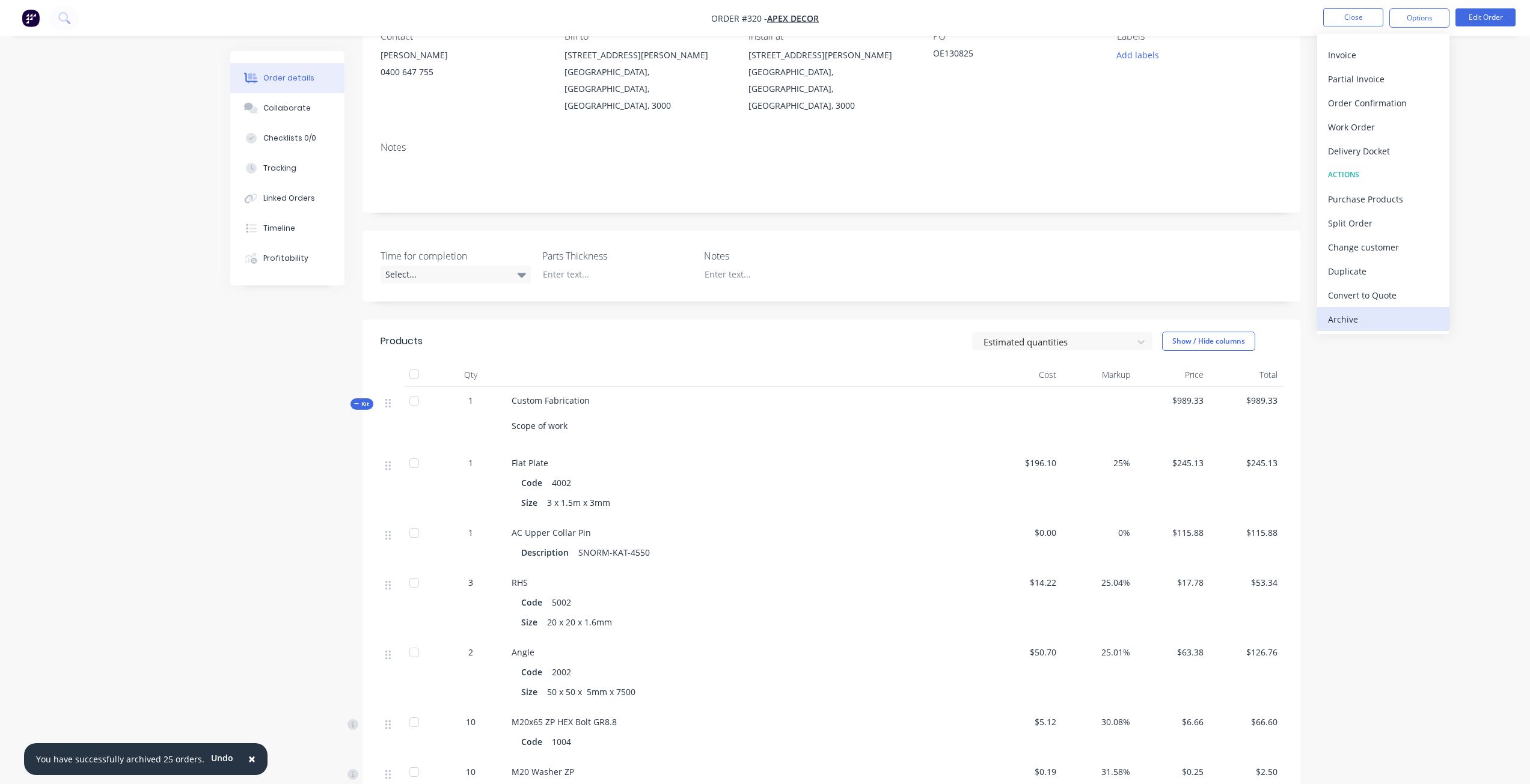
click at [1372, 320] on div "Archive" at bounding box center [1383, 319] width 110 height 17
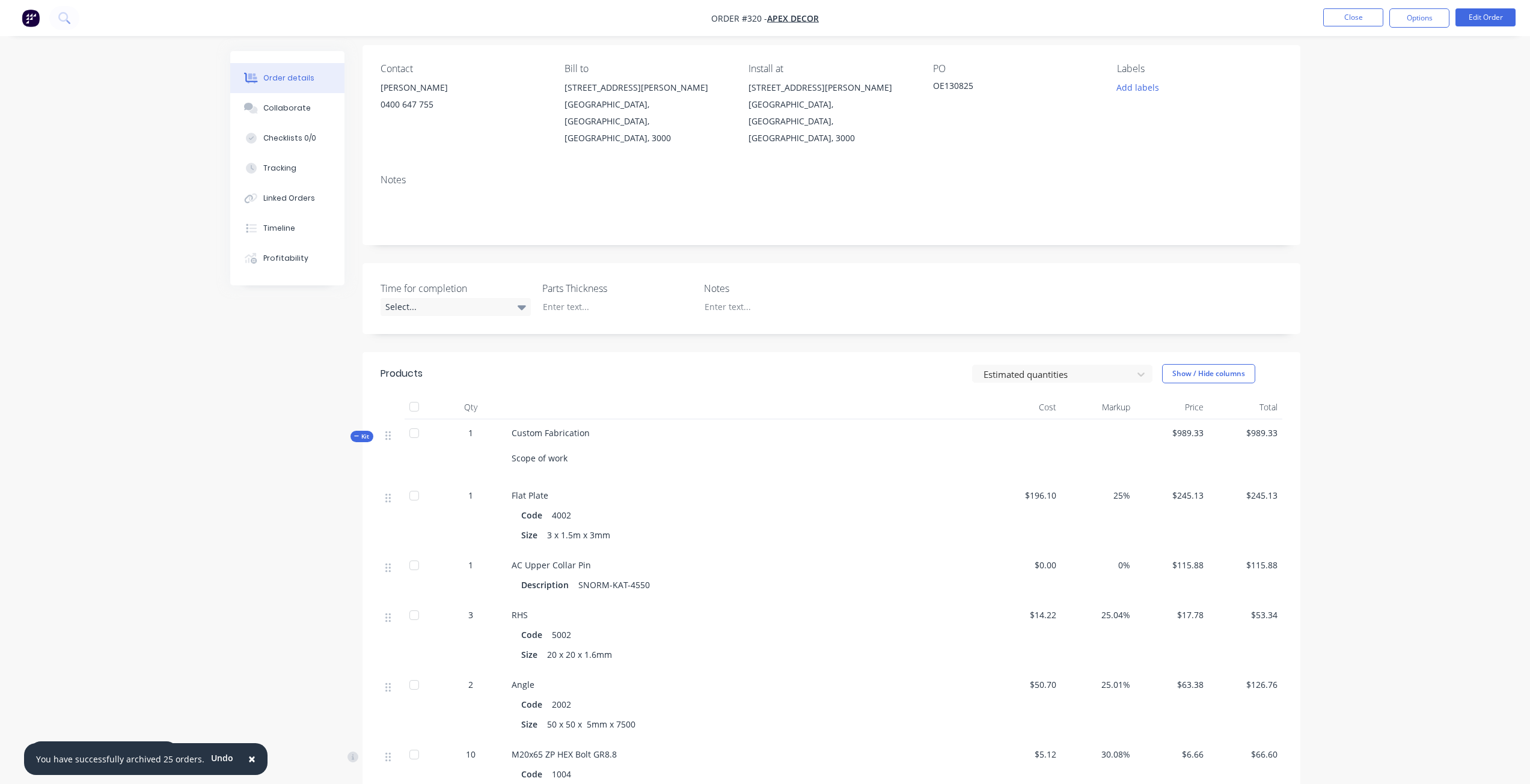
scroll to position [60, 0]
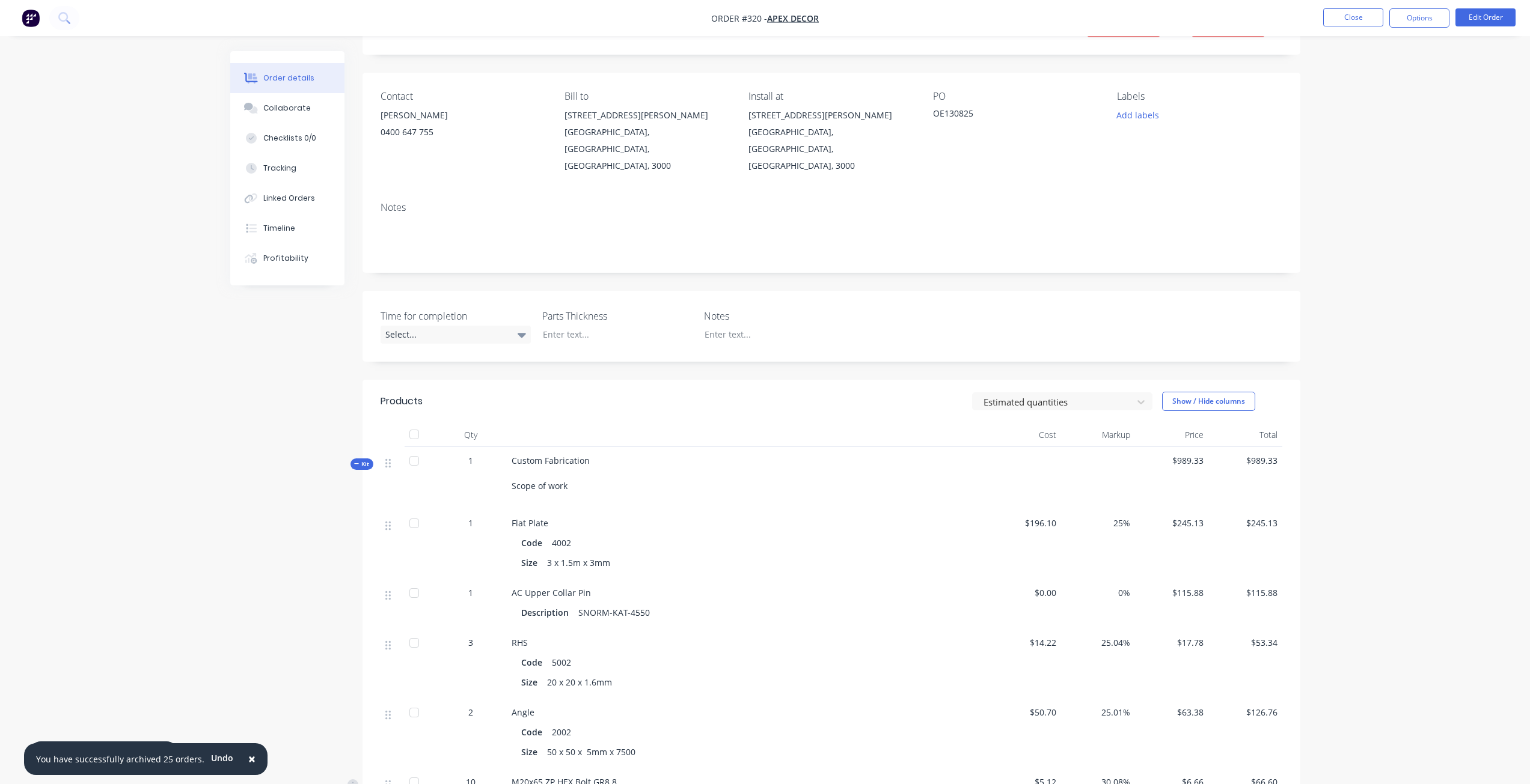
click at [35, 23] on img "button" at bounding box center [31, 18] width 18 height 18
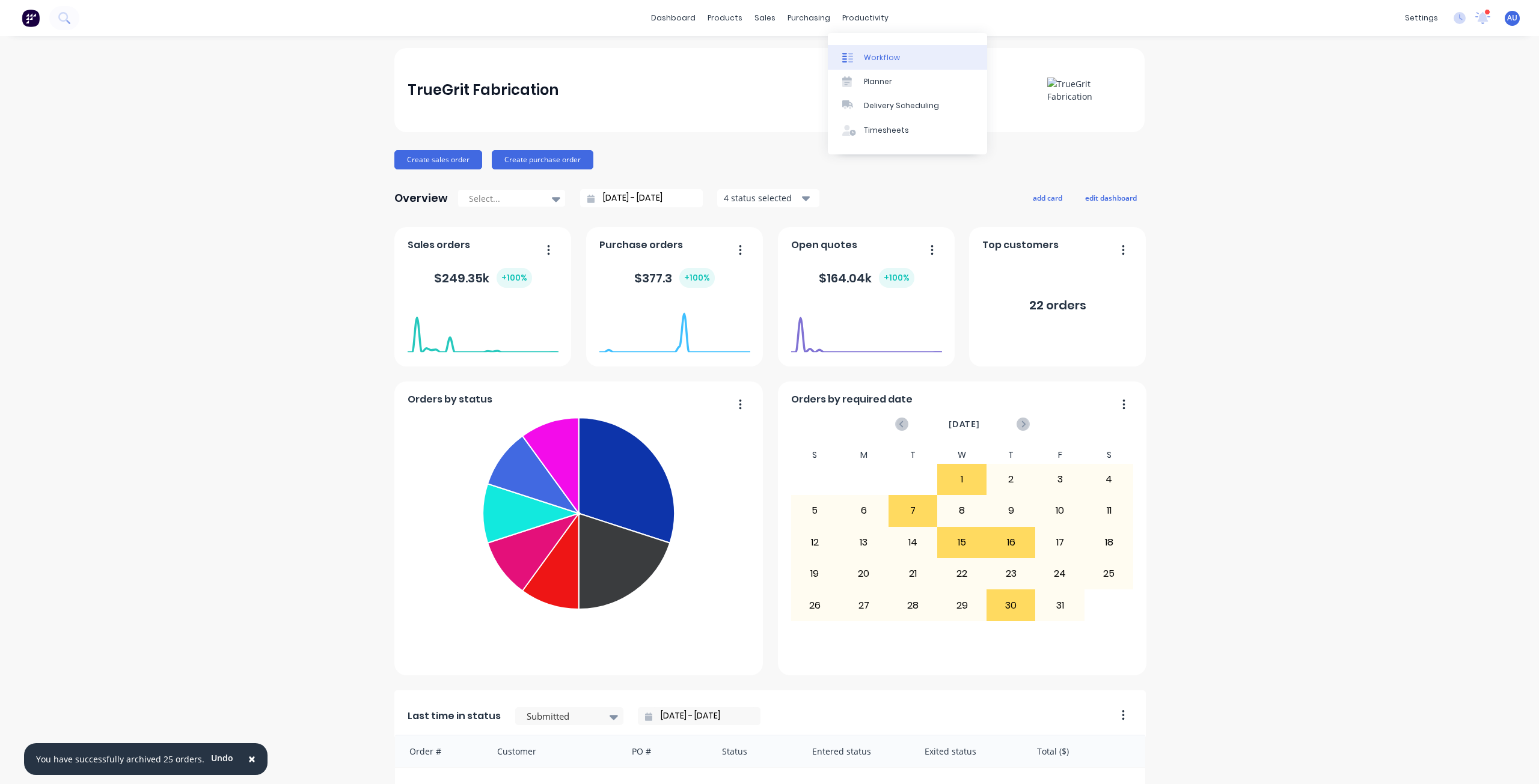
click at [875, 51] on link "Workflow" at bounding box center [907, 57] width 159 height 24
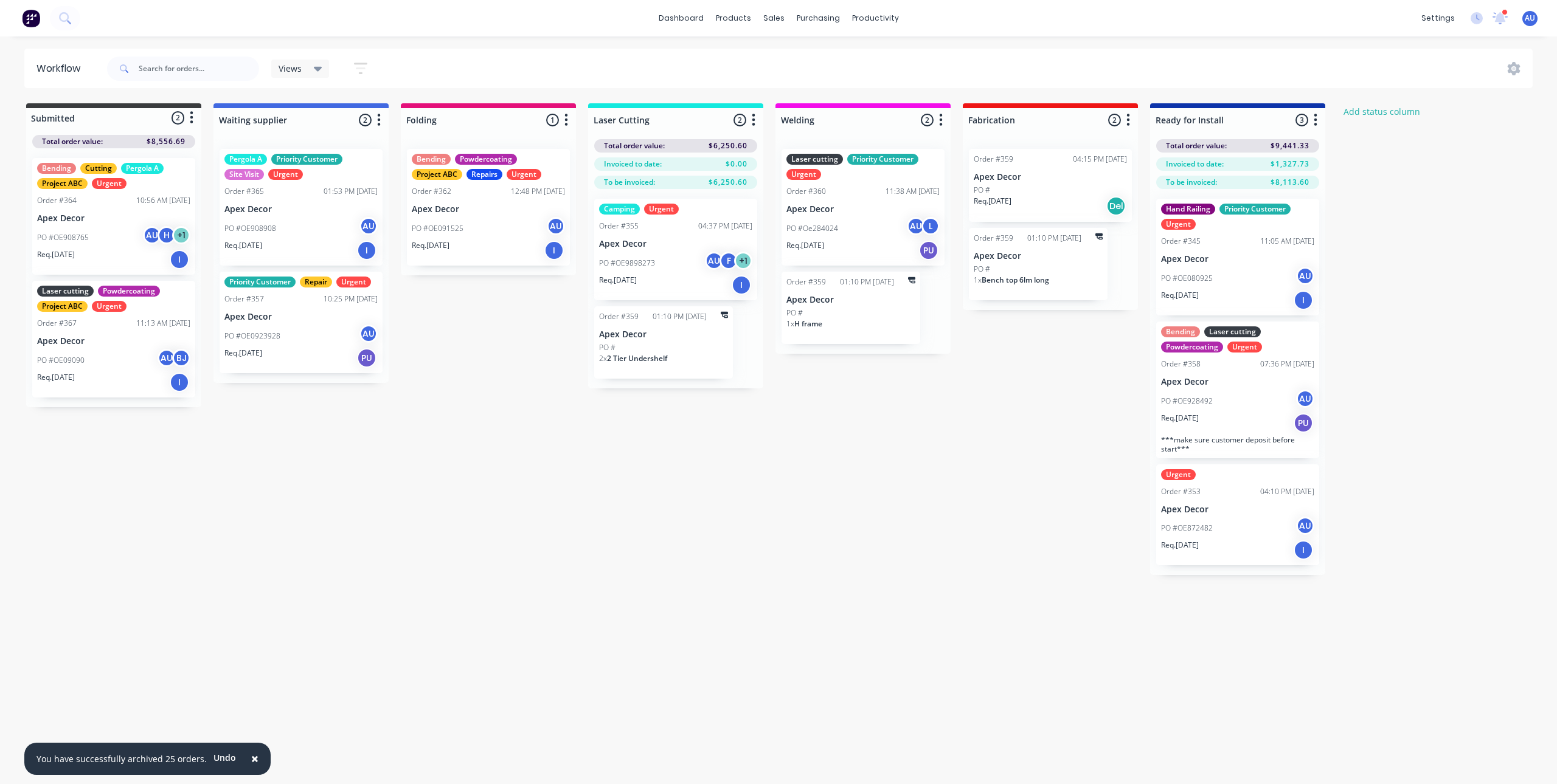
click at [550, 478] on div "Submitted 2 Status colour #3A3C3E hex #3A3C3E Save Cancel Summaries Total order…" at bounding box center [829, 339] width 1676 height 472
click at [694, 465] on div "Submitted 2 Status colour #3A3C3E hex #3A3C3E Save Cancel Summaries Total order…" at bounding box center [829, 339] width 1676 height 472
click at [784, 469] on div "Submitted 2 Status colour #3A3C3E hex #3A3C3E Save Cancel Summaries Total order…" at bounding box center [829, 339] width 1676 height 472
click at [856, 415] on div "Submitted 2 Status colour #3A3C3E hex #3A3C3E Save Cancel Summaries Total order…" at bounding box center [829, 339] width 1676 height 472
click at [164, 75] on input "text" at bounding box center [198, 68] width 120 height 25
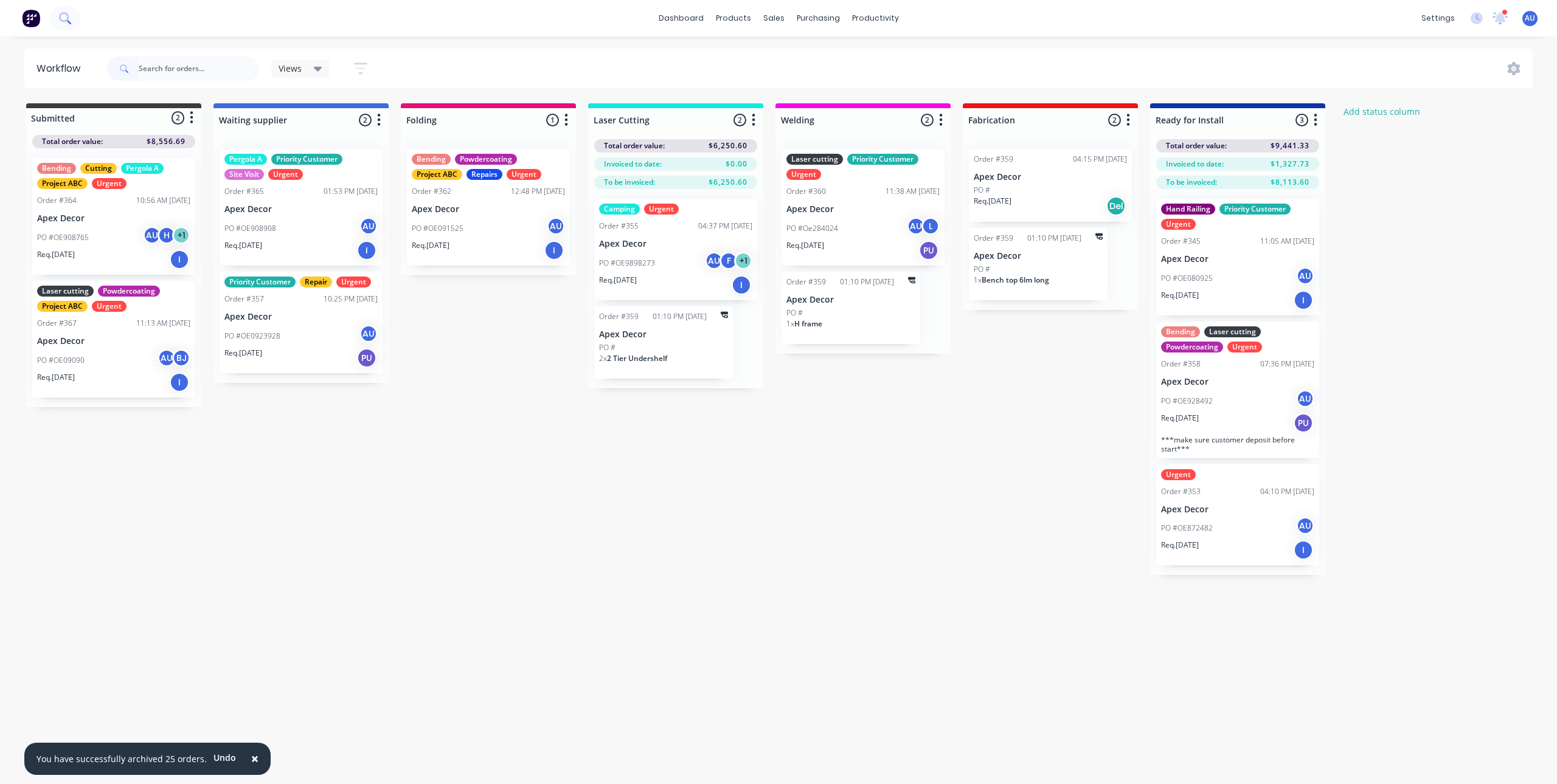
click at [69, 19] on icon at bounding box center [65, 18] width 11 height 11
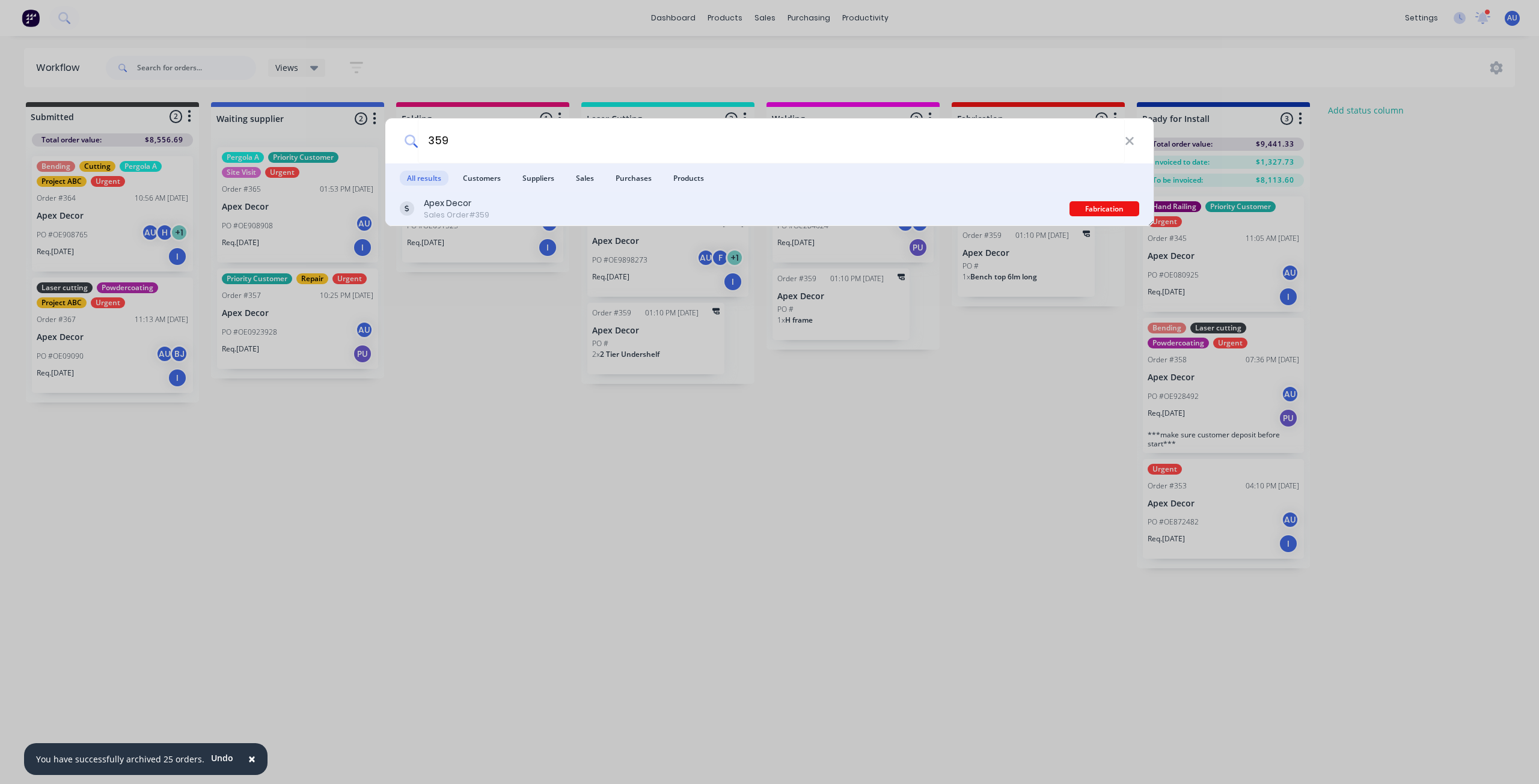
type input "359"
click at [504, 208] on div "Apex Decor Sales Order #359" at bounding box center [735, 209] width 670 height 24
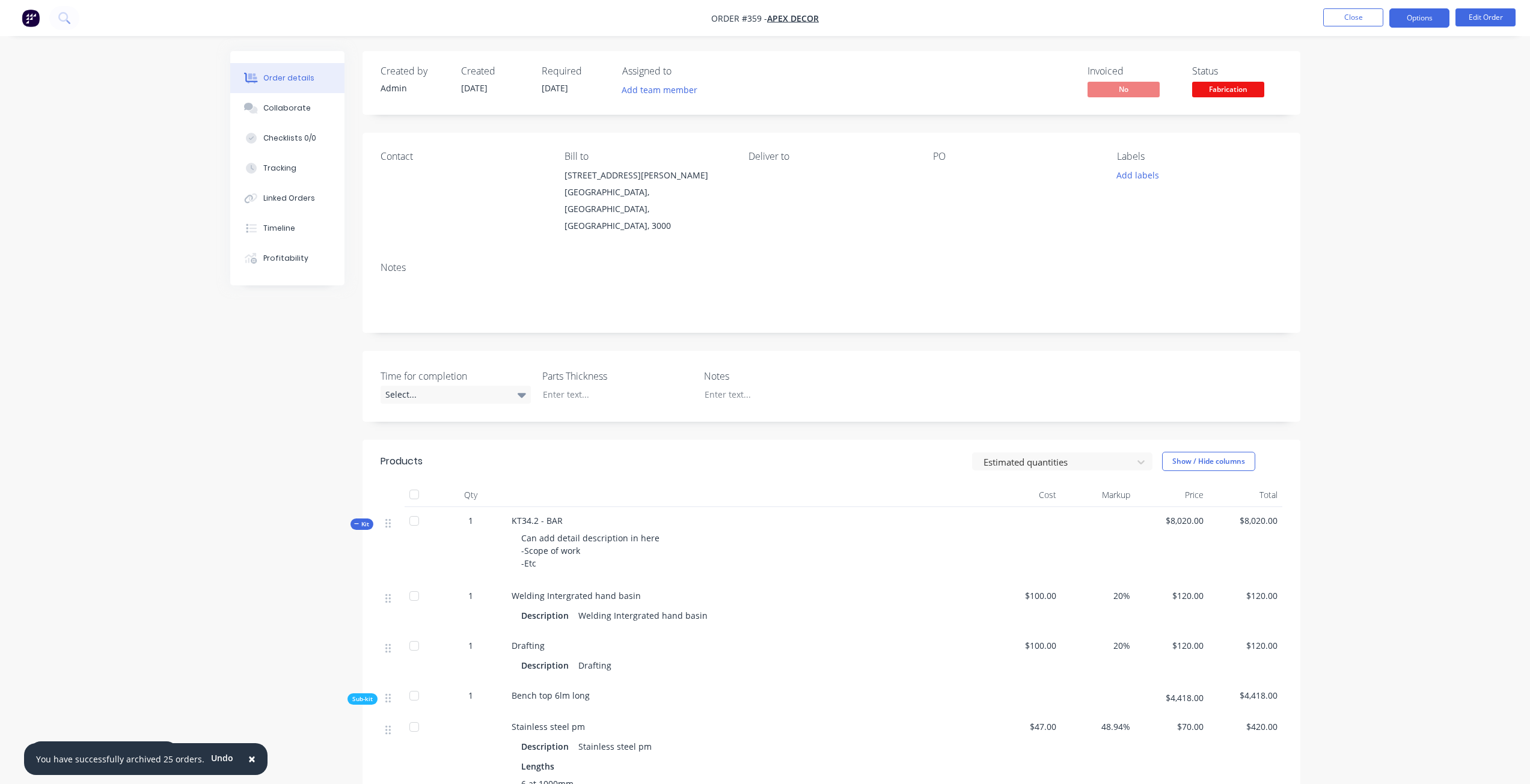
click at [1420, 11] on button "Options" at bounding box center [1419, 18] width 60 height 19
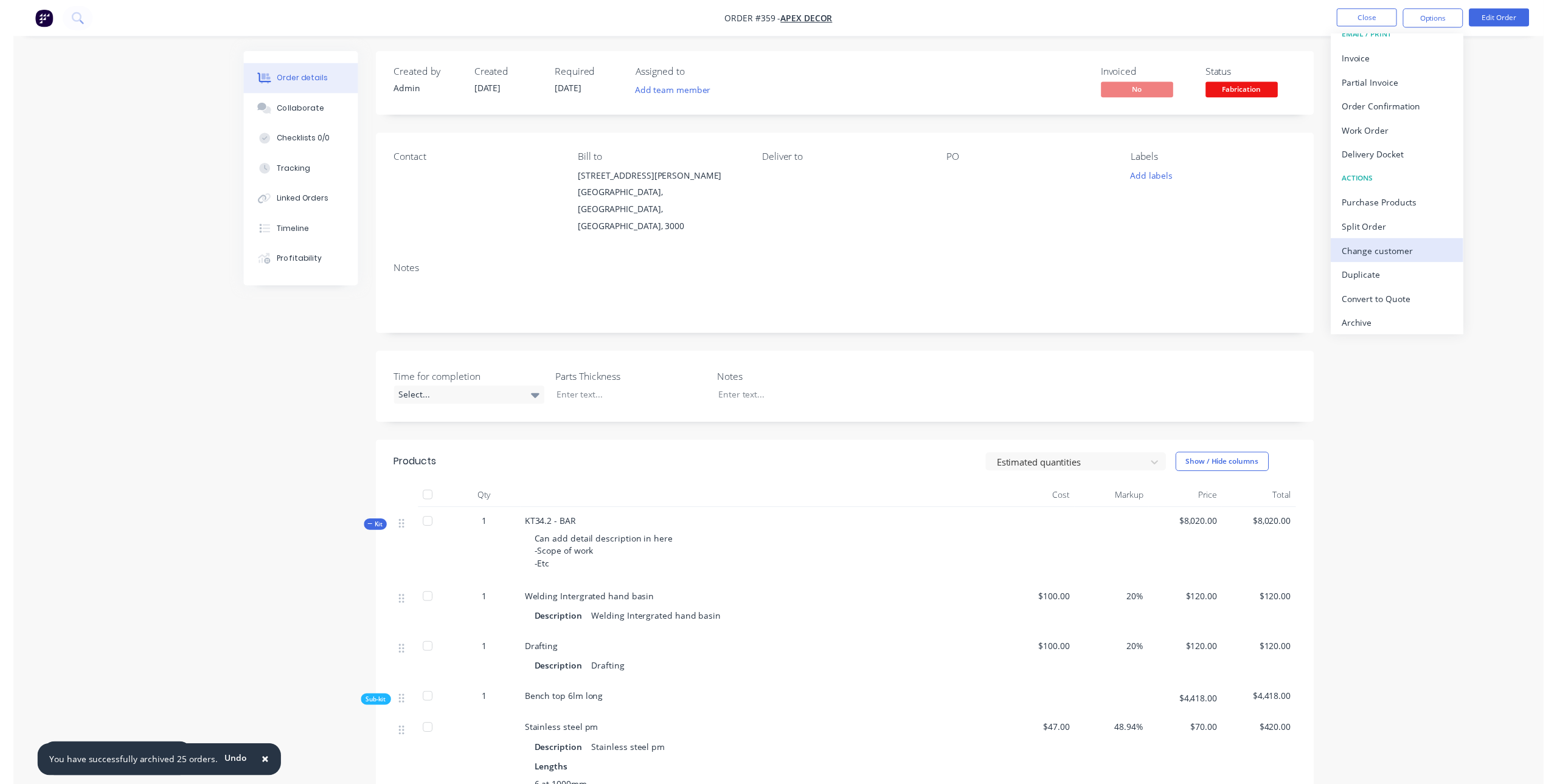
scroll to position [18, 0]
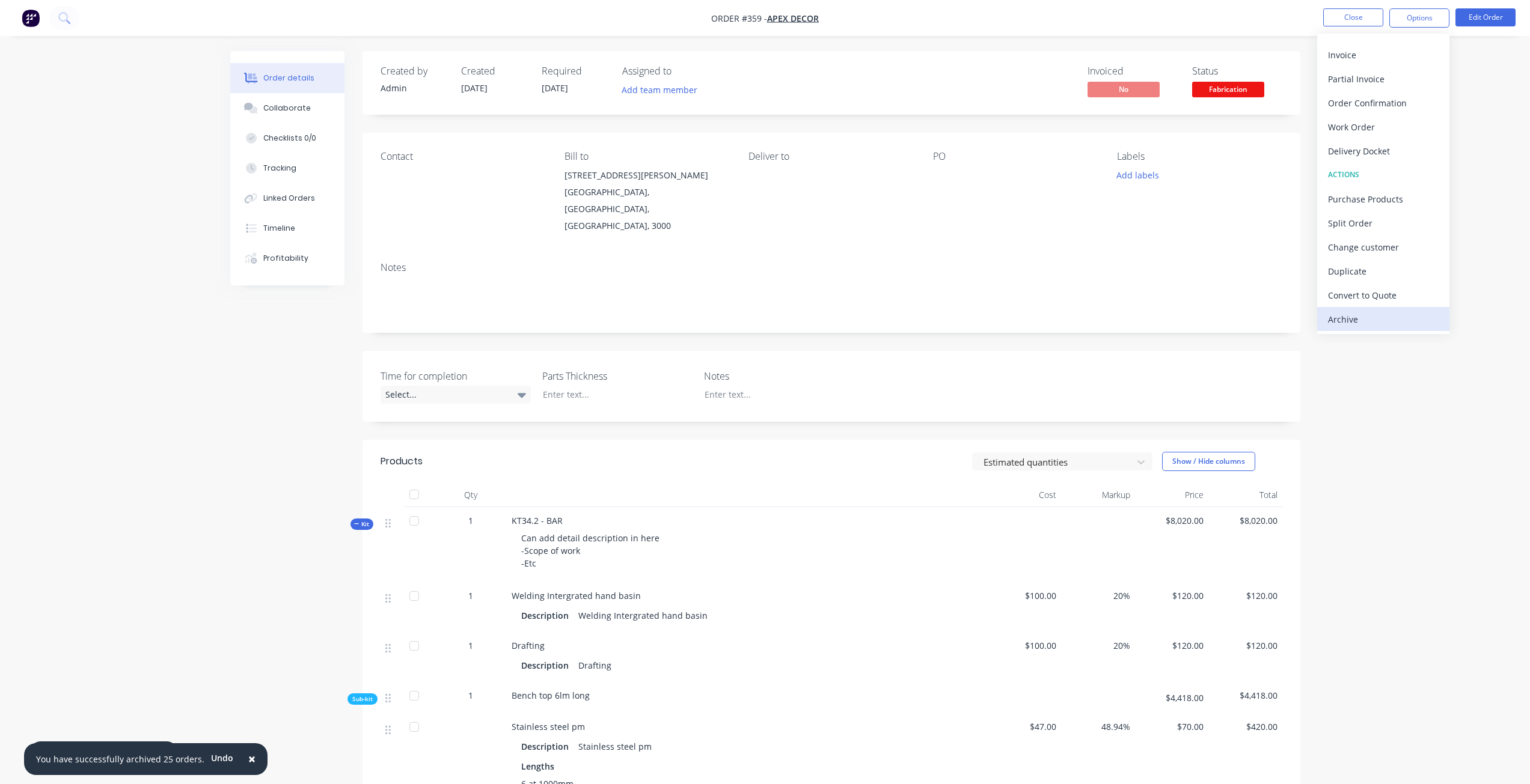
click at [1388, 319] on div "Archive" at bounding box center [1383, 319] width 110 height 17
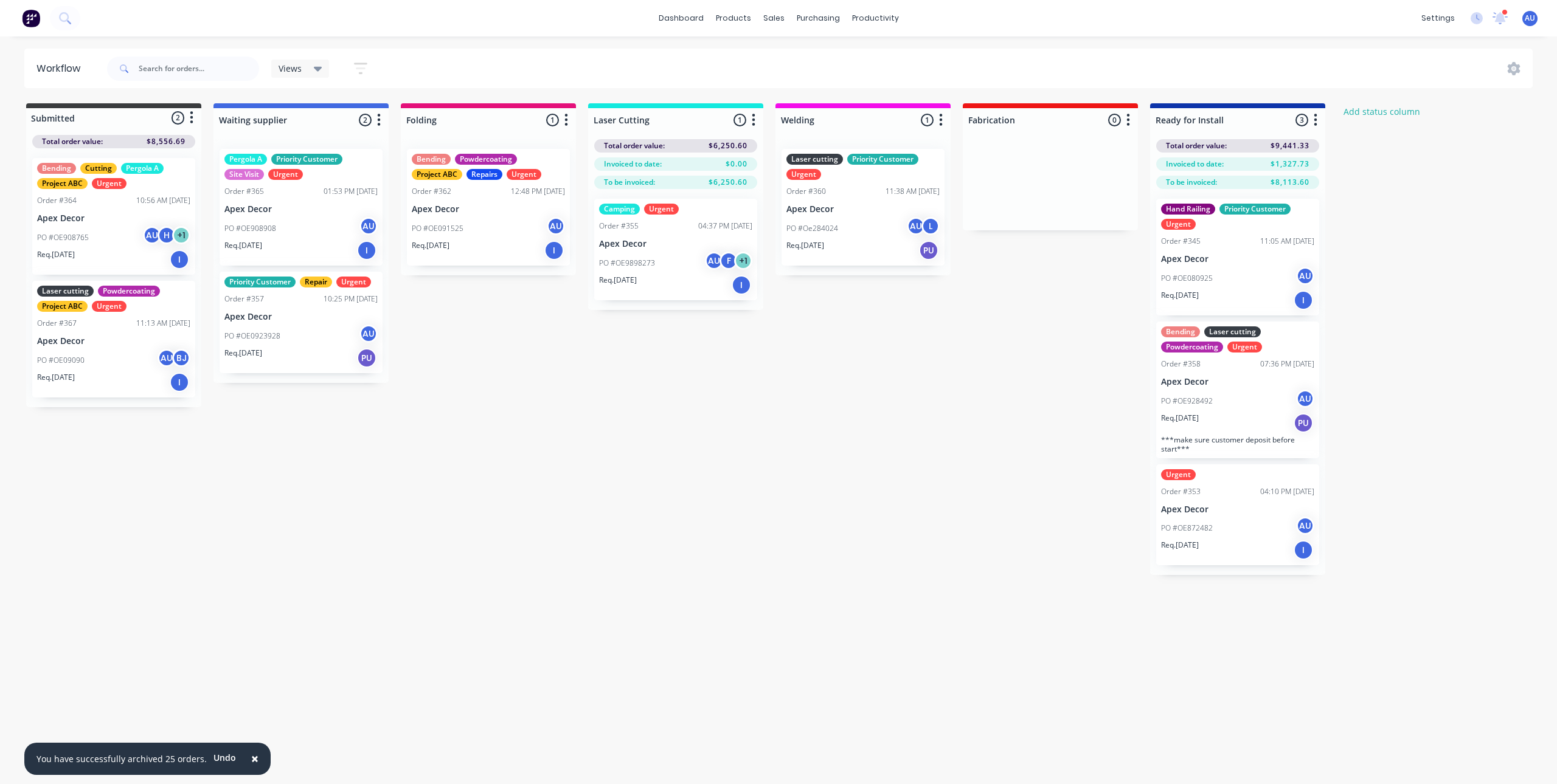
click at [850, 469] on div "Submitted 2 Status colour #3A3C3E hex #3A3C3E Save Cancel Summaries Total order…" at bounding box center [829, 339] width 1676 height 472
click at [796, 387] on div "Submitted 2 Status colour #3A3C3E hex #3A3C3E Save Cancel Summaries Total order…" at bounding box center [829, 339] width 1676 height 472
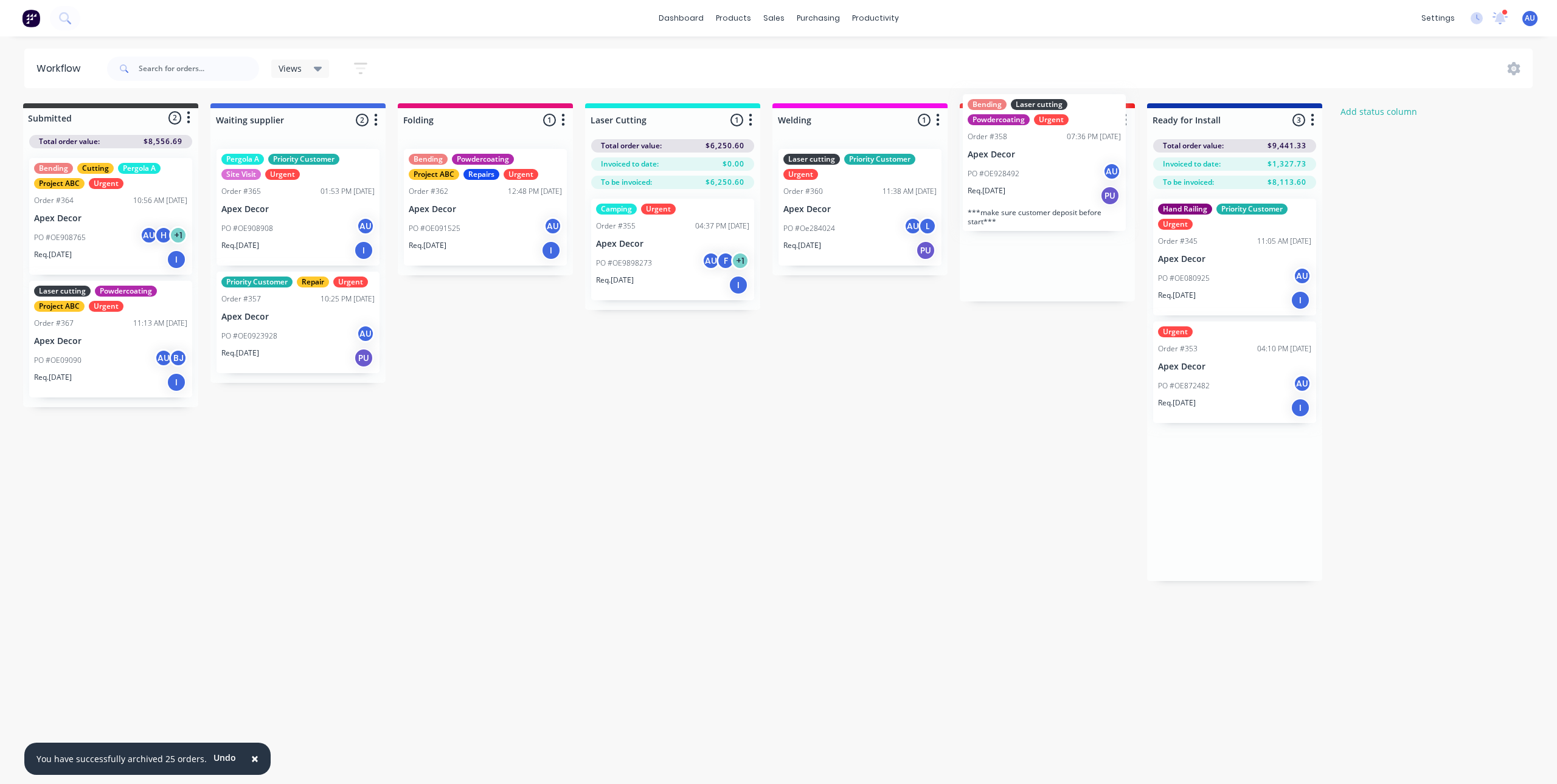
drag, startPoint x: 1233, startPoint y: 450, endPoint x: 1042, endPoint y: 237, distance: 286.1
click at [1042, 236] on div "Submitted 2 Status colour #3A3C3E hex #3A3C3E Save Cancel Summaries Total order…" at bounding box center [826, 342] width 1676 height 478
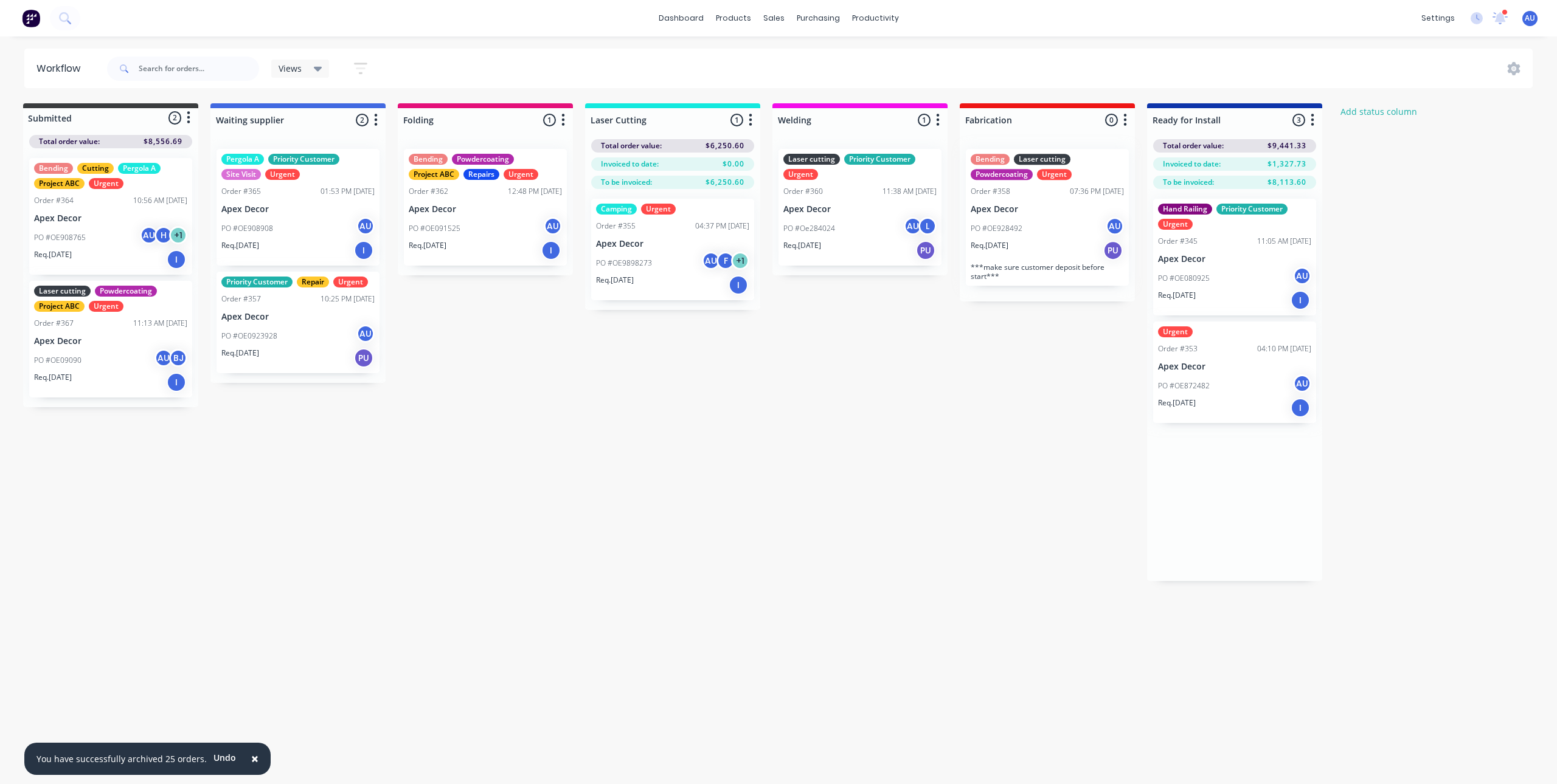
click at [889, 517] on div "Workflow Views Save new view None (Default) edit Priority Customer edit Urgent …" at bounding box center [775, 404] width 1557 height 712
click at [934, 470] on div "Workflow Views Save new view None (Default) edit Priority Customer edit Urgent …" at bounding box center [775, 404] width 1557 height 712
click at [904, 413] on div "Submitted 2 Status colour #3A3C3E hex #3A3C3E Save Cancel Summaries Total order…" at bounding box center [826, 268] width 1676 height 329
click at [750, 123] on icon "button" at bounding box center [750, 120] width 4 height 15
click at [712, 183] on button "Summaries" at bounding box center [697, 186] width 122 height 20
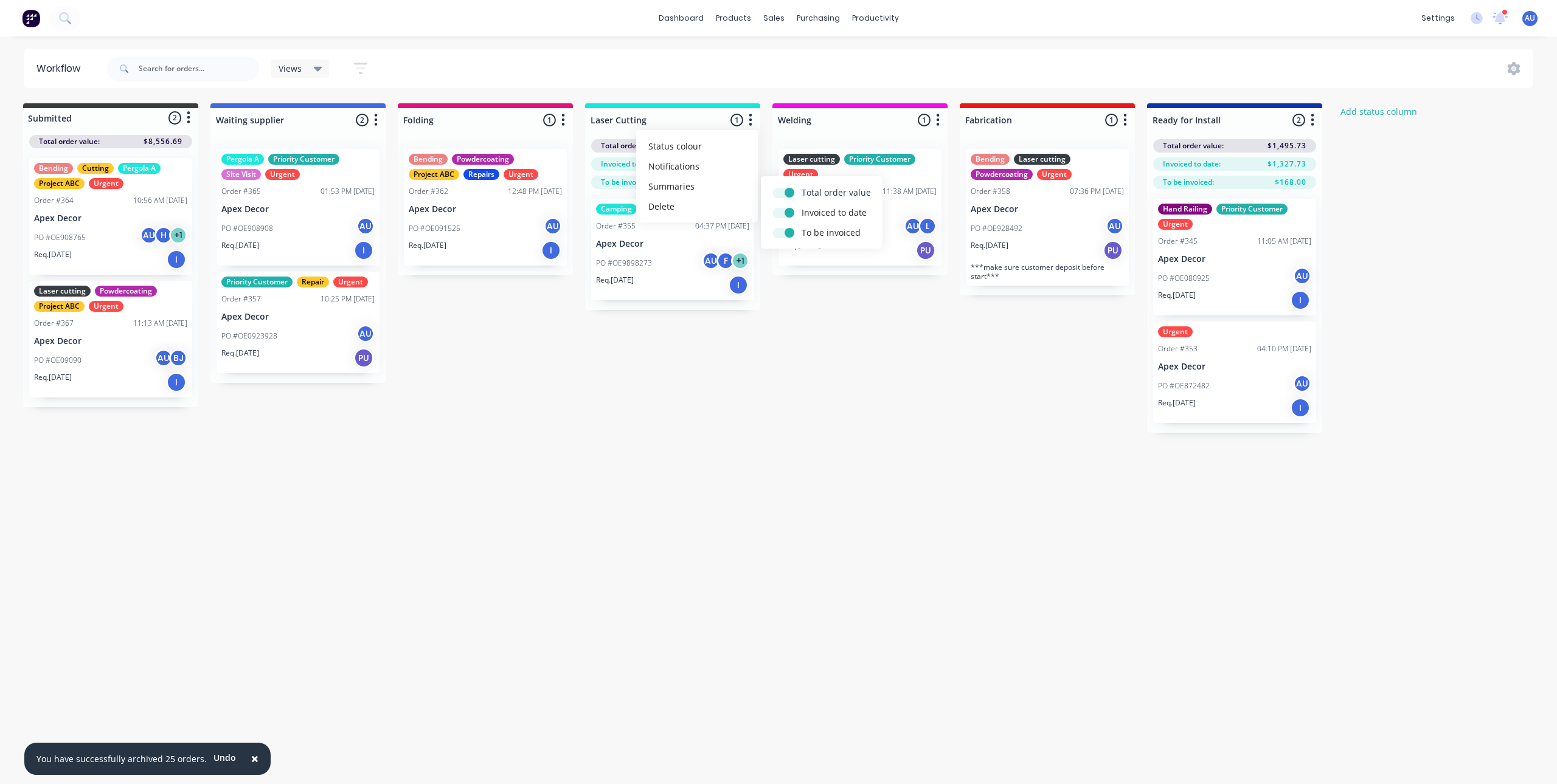
click at [802, 186] on label at bounding box center [802, 186] width 0 height 0
click at [783, 194] on input "checkbox" at bounding box center [778, 192] width 10 height 11
checkbox input "false"
click at [802, 206] on label at bounding box center [802, 206] width 0 height 0
click at [783, 212] on input "checkbox" at bounding box center [778, 211] width 10 height 11
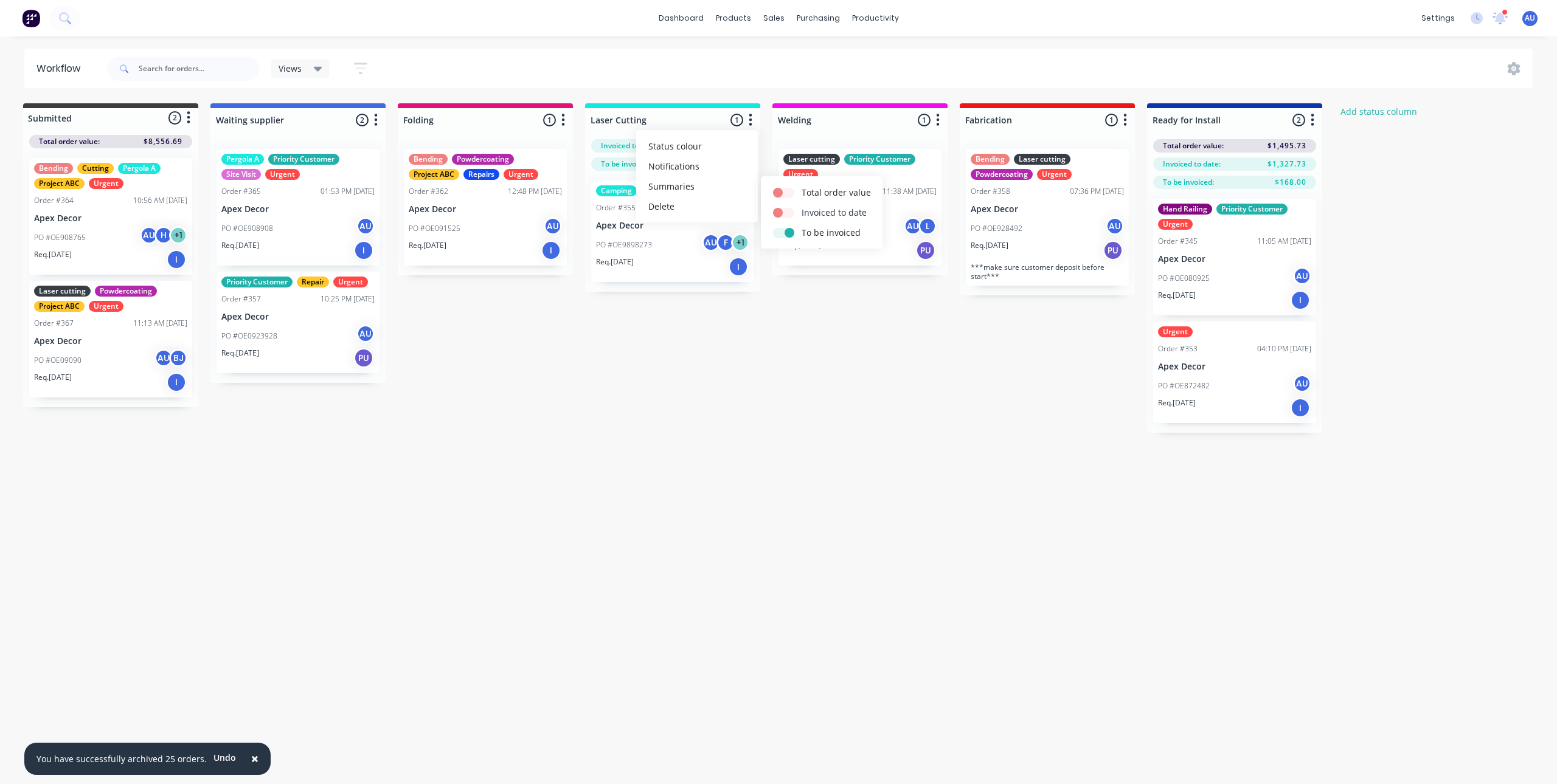
checkbox input "false"
click at [802, 226] on label at bounding box center [802, 226] width 0 height 0
click at [783, 231] on input "checkbox" at bounding box center [778, 232] width 10 height 11
checkbox input "false"
click at [709, 377] on div "Submitted 2 Status colour #3A3C3E hex #3A3C3E Save Cancel Summaries Total order…" at bounding box center [826, 268] width 1676 height 329
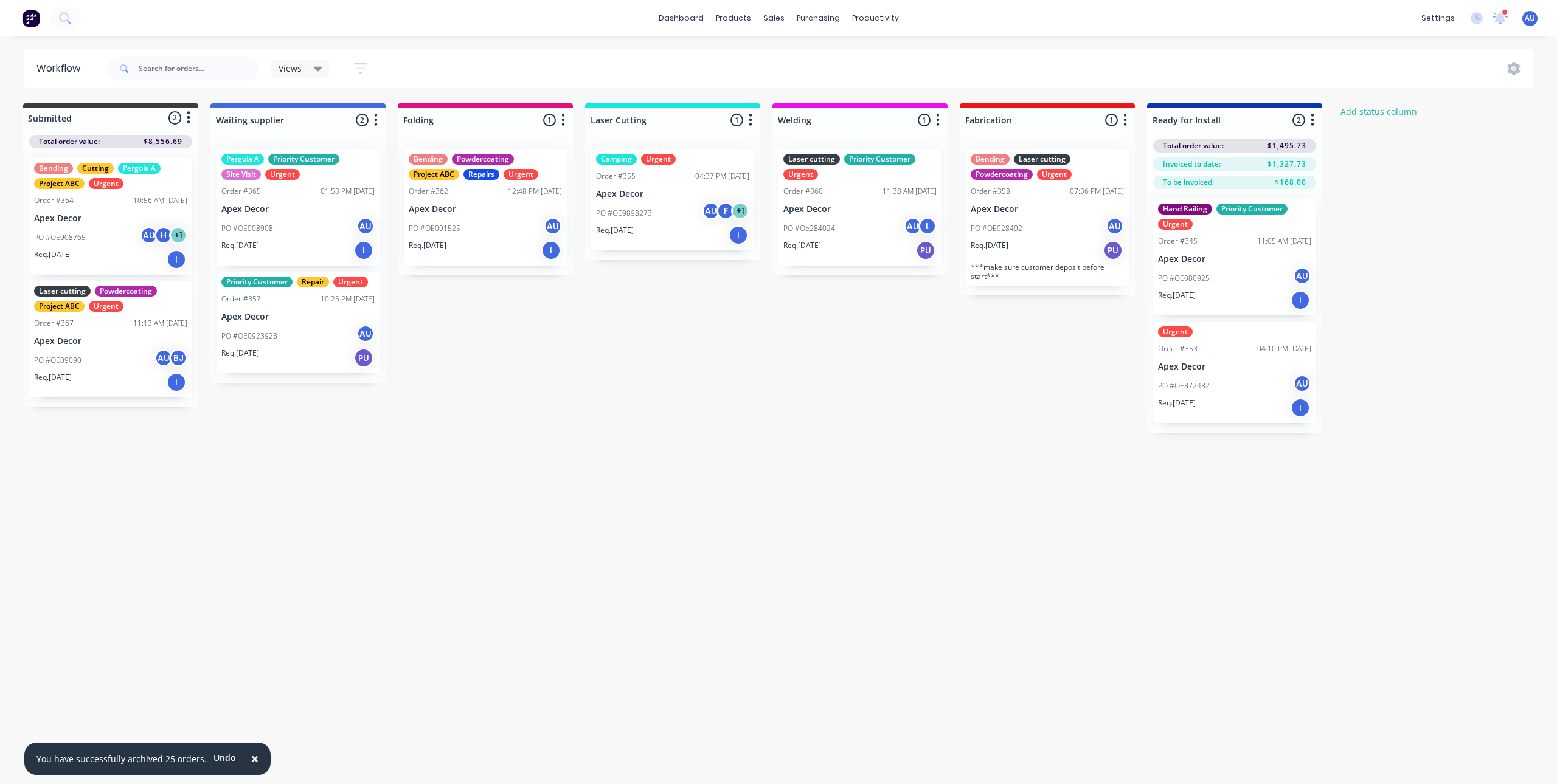
click at [184, 121] on button "button" at bounding box center [188, 118] width 15 height 15
click at [160, 160] on button "Summaries" at bounding box center [135, 164] width 122 height 20
click at [240, 164] on label at bounding box center [240, 164] width 0 height 0
click at [221, 169] on input "checkbox" at bounding box center [216, 170] width 10 height 11
checkbox input "false"
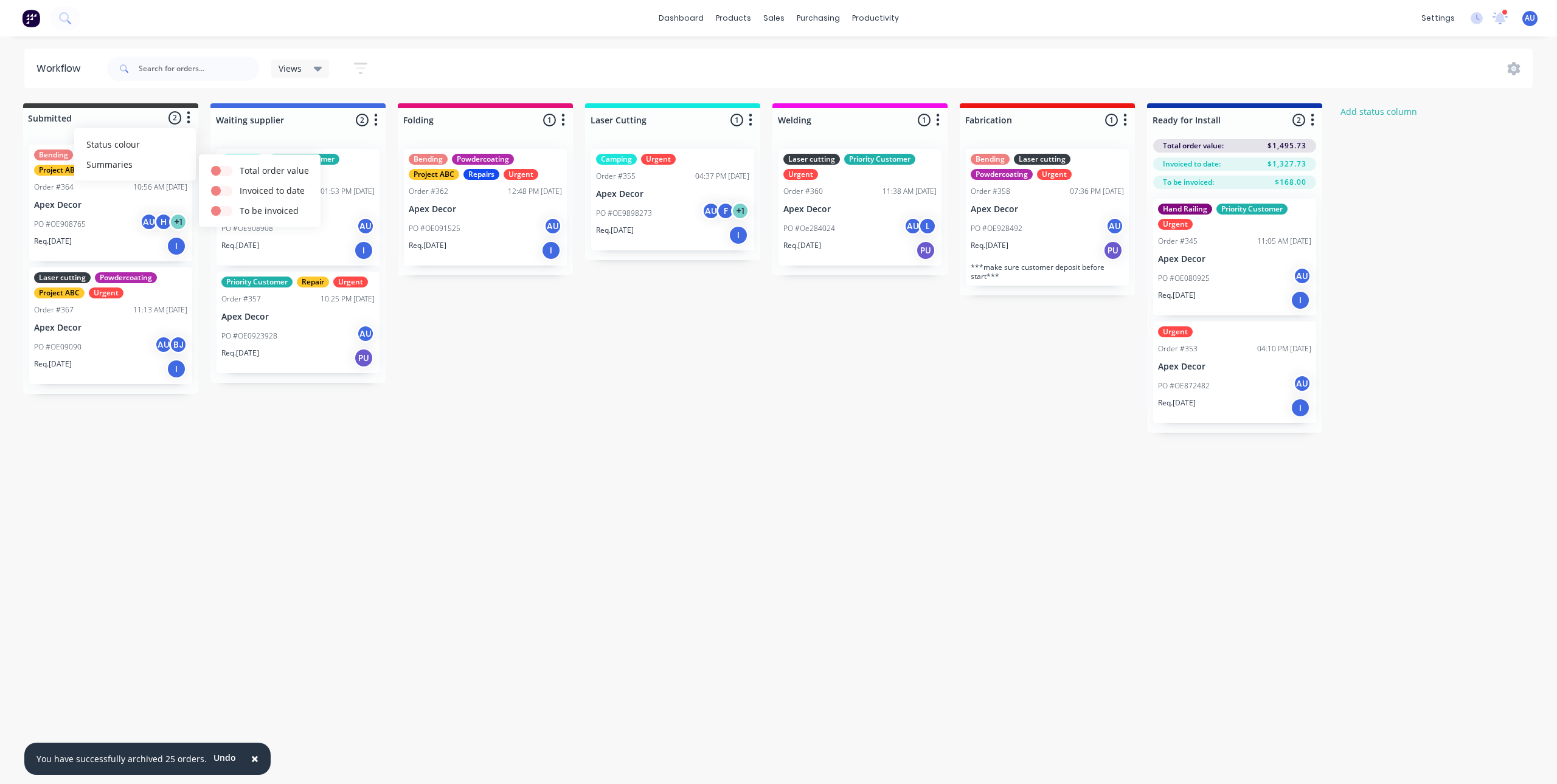
click at [694, 453] on div "Workflow Views Save new view None (Default) edit Priority Customer edit Urgent …" at bounding box center [775, 404] width 1557 height 712
click at [858, 408] on div "Submitted 2 Status colour #3A3C3E hex #3A3C3E Save Cancel Summaries Total order…" at bounding box center [826, 268] width 1676 height 329
click at [1485, 377] on div "Submitted 2 Status colour #3A3C3E hex #3A3C3E Save Cancel Summaries Total order…" at bounding box center [826, 268] width 1676 height 329
click at [794, 514] on div "Workflow Views Save new view None (Default) edit Priority Customer edit Urgent …" at bounding box center [775, 404] width 1557 height 712
click at [536, 463] on div "Workflow Views Save new view None (Default) edit Priority Customer edit Urgent …" at bounding box center [775, 404] width 1557 height 712
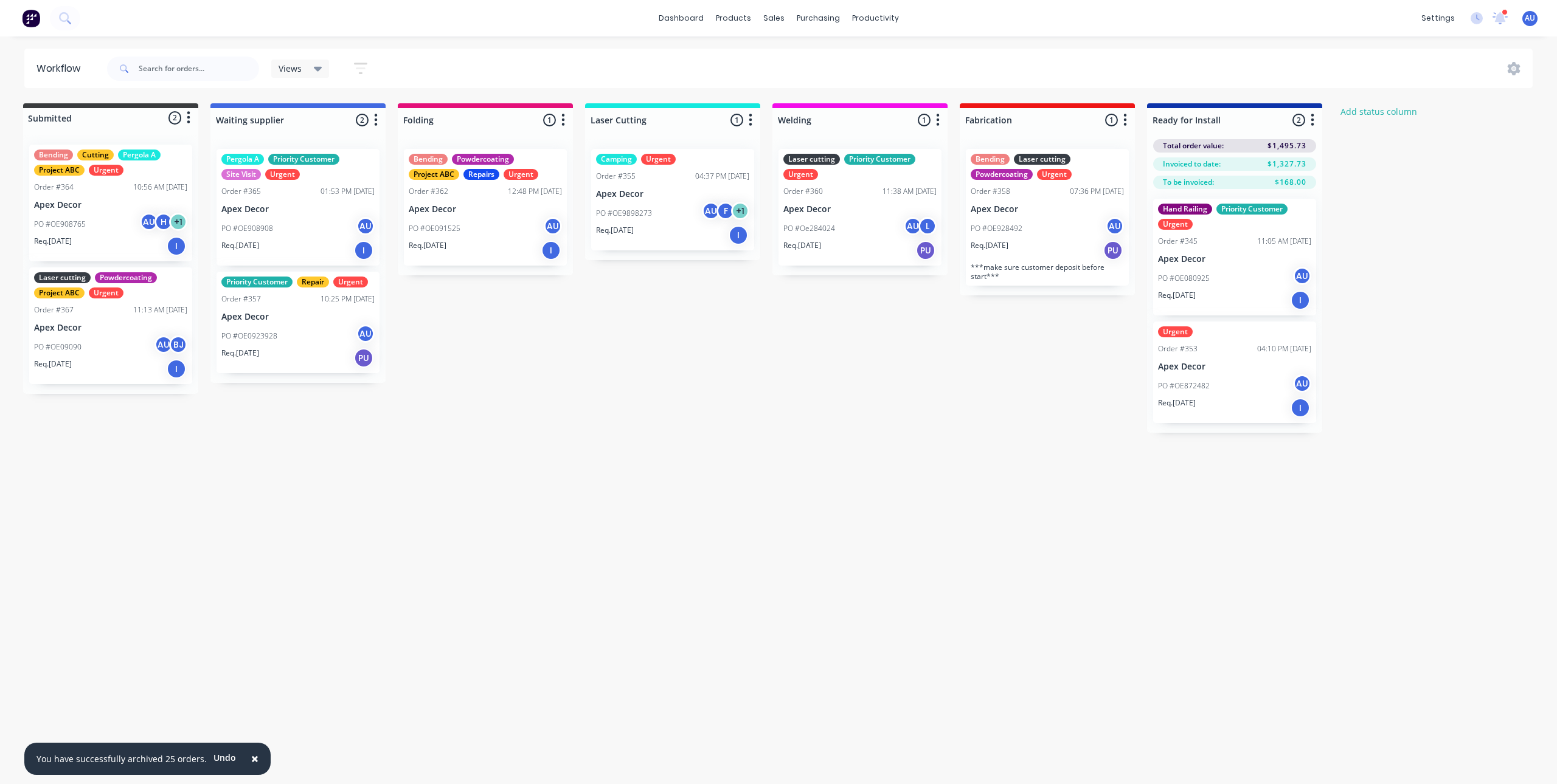
click at [530, 461] on div "Workflow Views Save new view None (Default) edit Priority Customer edit Urgent …" at bounding box center [775, 404] width 1557 height 712
click at [548, 452] on div "Workflow Views Save new view None (Default) edit Priority Customer edit Urgent …" at bounding box center [775, 404] width 1557 height 712
click at [768, 398] on div "Submitted 2 Status colour #3A3C3E hex #3A3C3E Save Cancel Summaries Total order…" at bounding box center [826, 268] width 1676 height 329
click at [780, 383] on div "Submitted 2 Status colour #3A3C3E hex #3A3C3E Save Cancel Summaries Total order…" at bounding box center [826, 268] width 1676 height 329
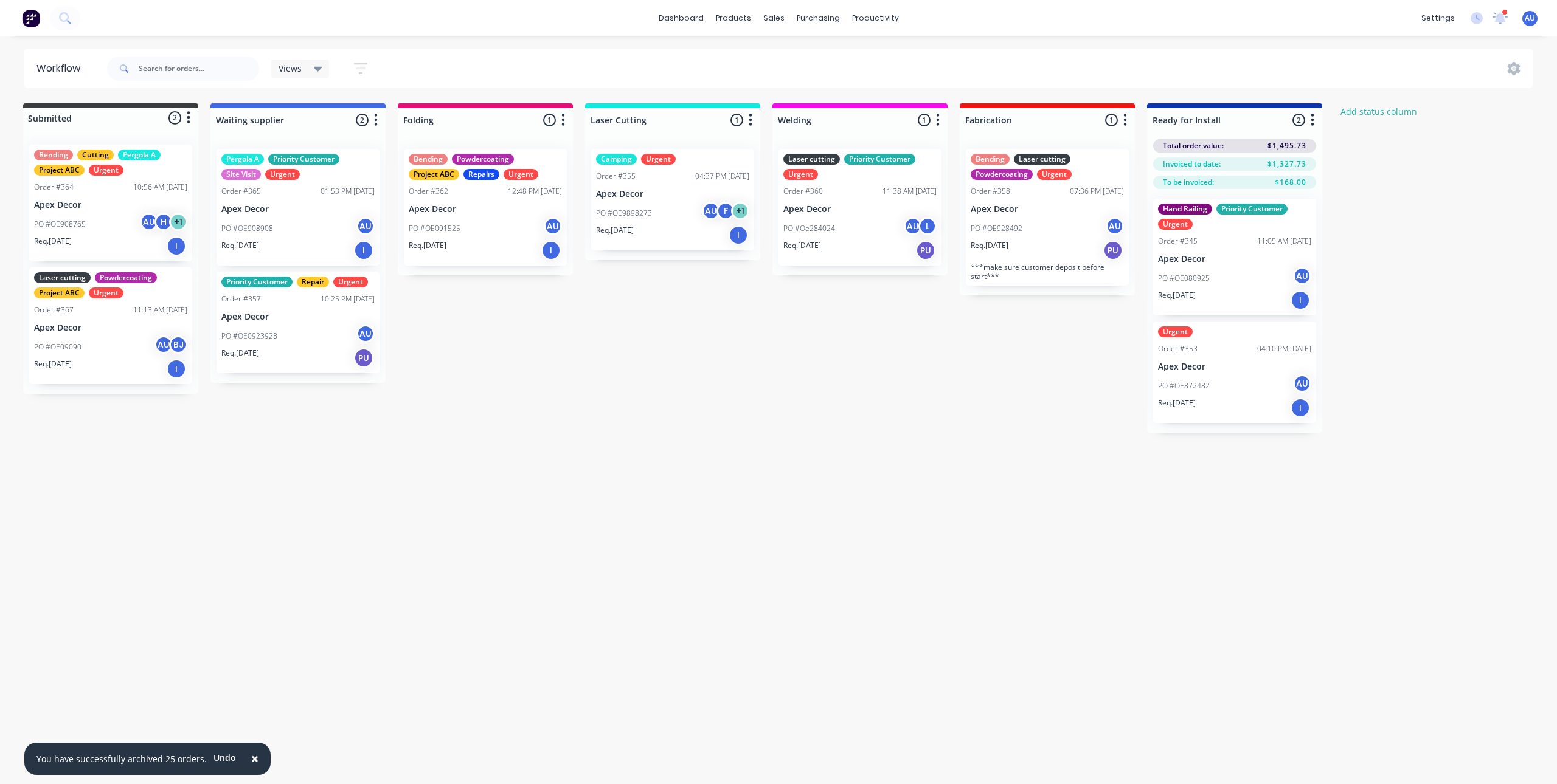
click at [1018, 361] on div "Submitted 2 Status colour #3A3C3E hex #3A3C3E Save Cancel Summaries Total order…" at bounding box center [826, 268] width 1676 height 329
click at [918, 383] on div "Submitted 2 Status colour #3A3C3E hex #3A3C3E Save Cancel Summaries Total order…" at bounding box center [826, 268] width 1676 height 329
click at [801, 355] on div "Submitted 2 Status colour #3A3C3E hex #3A3C3E Save Cancel Summaries Total order…" at bounding box center [826, 268] width 1676 height 329
click at [822, 356] on div "Submitted 2 Status colour #3A3C3E hex #3A3C3E Save Cancel Summaries Total order…" at bounding box center [826, 268] width 1676 height 329
click at [716, 418] on div "Submitted 2 Status colour #3A3C3E hex #3A3C3E Save Cancel Summaries Total order…" at bounding box center [826, 268] width 1676 height 329
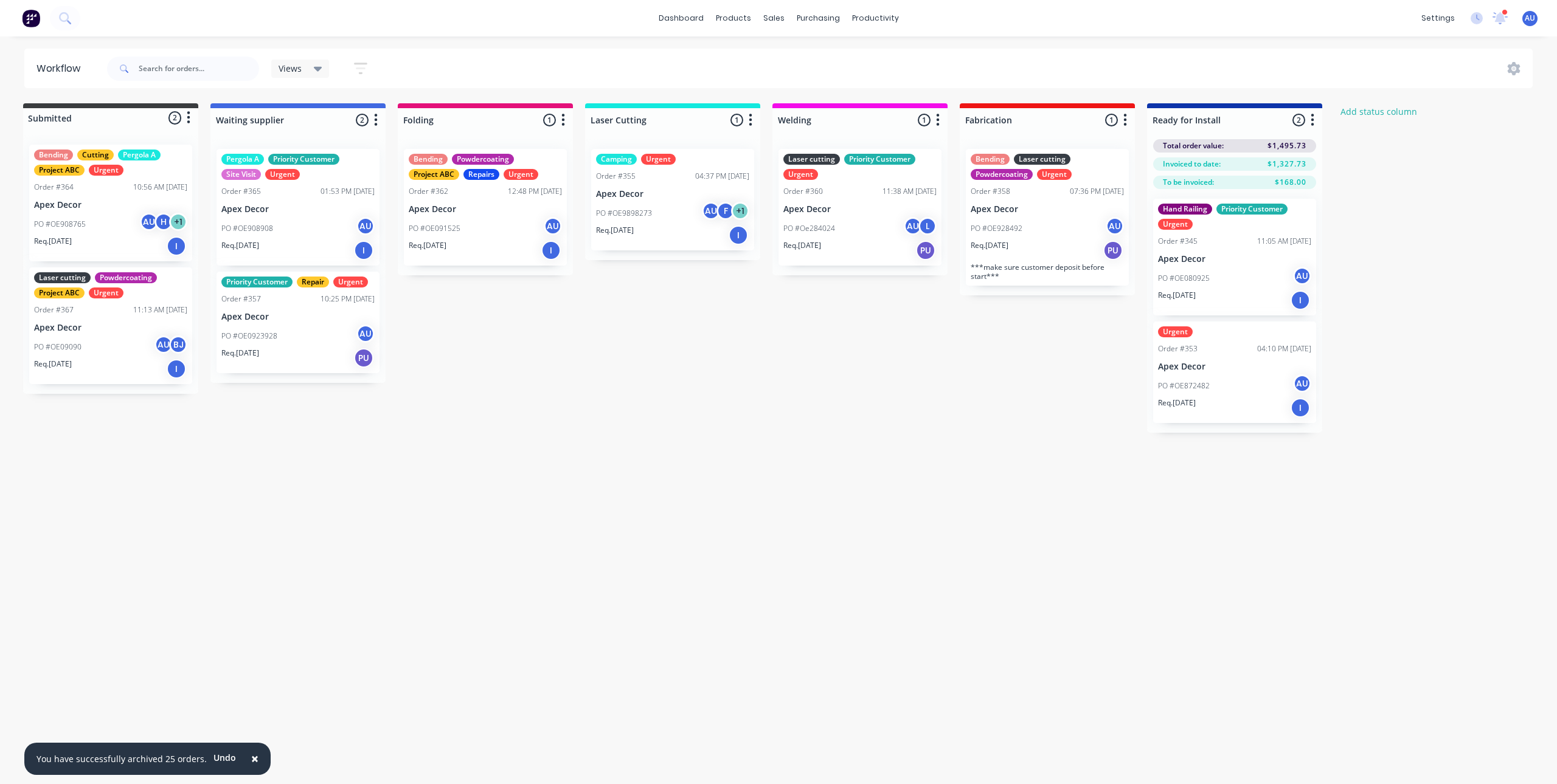
click at [251, 762] on span "×" at bounding box center [254, 759] width 7 height 17
click at [515, 657] on div "Workflow Views Save new view None (Default) edit Priority Customer edit Urgent …" at bounding box center [775, 404] width 1557 height 712
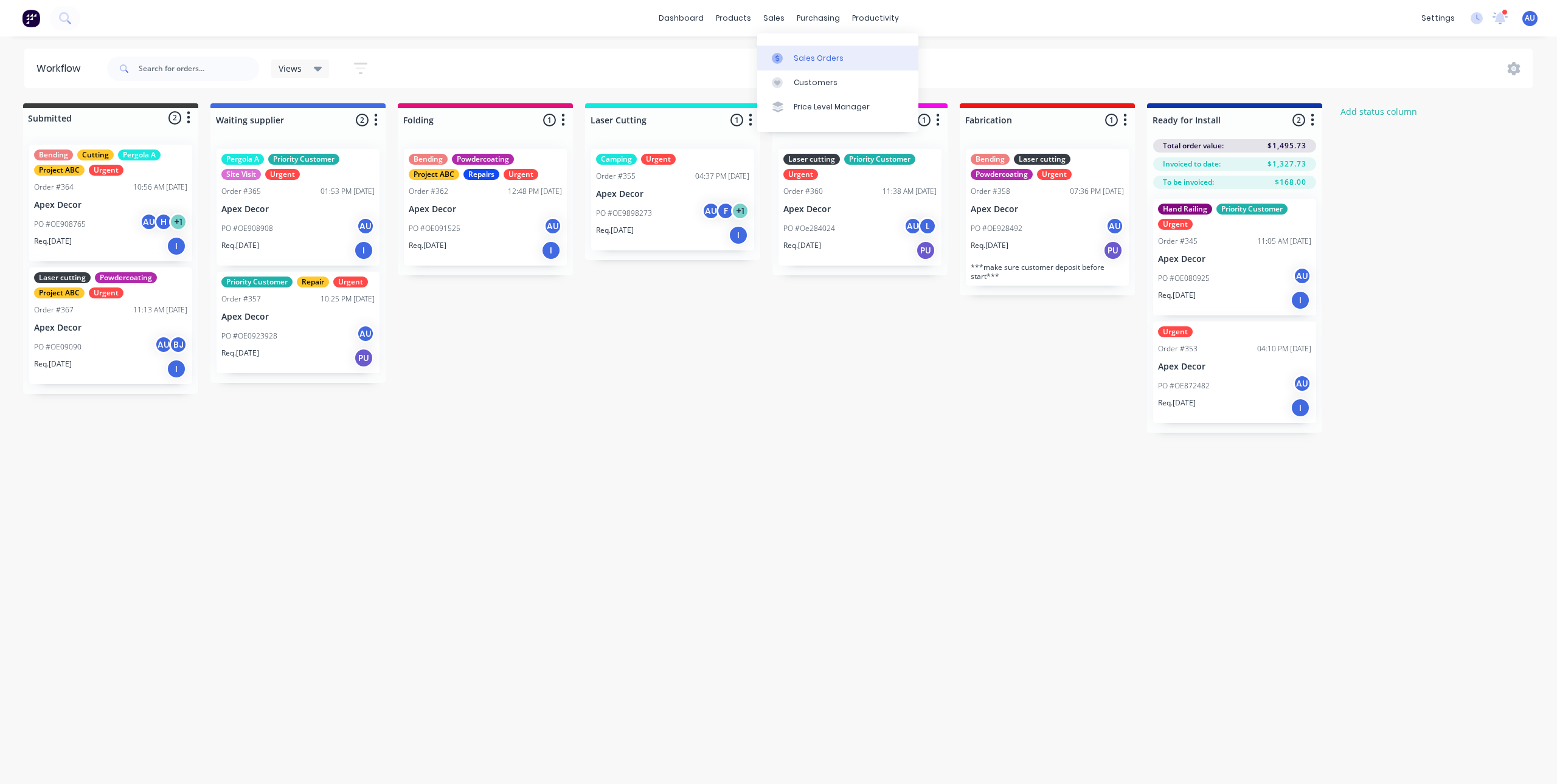
click at [794, 49] on link "Sales Orders" at bounding box center [837, 58] width 161 height 25
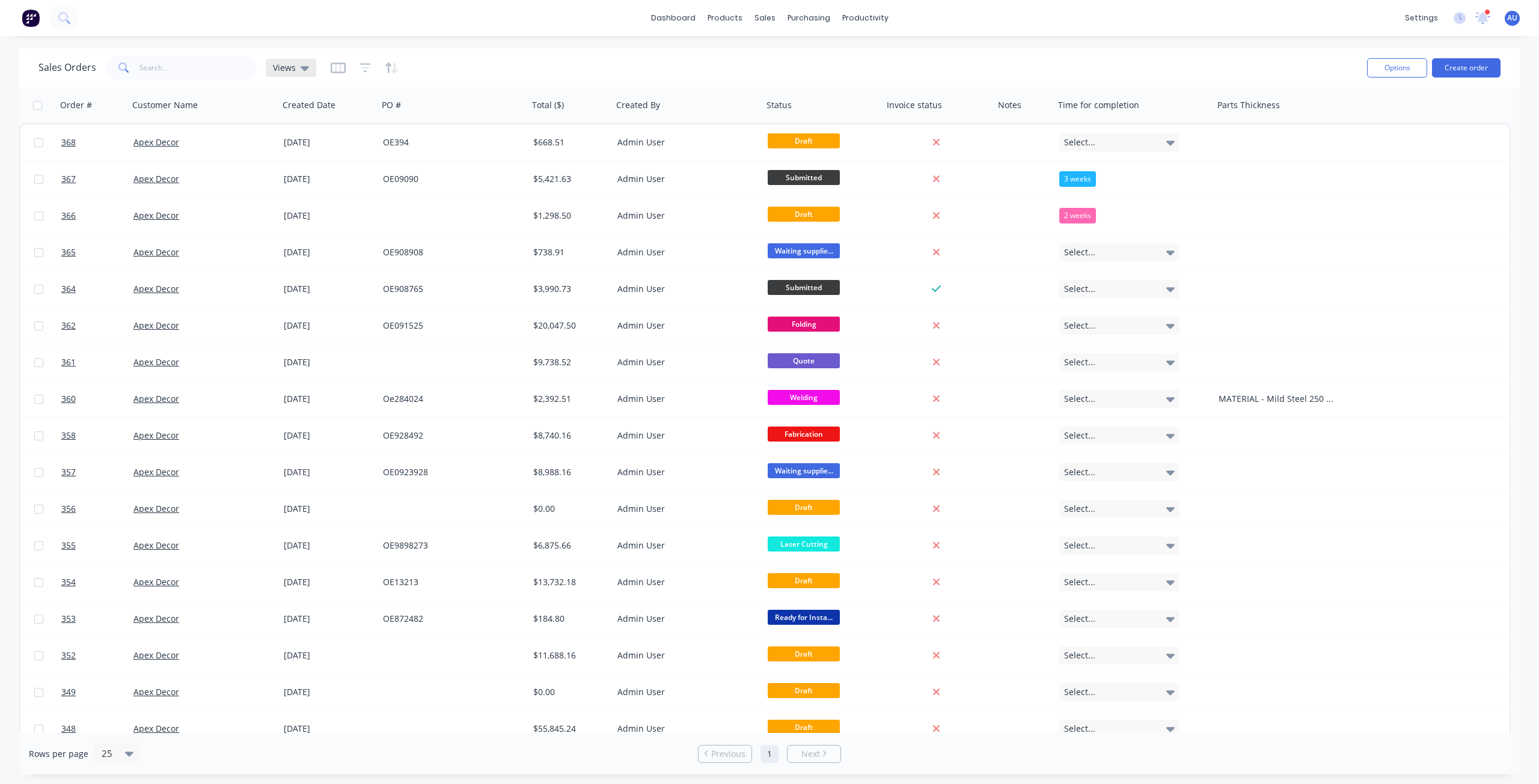
click at [282, 66] on span "Views" at bounding box center [284, 67] width 23 height 12
click at [417, 287] on button "edit" at bounding box center [420, 290] width 16 height 12
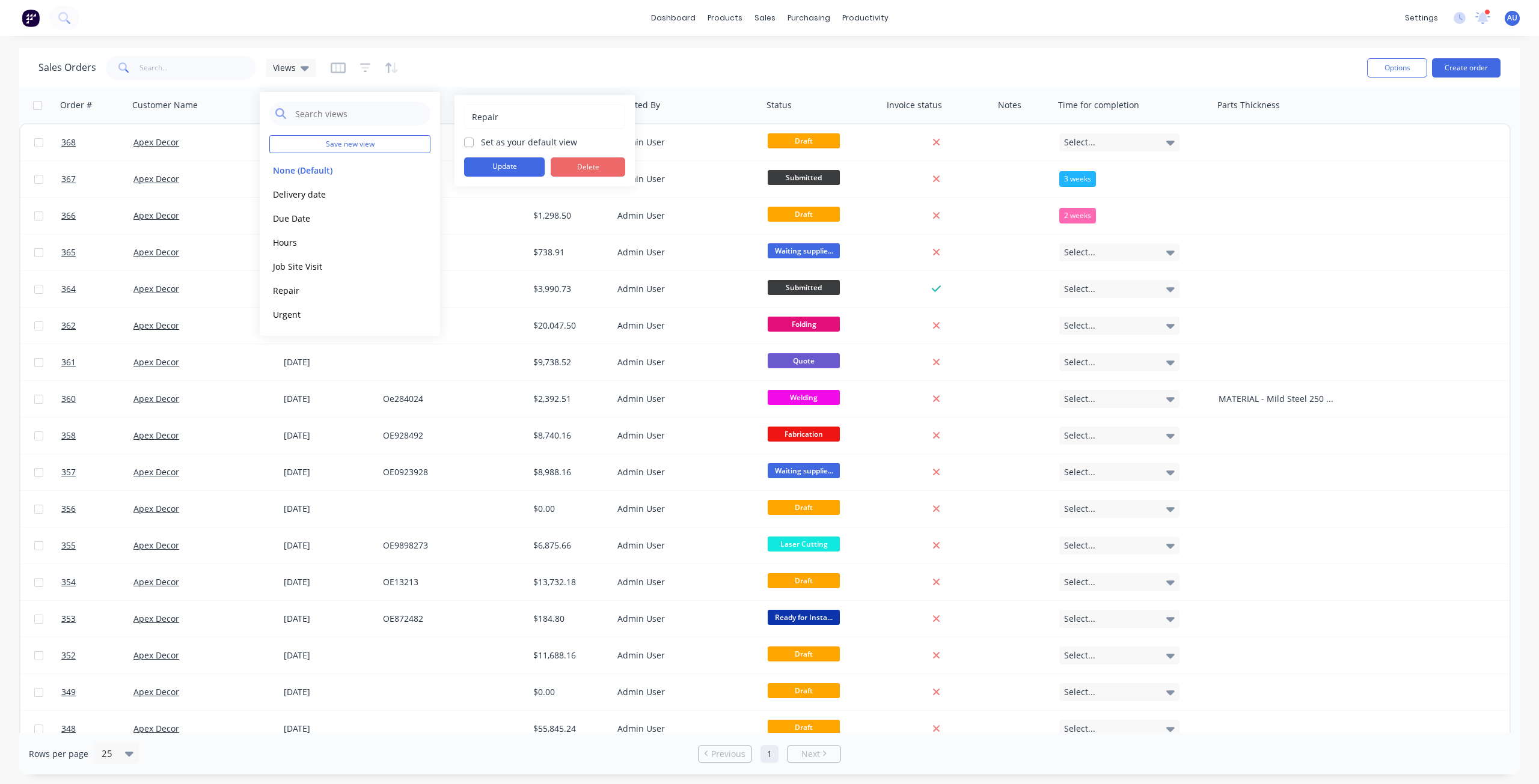
click at [578, 163] on button "Delete" at bounding box center [588, 167] width 74 height 19
click at [418, 267] on button "edit" at bounding box center [420, 267] width 16 height 12
click at [589, 161] on button "Delete" at bounding box center [588, 167] width 74 height 19
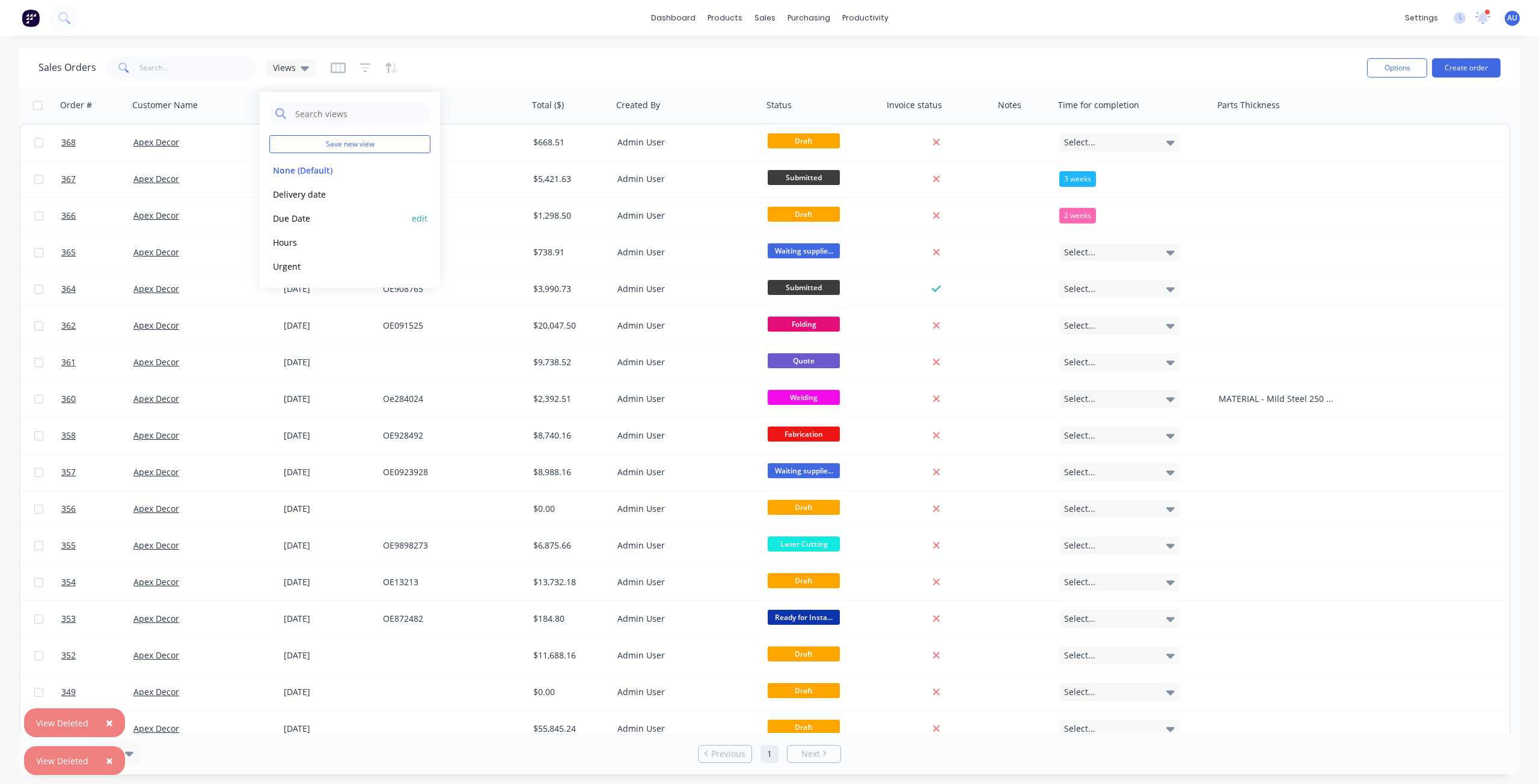
click at [417, 222] on button "edit" at bounding box center [420, 218] width 16 height 12
click at [570, 162] on button "Delete" at bounding box center [588, 167] width 74 height 19
click at [415, 217] on button "edit" at bounding box center [420, 218] width 16 height 12
click at [579, 167] on button "Delete" at bounding box center [588, 167] width 74 height 19
click at [324, 199] on button "Delivery date" at bounding box center [338, 194] width 137 height 14
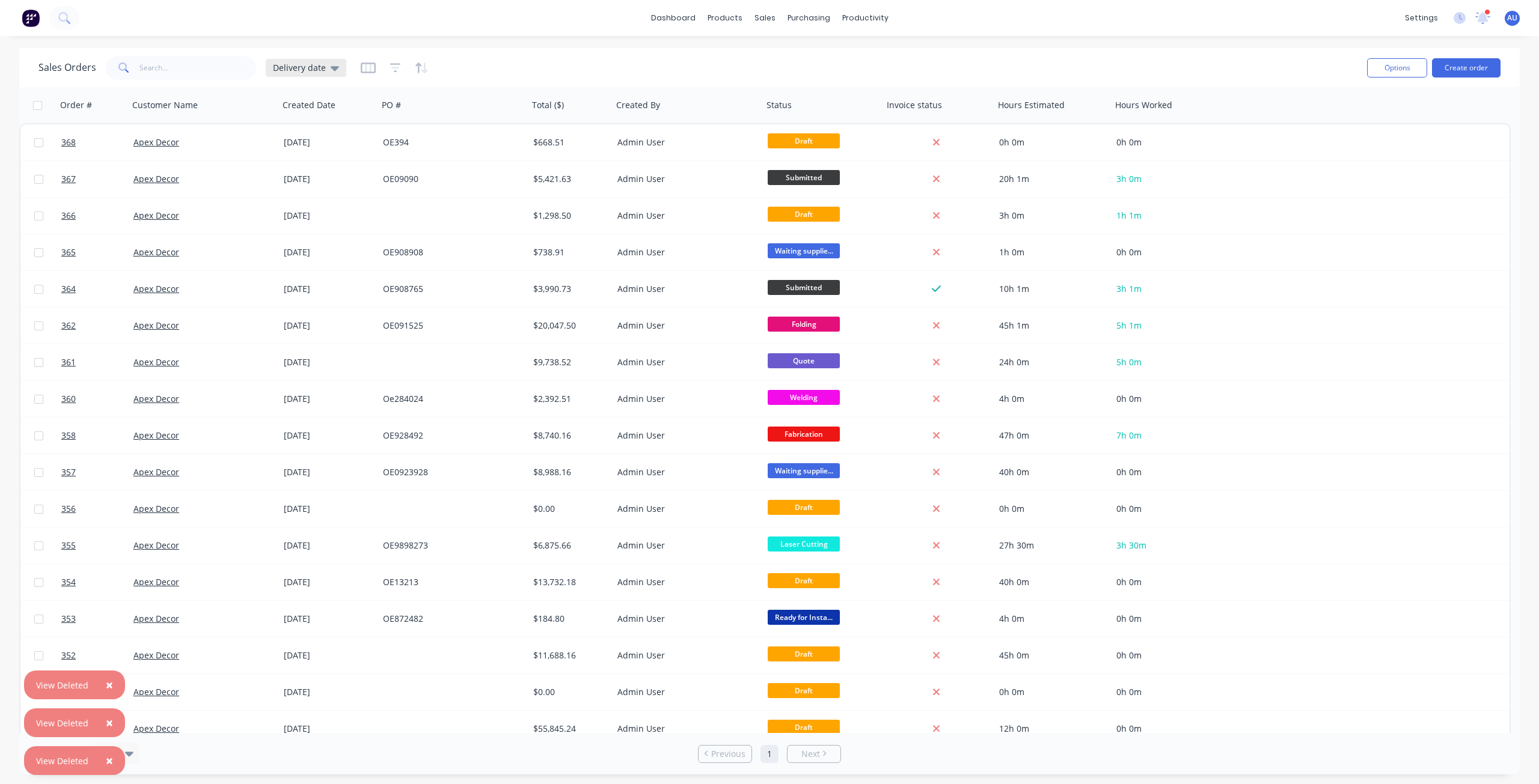
click at [327, 67] on div "Delivery date" at bounding box center [306, 68] width 66 height 11
click at [415, 196] on button "edit" at bounding box center [420, 194] width 16 height 12
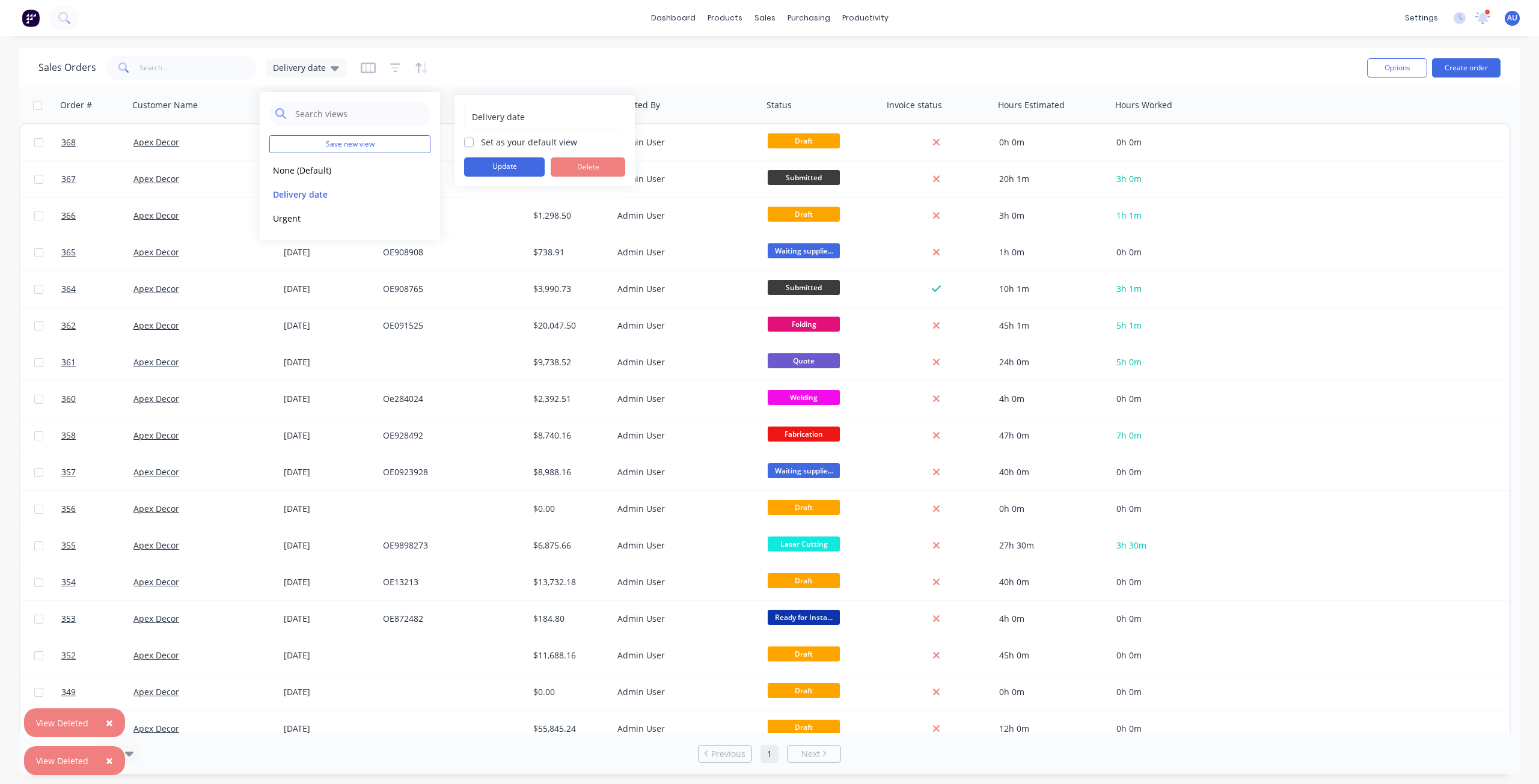
drag, startPoint x: 529, startPoint y: 115, endPoint x: 446, endPoint y: 113, distance: 83.0
click at [446, 113] on body "× View Deleted × View Deleted dashboard products sales purchasing productivity …" at bounding box center [769, 392] width 1539 height 784
drag, startPoint x: 545, startPoint y: 120, endPoint x: 467, endPoint y: 114, distance: 78.2
click at [467, 114] on div "Delivery date" at bounding box center [545, 117] width 161 height 24
type input "Estimated Vs Actuals"
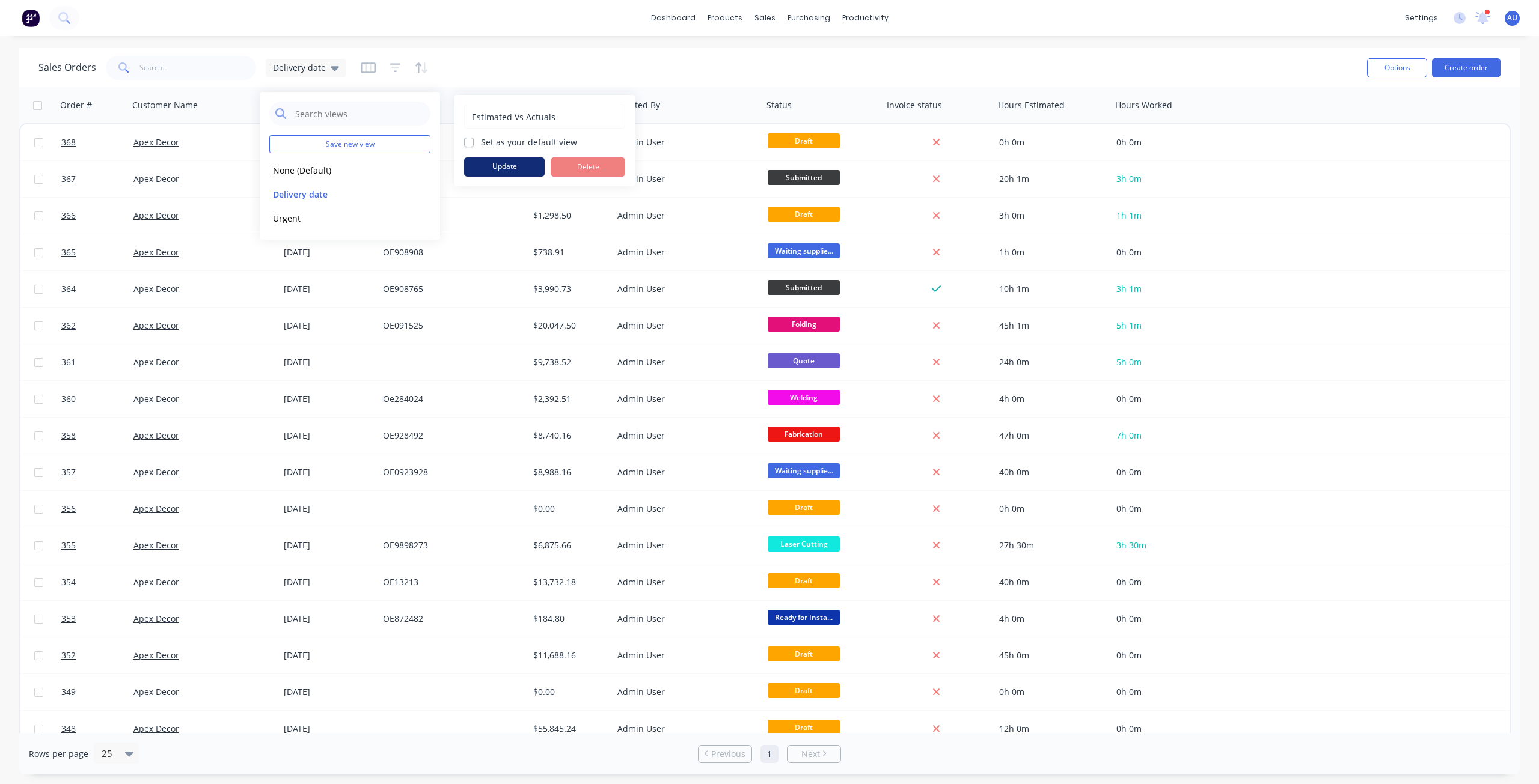
click at [516, 166] on button "Update" at bounding box center [504, 167] width 81 height 19
click at [698, 69] on div "Sales Orders Estimated Vs Actuals" at bounding box center [698, 67] width 1319 height 29
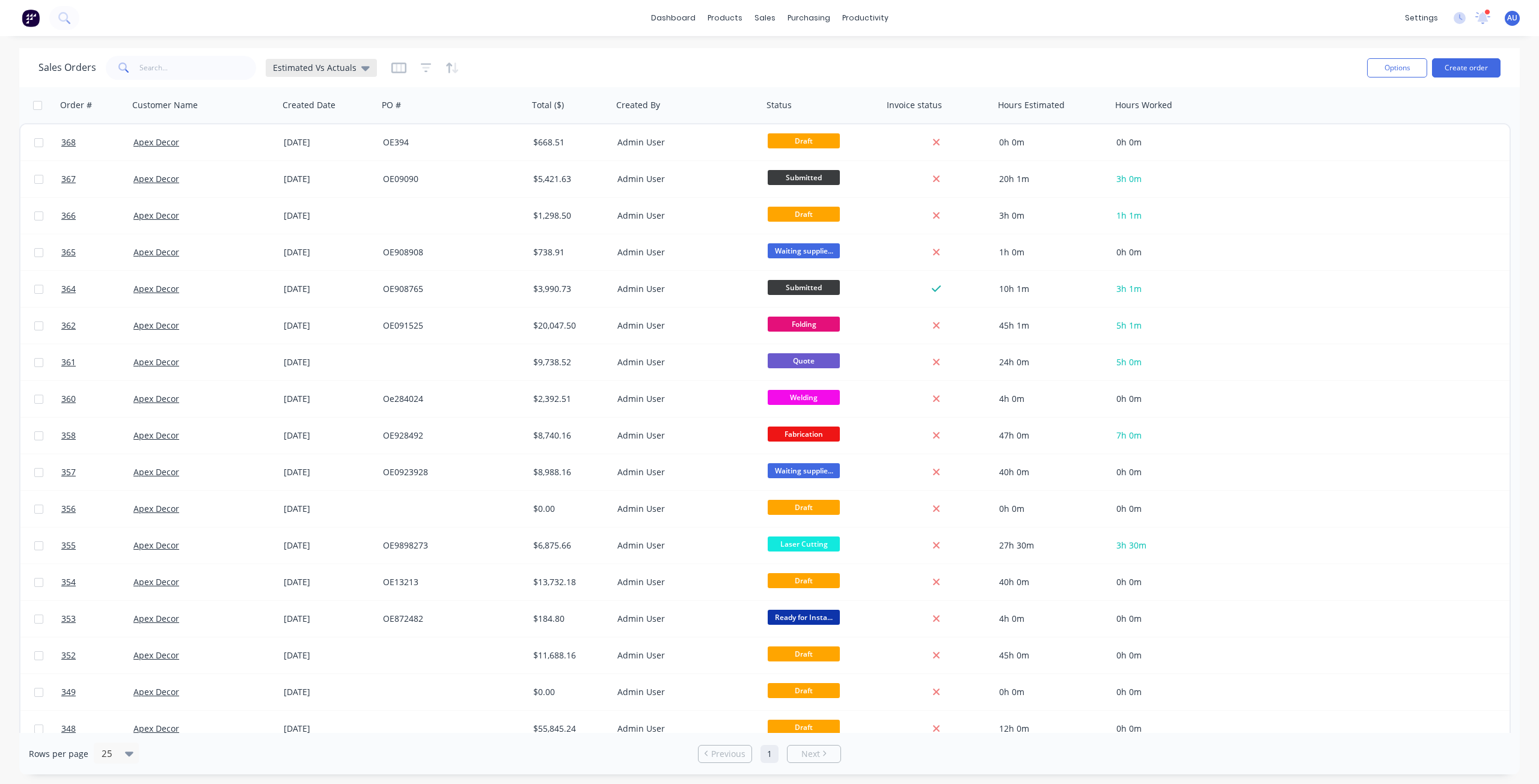
click at [364, 74] on div "Estimated Vs Actuals" at bounding box center [322, 68] width 111 height 18
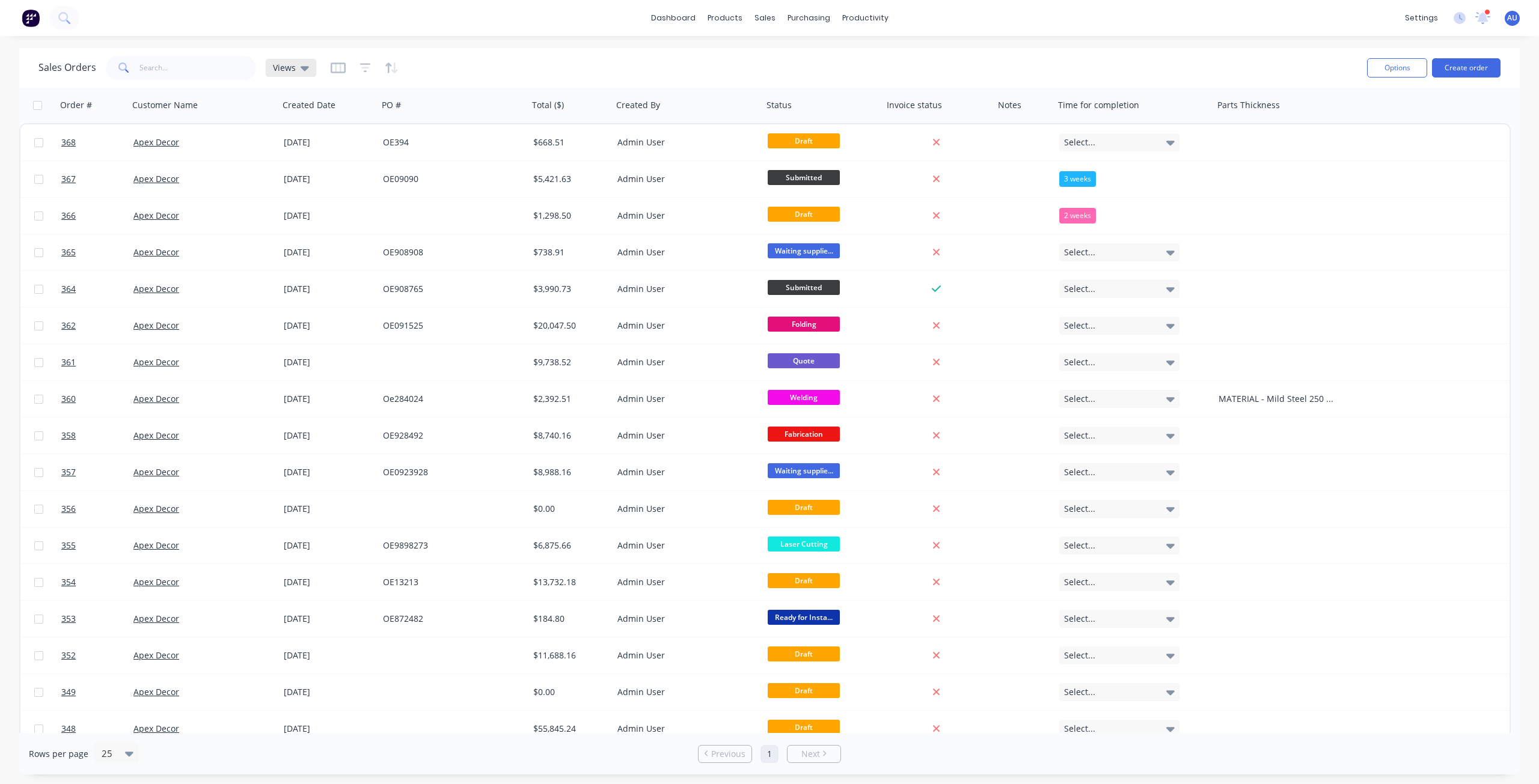
click at [295, 67] on div "Views" at bounding box center [291, 68] width 36 height 11
click at [325, 198] on button "Estimated Vs Actuals" at bounding box center [338, 194] width 137 height 14
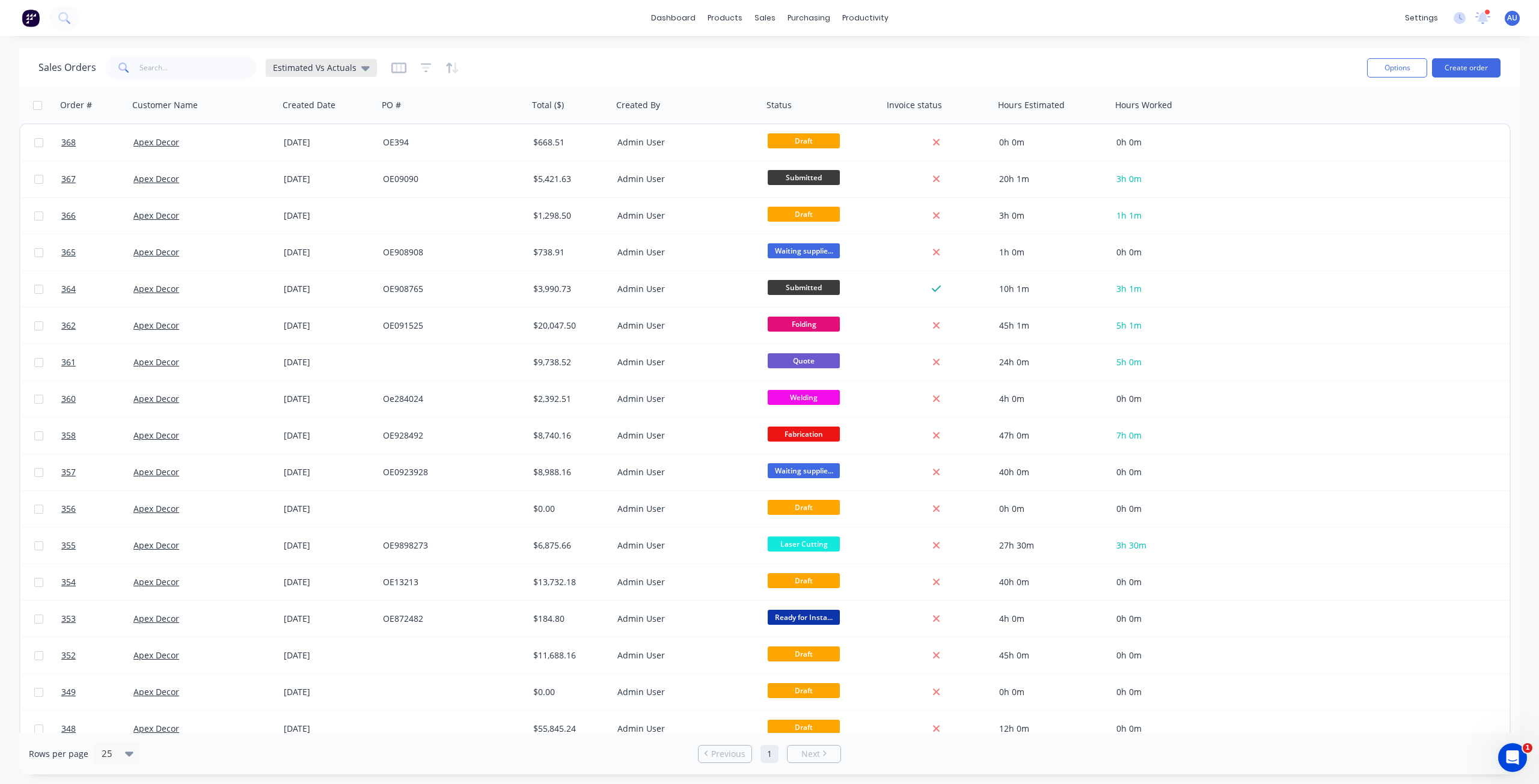
click at [297, 66] on span "Estimated Vs Actuals" at bounding box center [315, 67] width 83 height 12
click at [313, 212] on button "Urgent" at bounding box center [338, 219] width 137 height 14
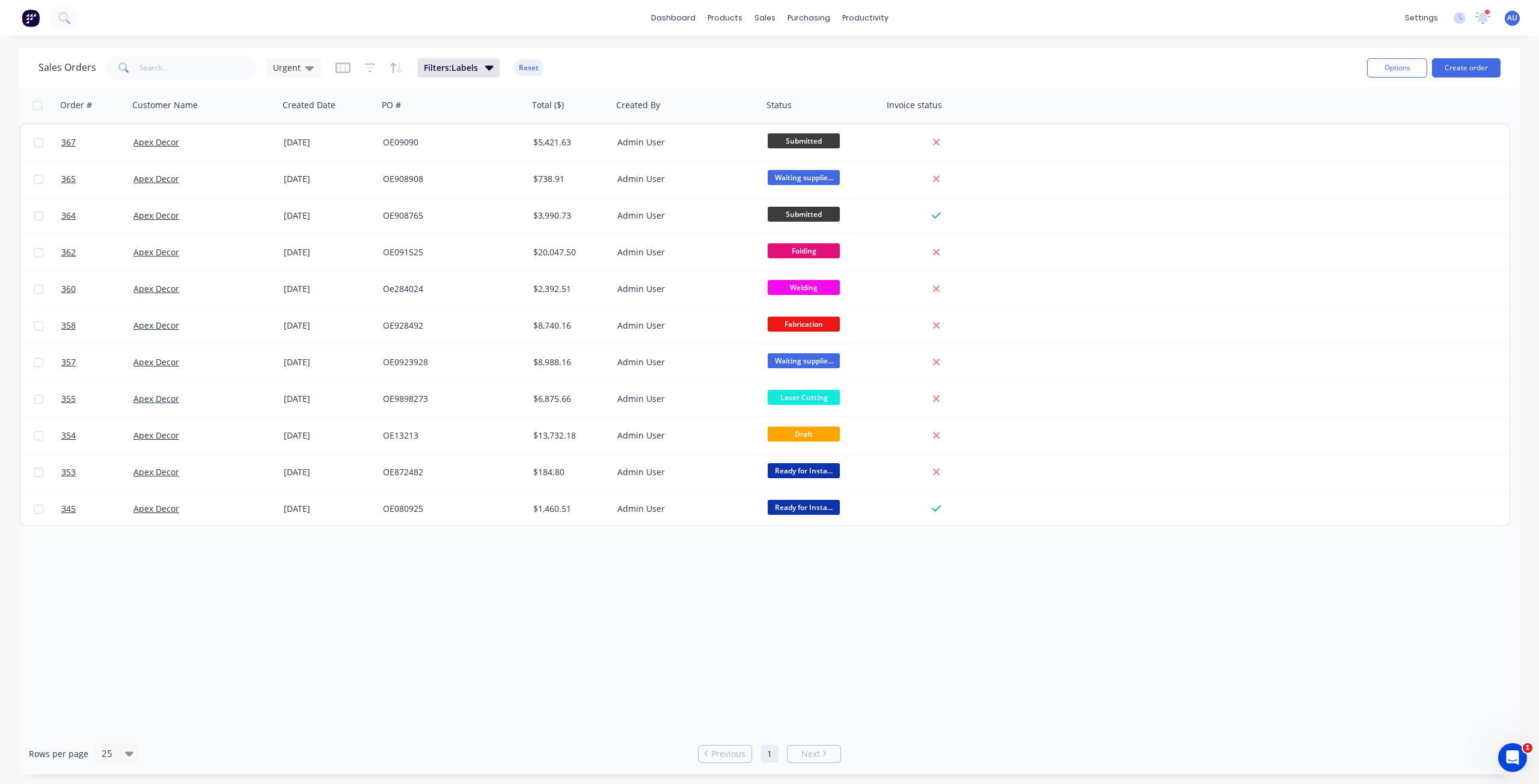
click at [748, 58] on div "Sales Orders Urgent Filters: Labels Reset" at bounding box center [698, 67] width 1319 height 29
click at [677, 603] on div "Order # Customer Name Created Date PO # Total ($) Created By Status Invoice sta…" at bounding box center [770, 410] width 1501 height 646
click at [541, 72] on button "Reset" at bounding box center [529, 68] width 29 height 17
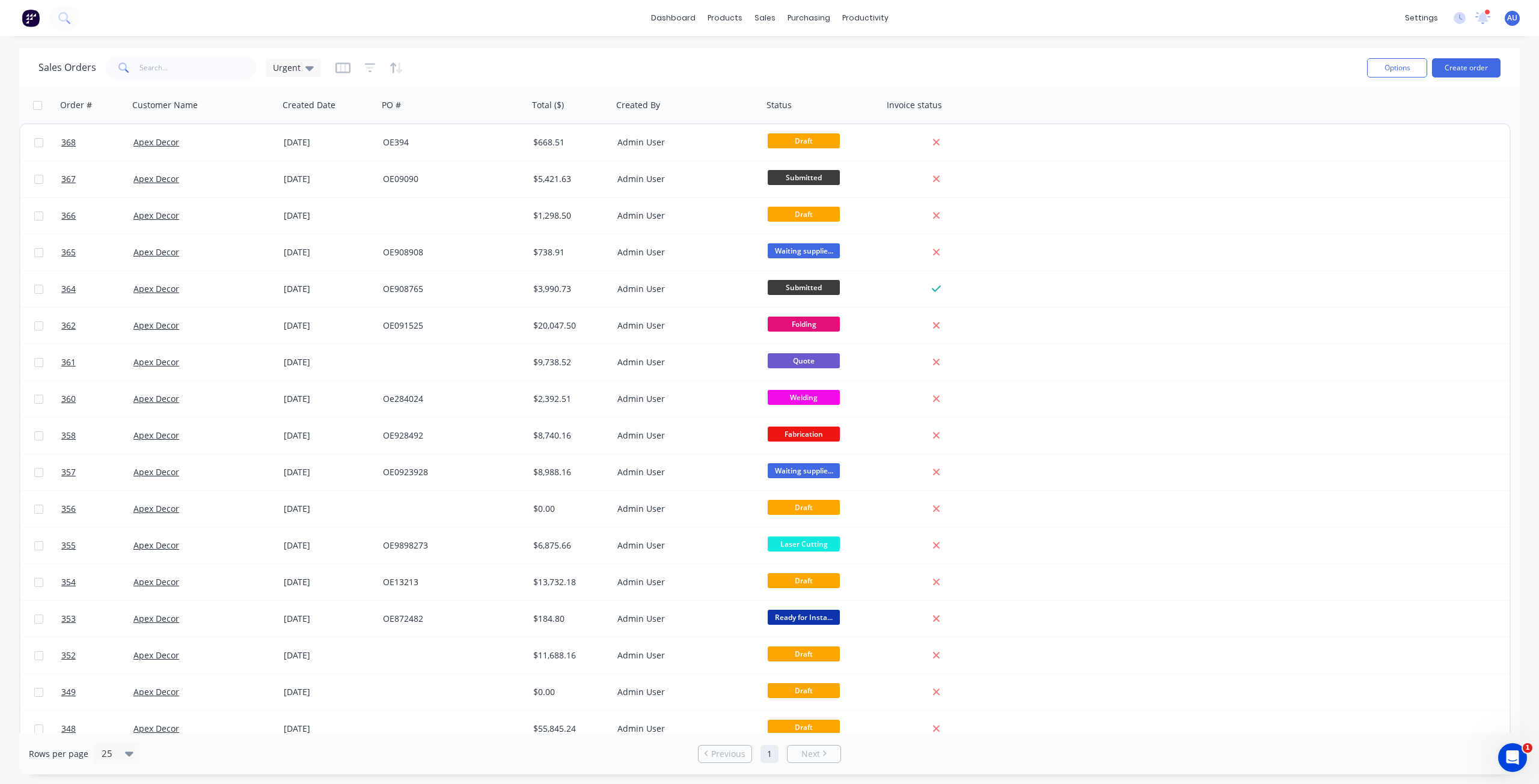
click at [645, 65] on div "Sales Orders Urgent" at bounding box center [698, 67] width 1319 height 29
click at [290, 67] on span "Urgent" at bounding box center [287, 67] width 28 height 12
click at [311, 172] on button "None (Default)" at bounding box center [338, 170] width 137 height 14
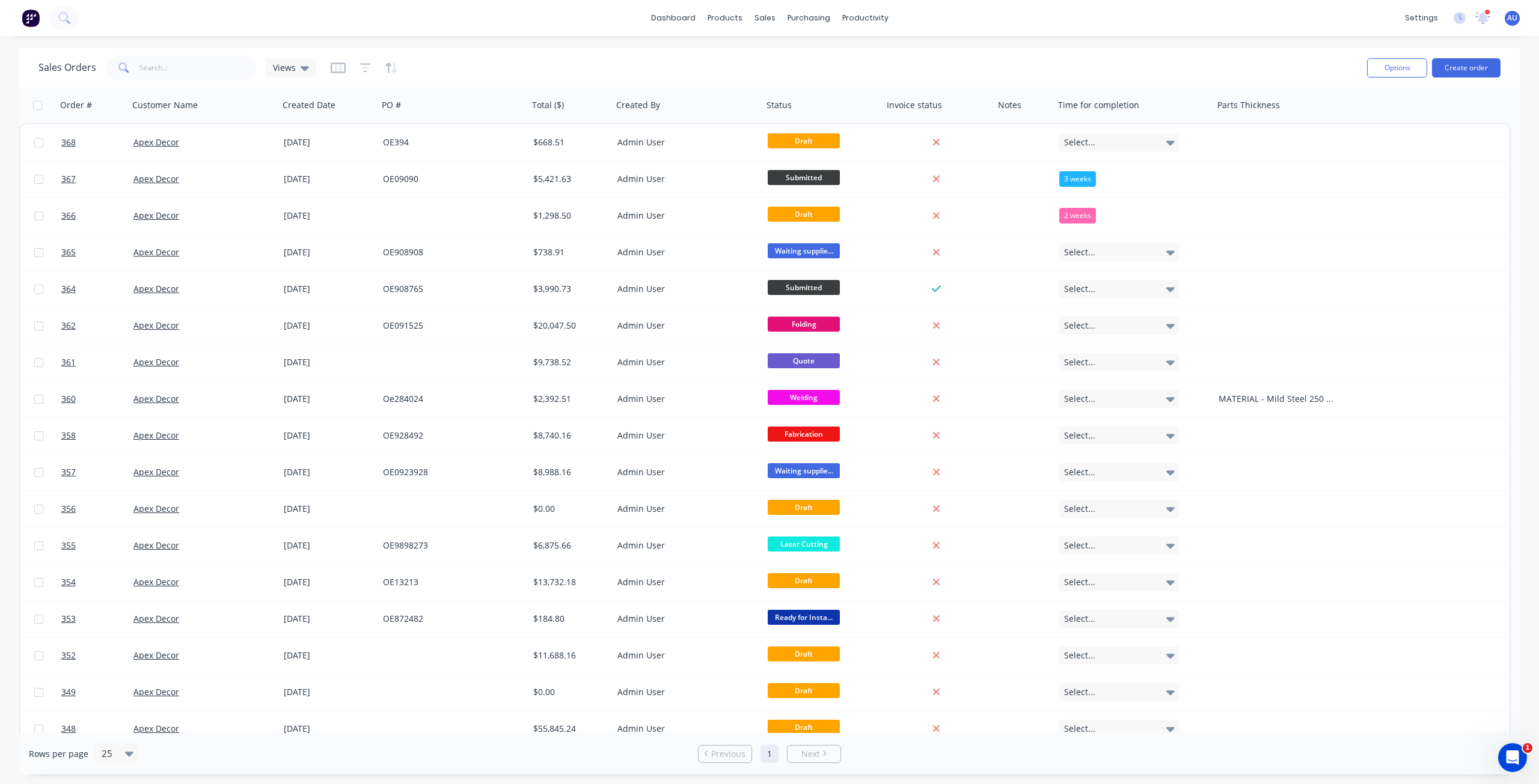
click at [500, 68] on div "Sales Orders Views" at bounding box center [698, 67] width 1319 height 29
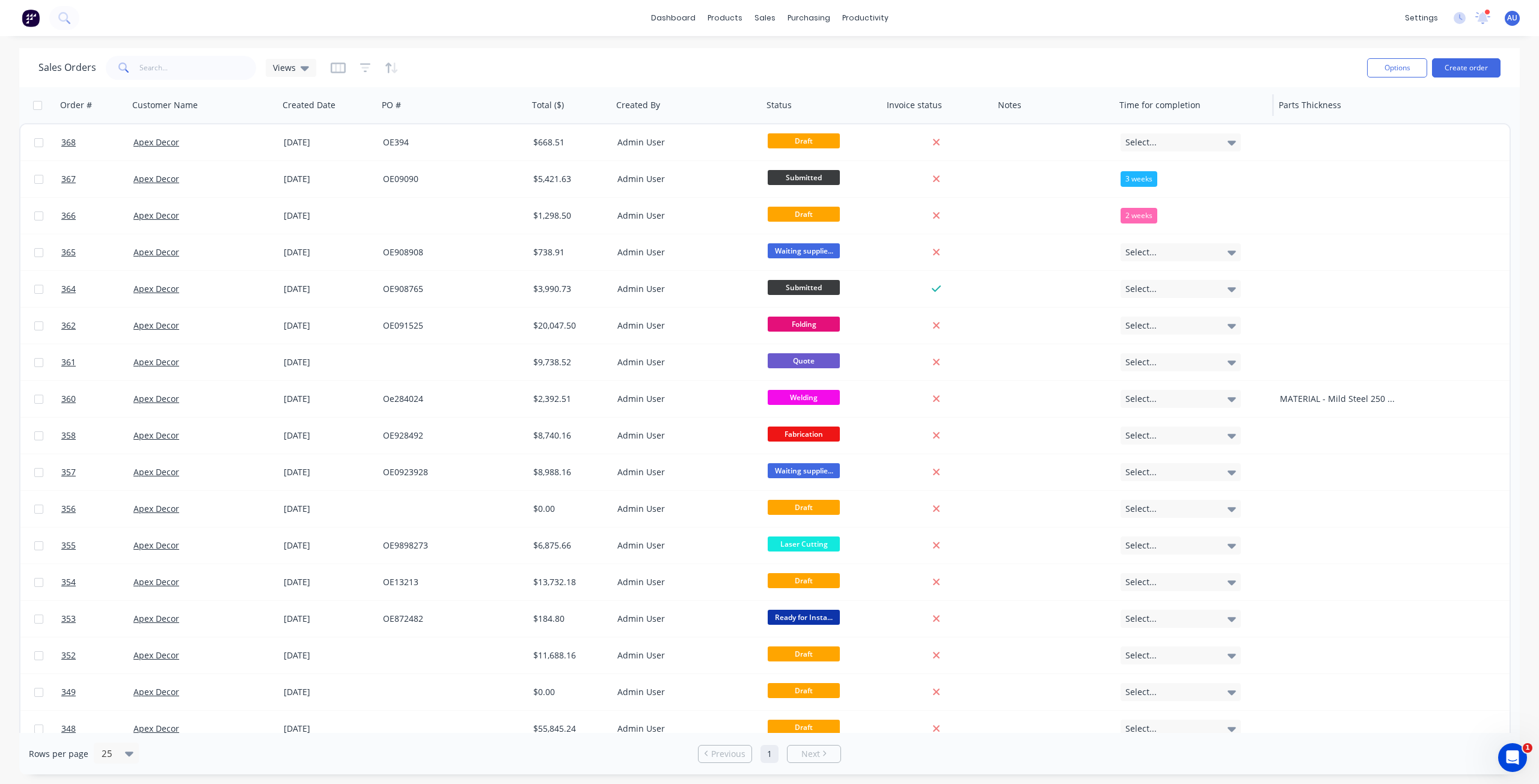
drag, startPoint x: 1052, startPoint y: 108, endPoint x: 1126, endPoint y: 103, distance: 74.2
click at [1114, 103] on div at bounding box center [1114, 105] width 2 height 22
click at [1180, 159] on button "Delete" at bounding box center [1177, 153] width 90 height 24
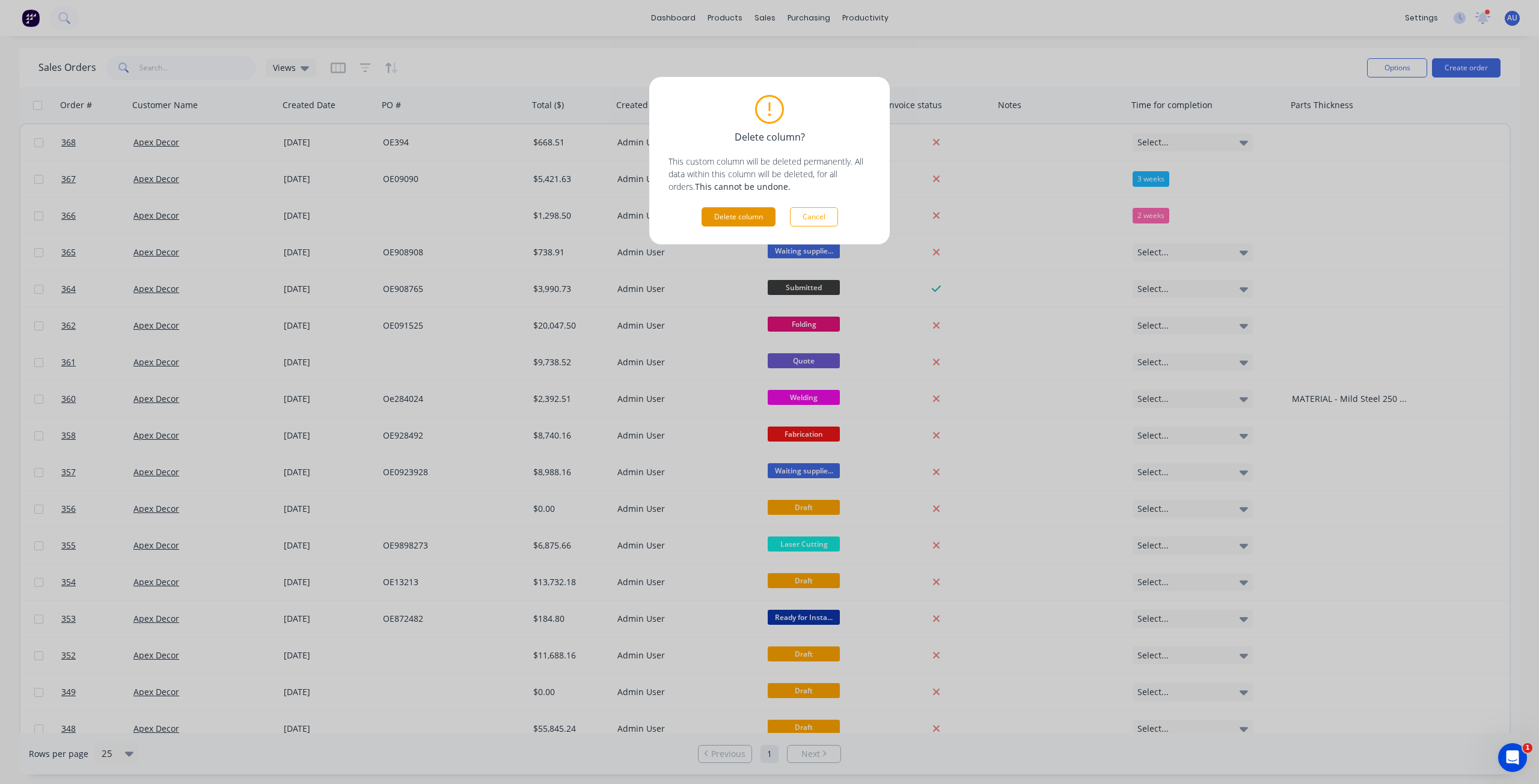
click at [762, 210] on button "Delete column" at bounding box center [739, 217] width 74 height 19
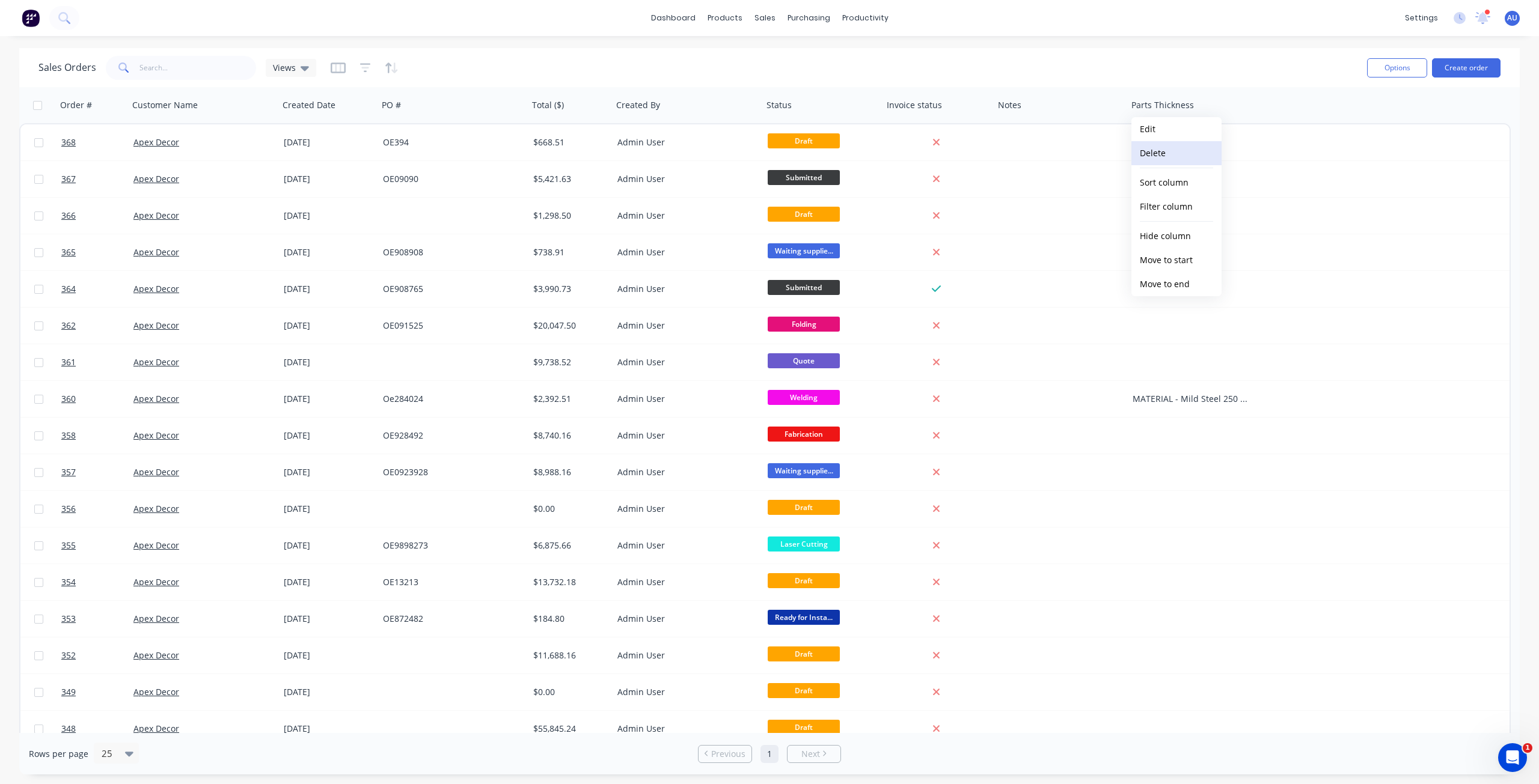
click at [1176, 153] on button "Delete" at bounding box center [1177, 153] width 90 height 24
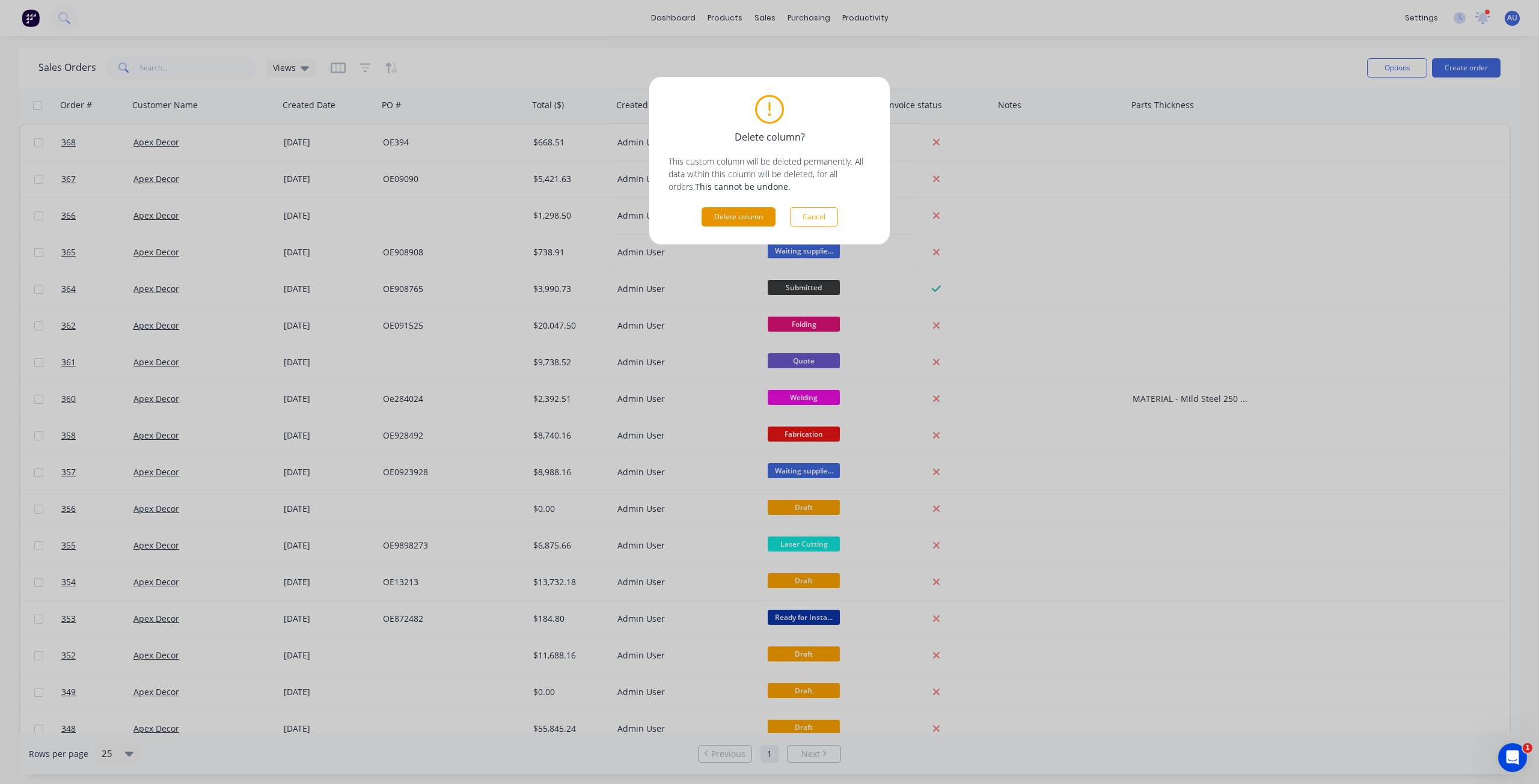
click at [751, 219] on button "Delete column" at bounding box center [739, 217] width 74 height 19
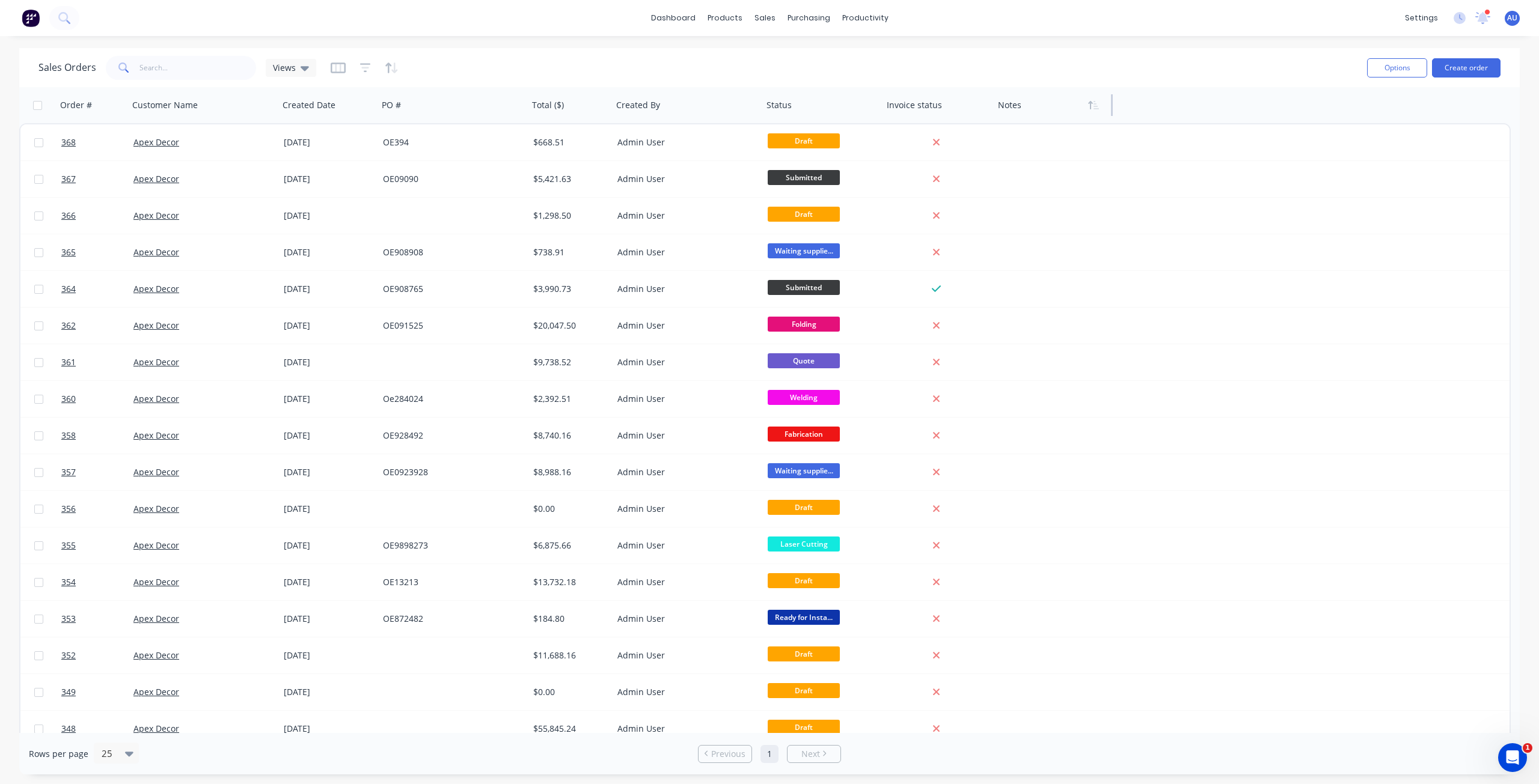
drag, startPoint x: 1125, startPoint y: 105, endPoint x: 1037, endPoint y: 99, distance: 88.2
click at [1110, 106] on div "Notes" at bounding box center [1053, 105] width 120 height 36
click at [937, 65] on div "Sales Orders Views" at bounding box center [698, 67] width 1319 height 29
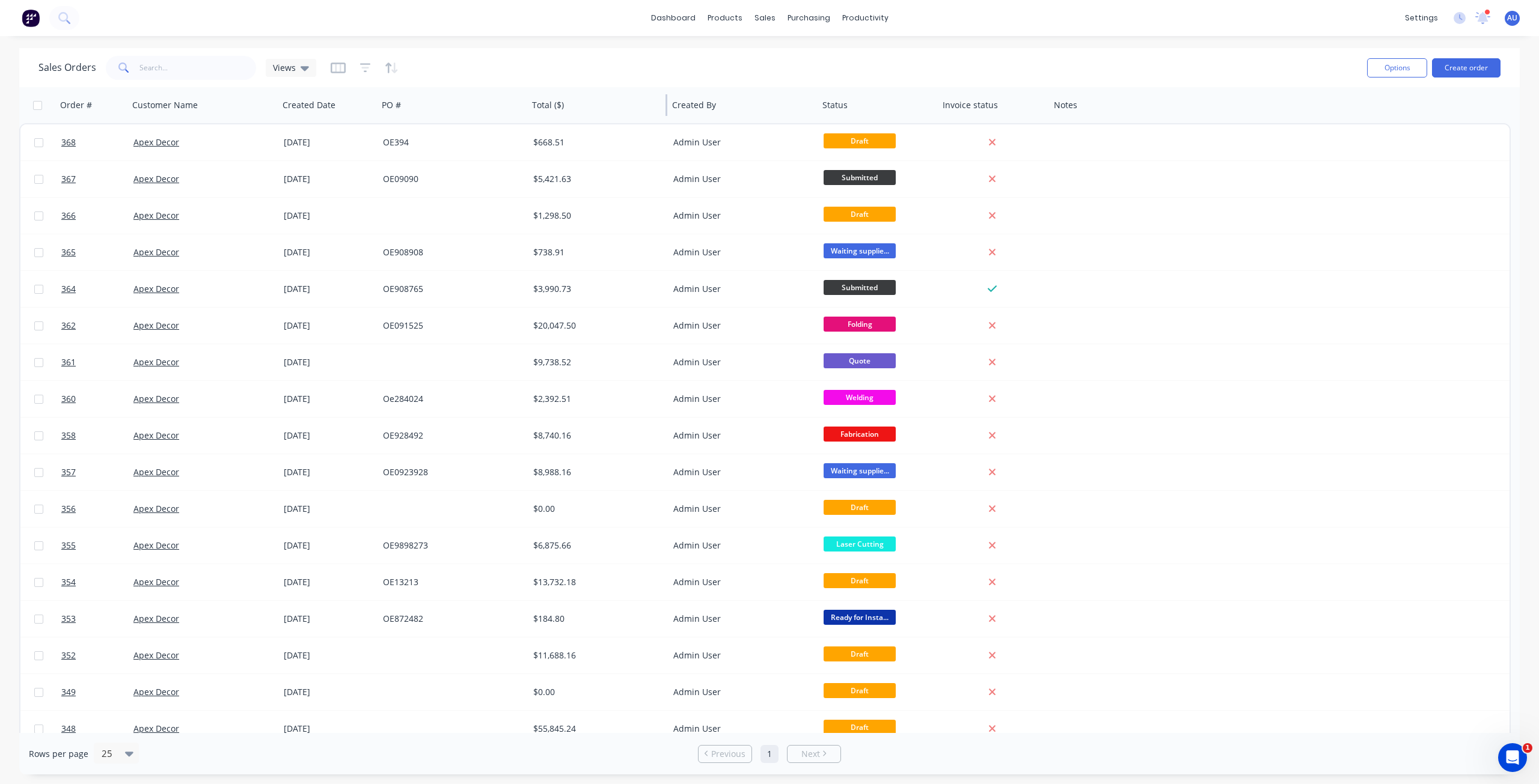
drag, startPoint x: 611, startPoint y: 106, endPoint x: 666, endPoint y: 110, distance: 55.1
click at [668, 108] on div at bounding box center [666, 105] width 2 height 22
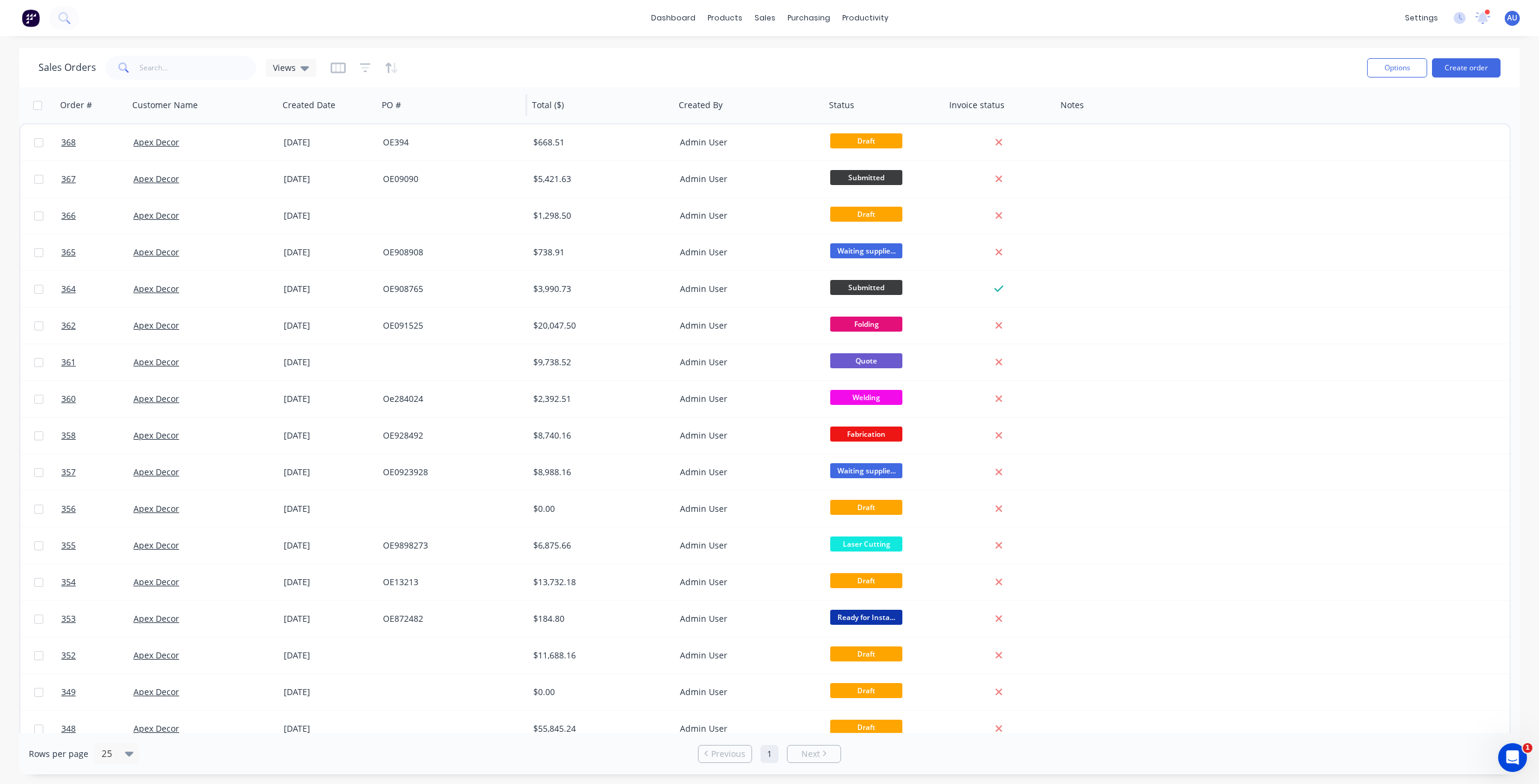
click at [377, 109] on div "PO #" at bounding box center [452, 105] width 150 height 36
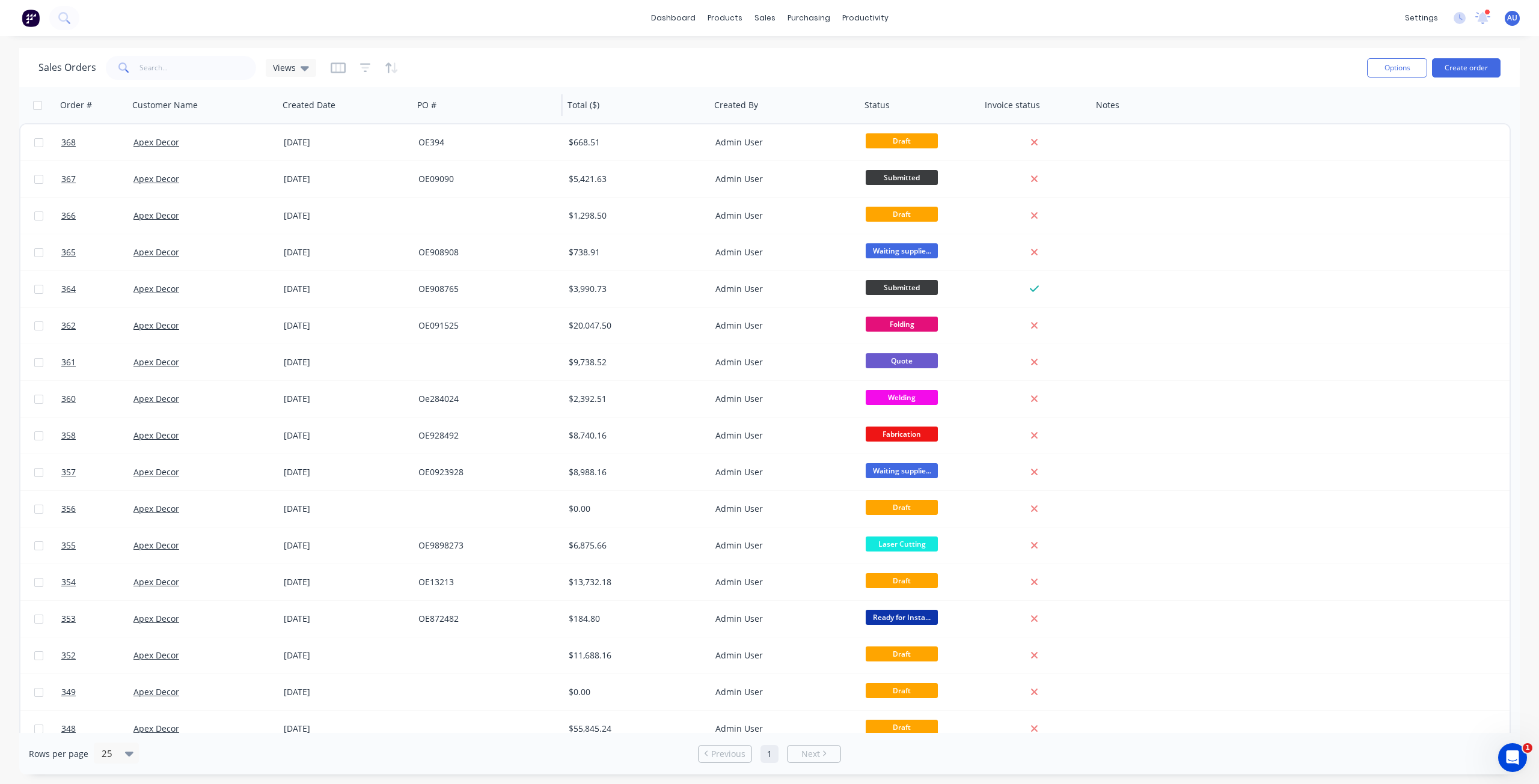
drag, startPoint x: 375, startPoint y: 110, endPoint x: 411, endPoint y: 109, distance: 36.0
click at [411, 109] on div at bounding box center [411, 105] width 2 height 22
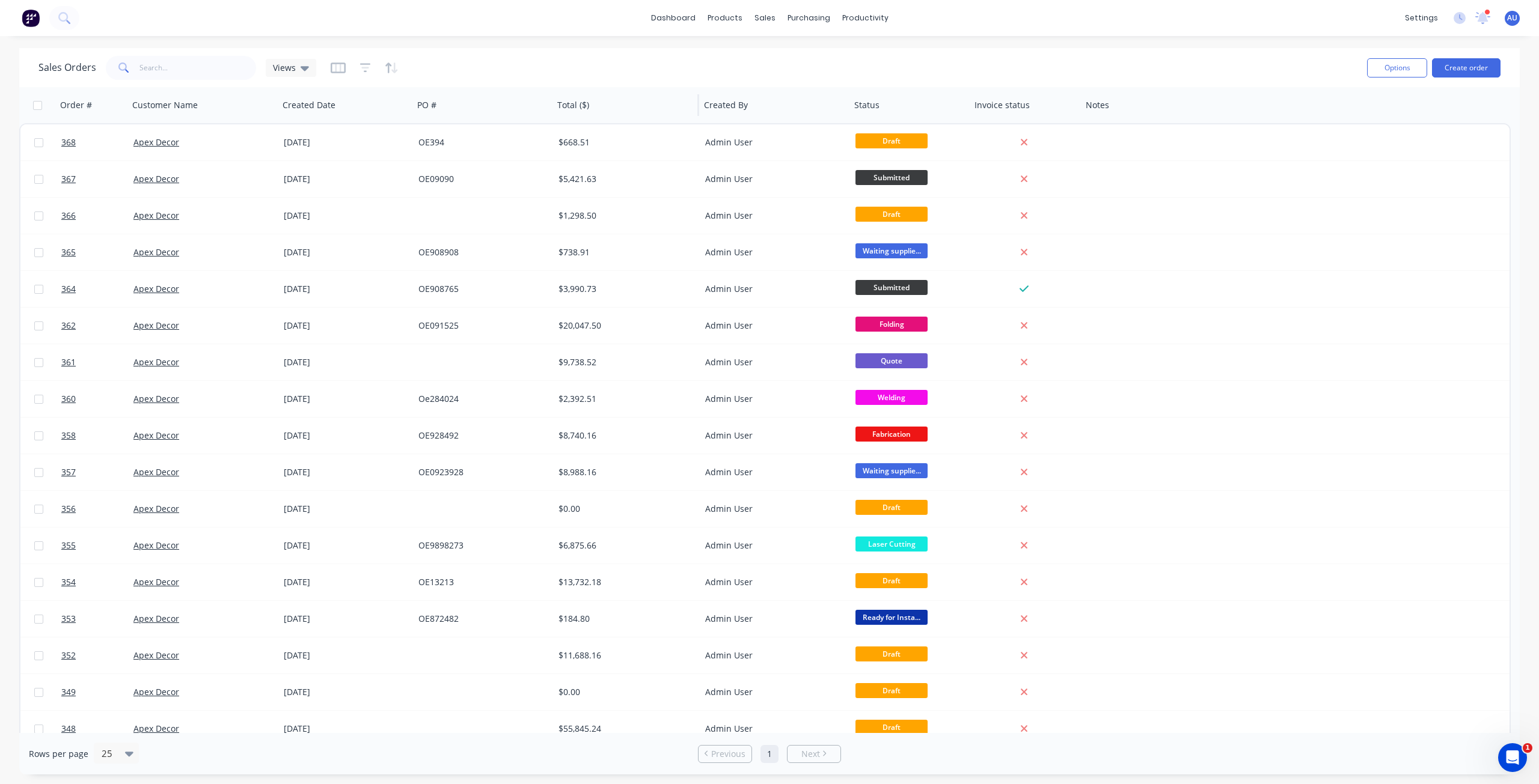
drag, startPoint x: 561, startPoint y: 109, endPoint x: 552, endPoint y: 106, distance: 9.5
click at [551, 109] on div at bounding box center [552, 105] width 2 height 22
click at [578, 63] on div "Sales Orders Views" at bounding box center [698, 67] width 1319 height 29
click at [683, 16] on link "dashboard" at bounding box center [673, 18] width 56 height 18
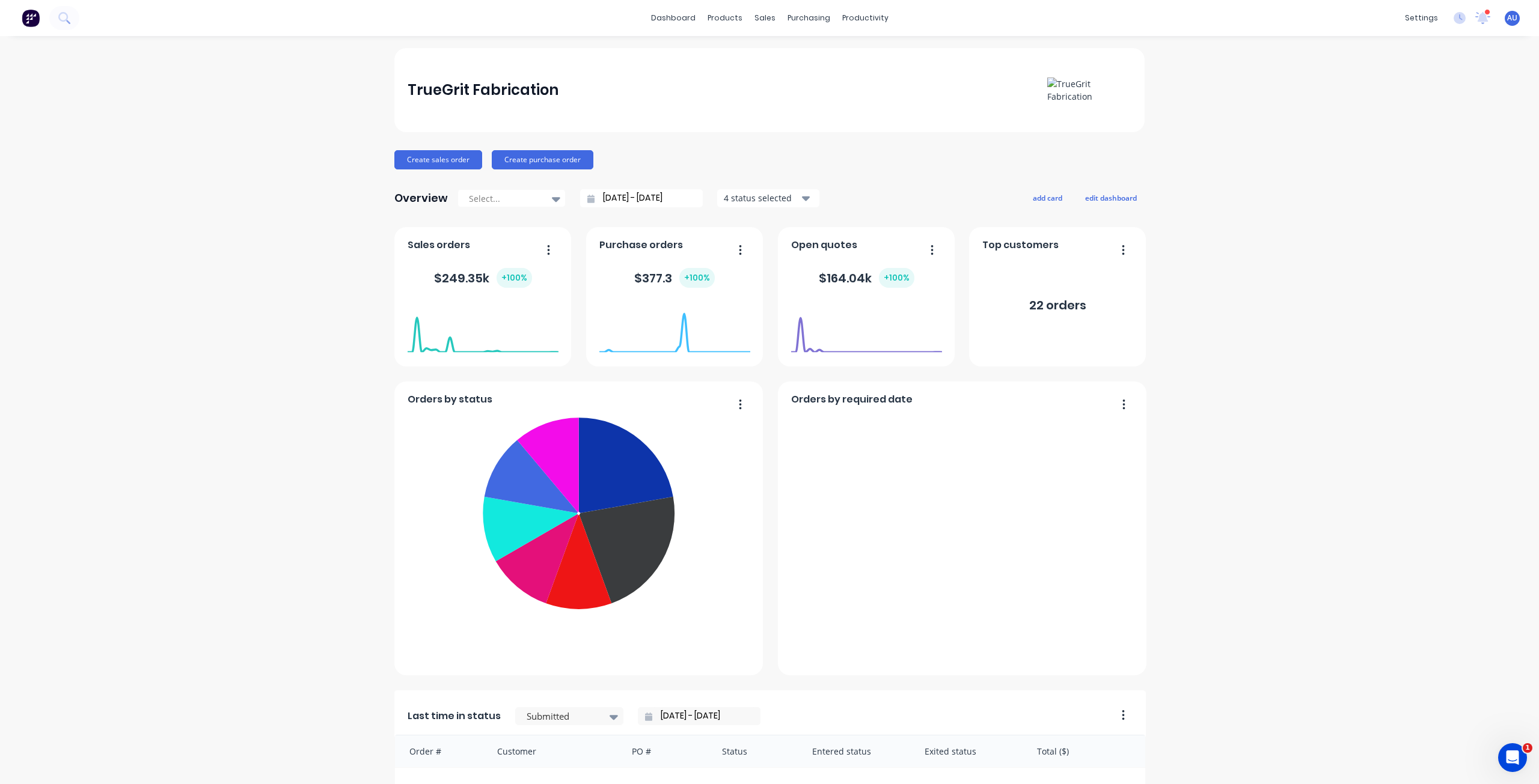
click at [717, 157] on div "Create sales order Create purchase order" at bounding box center [770, 160] width 750 height 19
